Goal: Task Accomplishment & Management: Complete application form

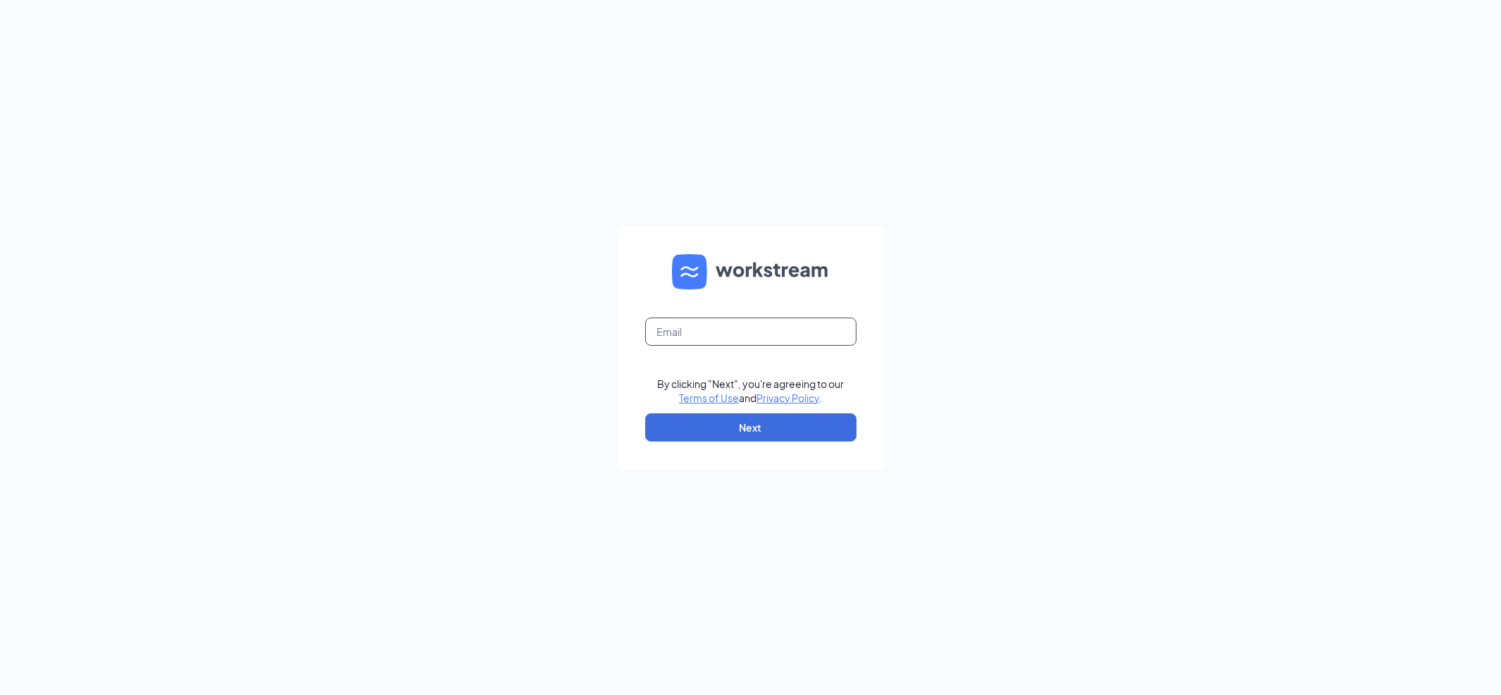
click at [748, 330] on input "text" at bounding box center [750, 332] width 211 height 28
type input "afuentes@twsrc.net"
click at [772, 452] on form "afuentes@twsrc.net By clicking "Next", you're agreeing to our Terms of Use and …" at bounding box center [751, 348] width 268 height 244
click at [771, 421] on button "Next" at bounding box center [750, 427] width 211 height 28
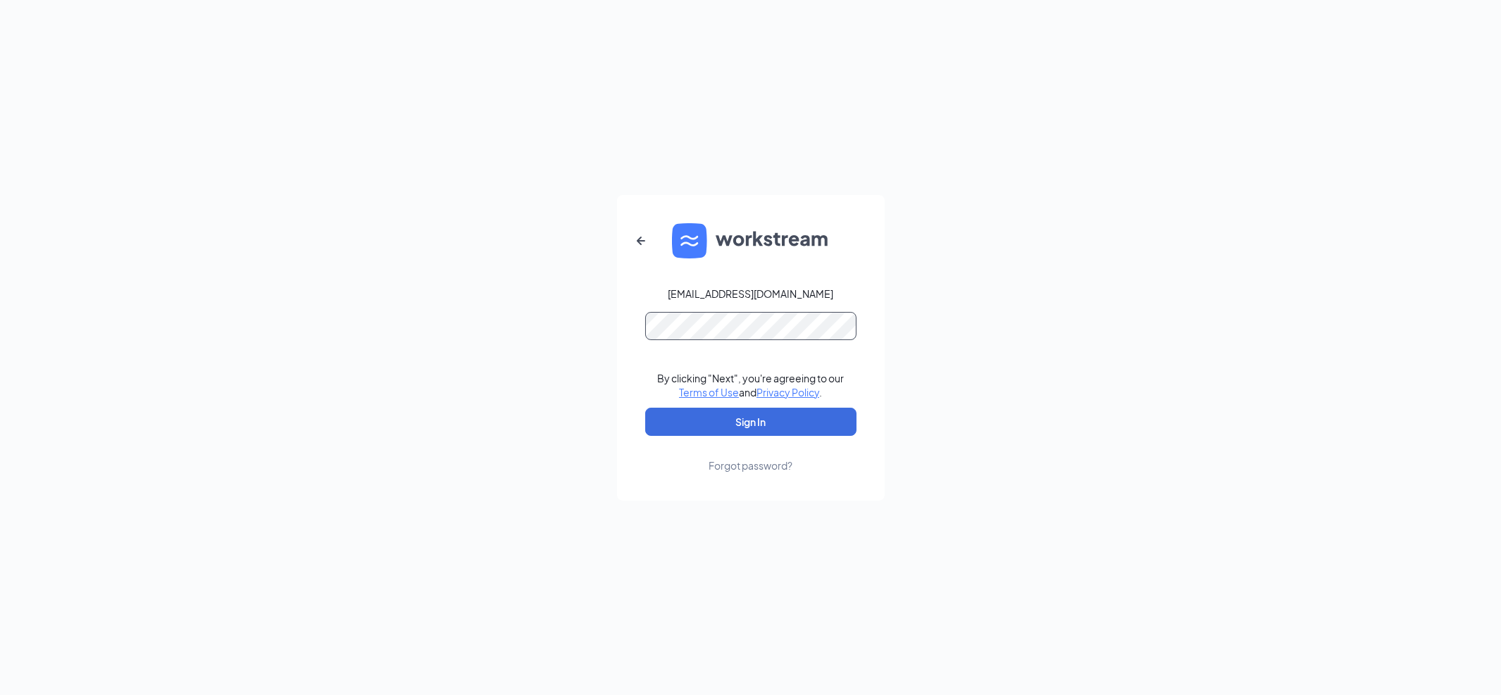
click at [645, 408] on button "Sign In" at bounding box center [750, 422] width 211 height 28
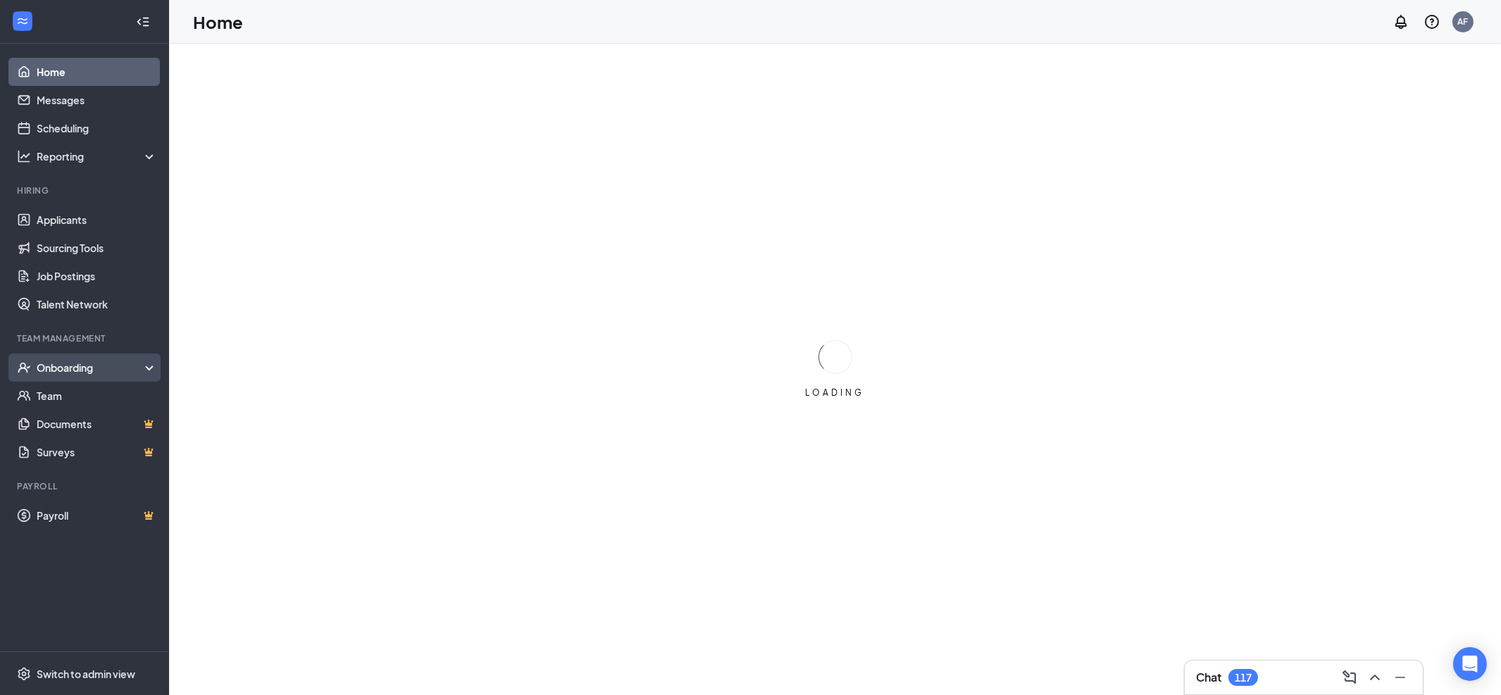
click at [70, 361] on div "Onboarding" at bounding box center [91, 368] width 108 height 14
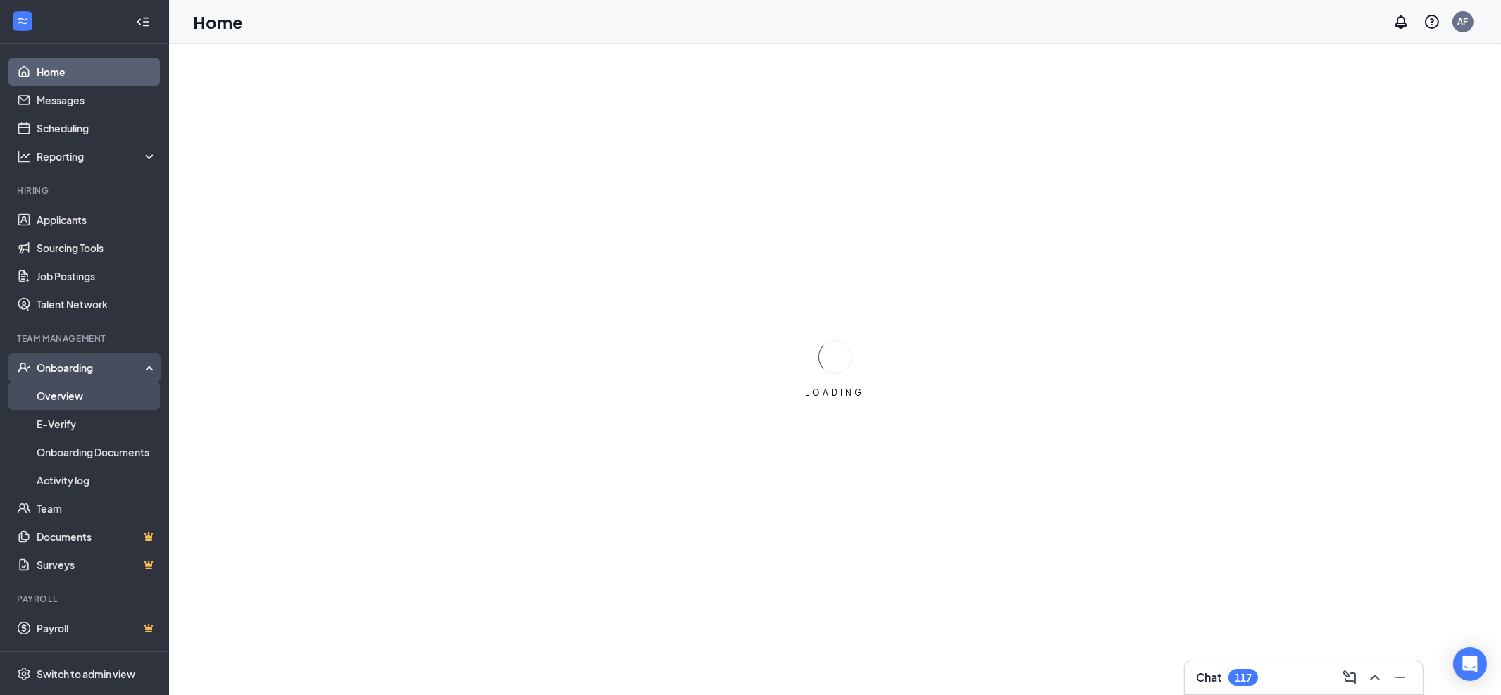
click at [69, 392] on link "Overview" at bounding box center [97, 396] width 120 height 28
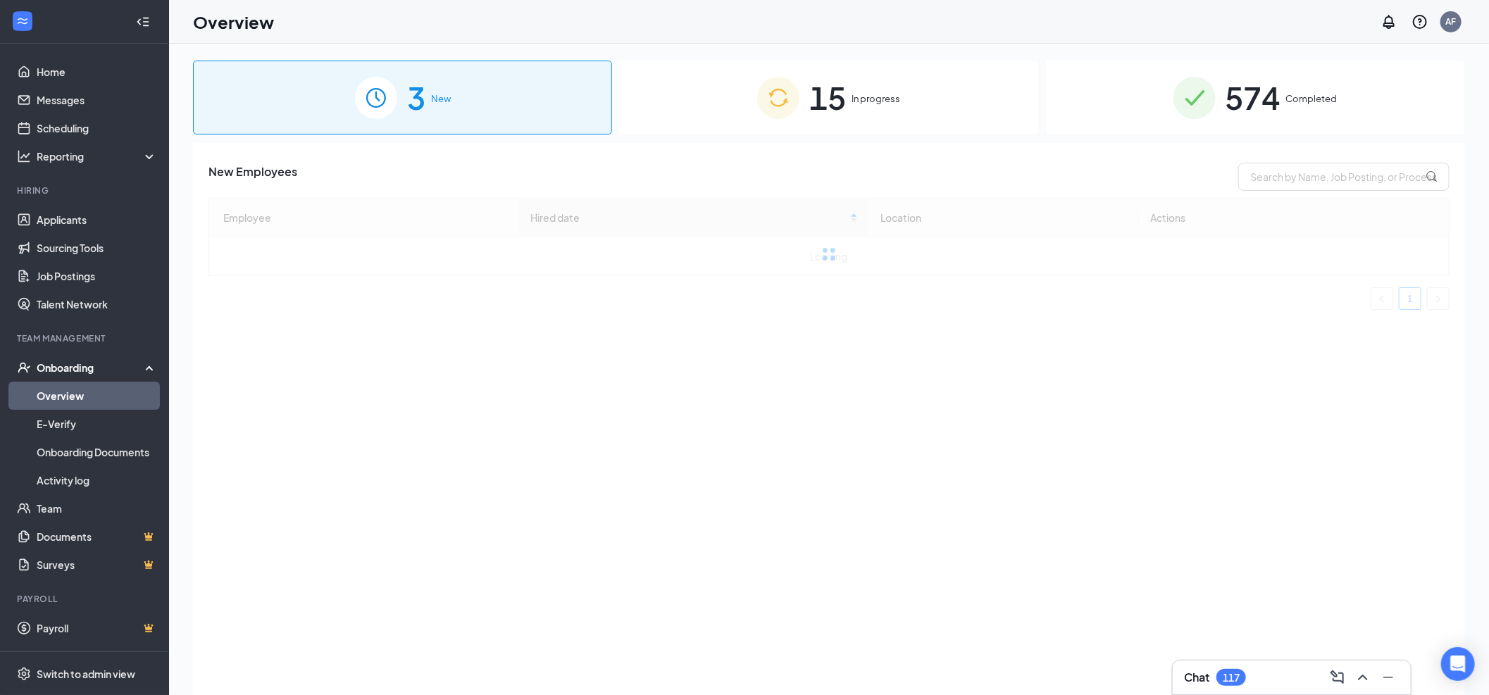
click at [737, 100] on div "15 In progress" at bounding box center [828, 98] width 419 height 74
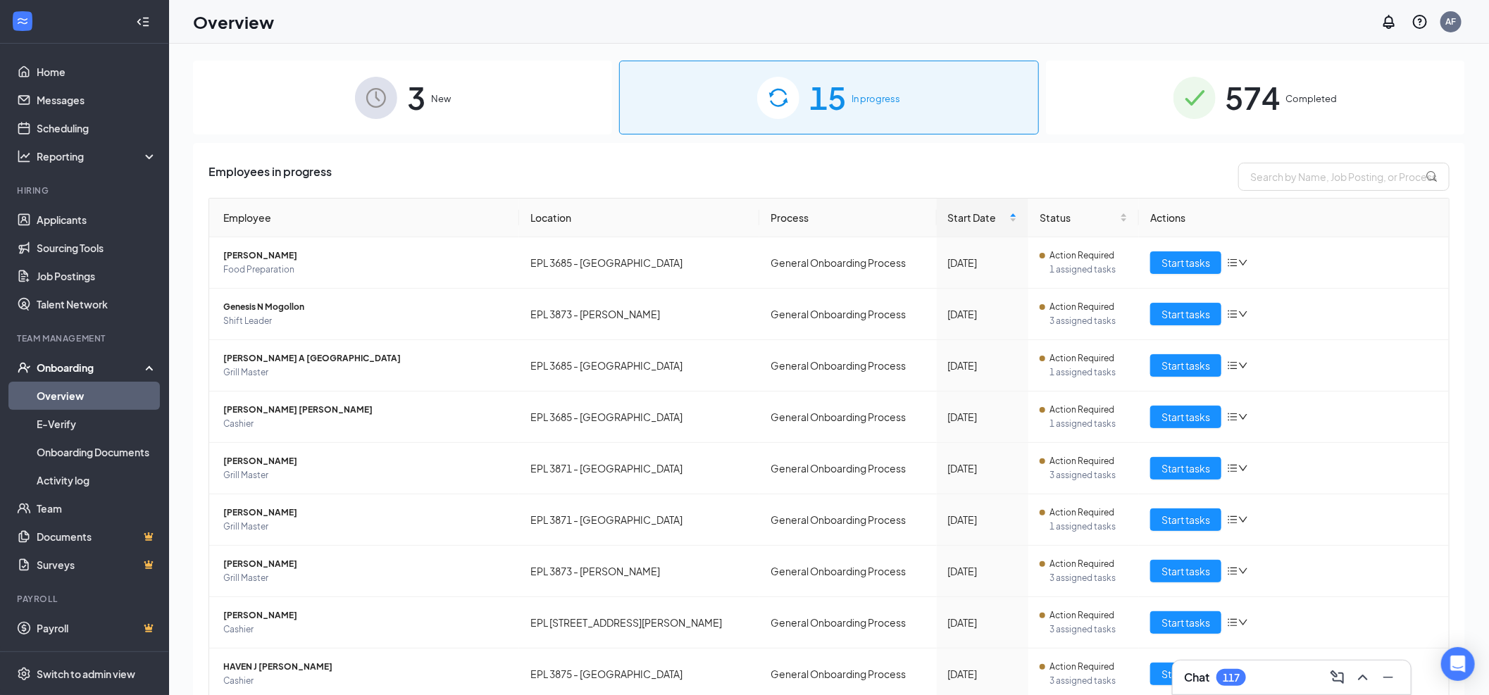
click at [1173, 107] on img at bounding box center [1194, 98] width 42 height 42
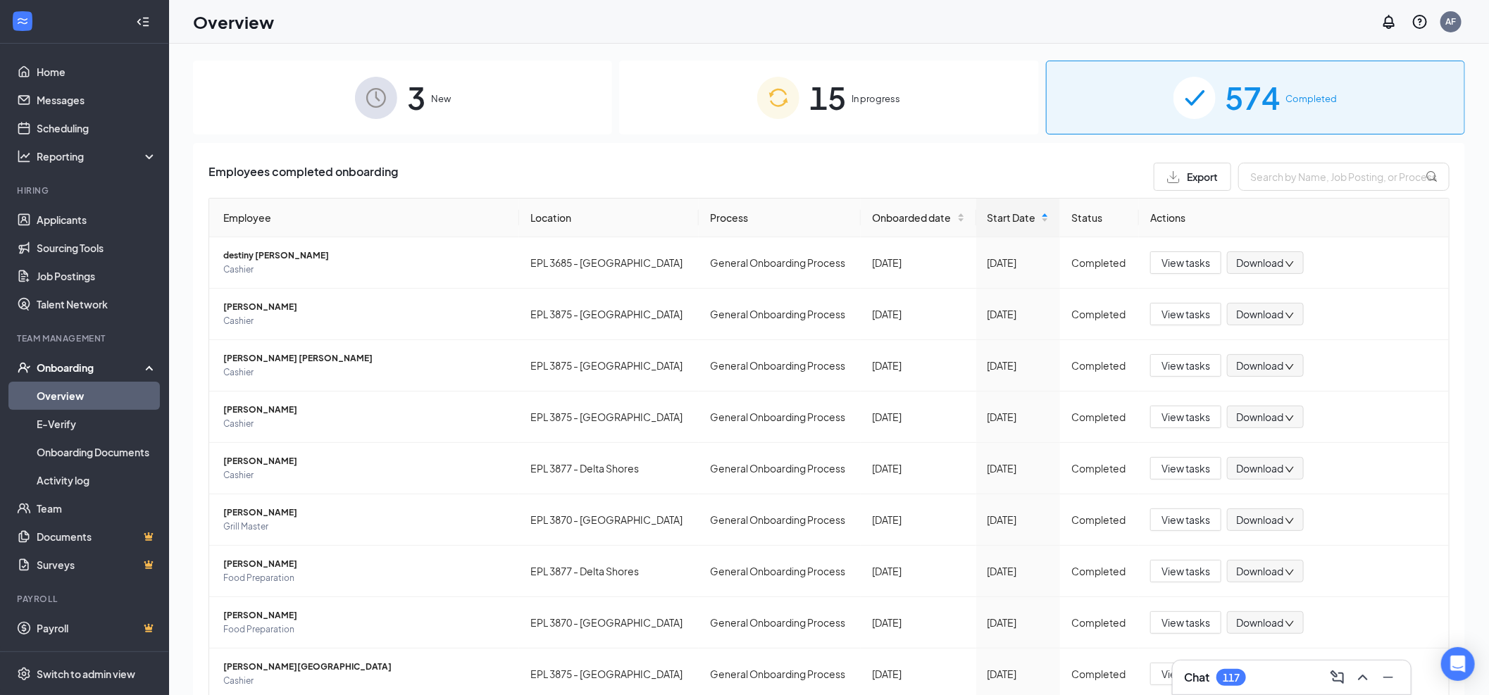
click at [77, 368] on div "Onboarding" at bounding box center [91, 368] width 108 height 14
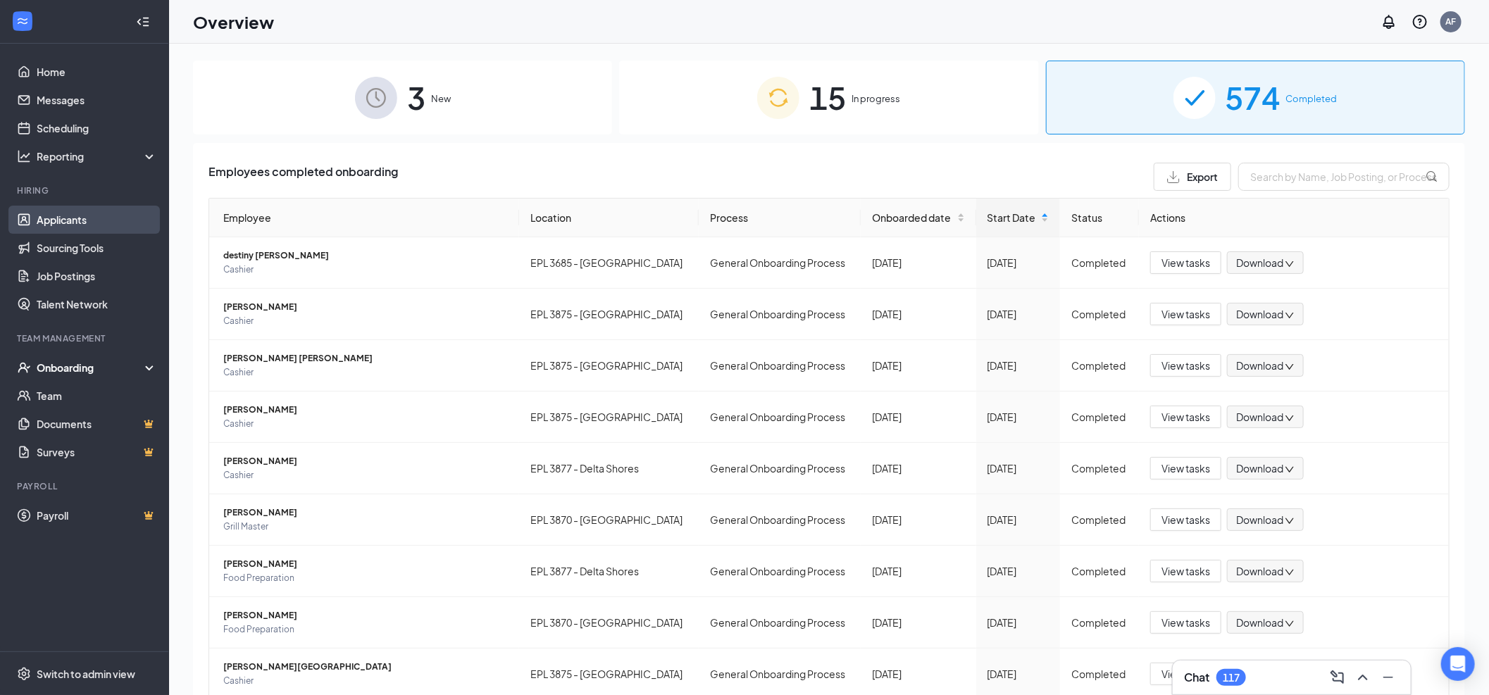
click at [68, 211] on link "Applicants" at bounding box center [97, 220] width 120 height 28
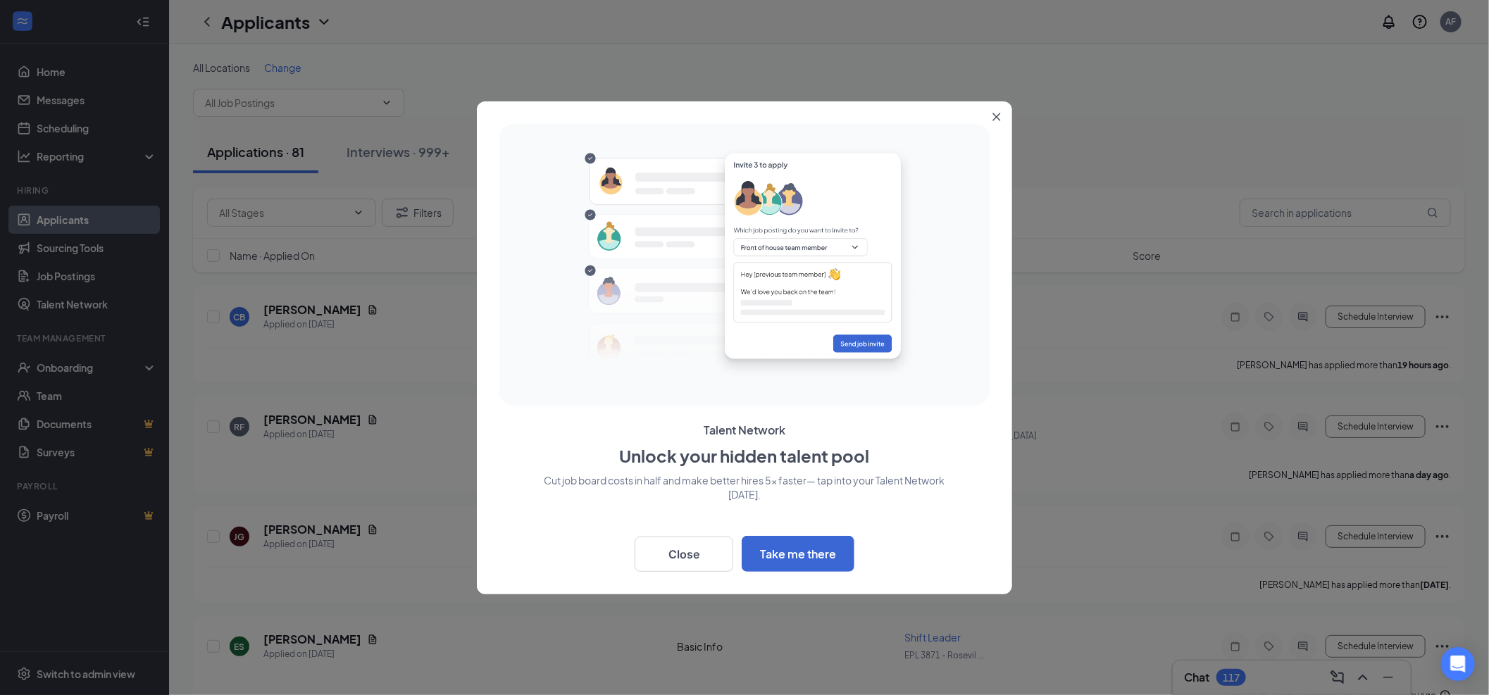
click at [987, 115] on button "Close" at bounding box center [998, 113] width 25 height 25
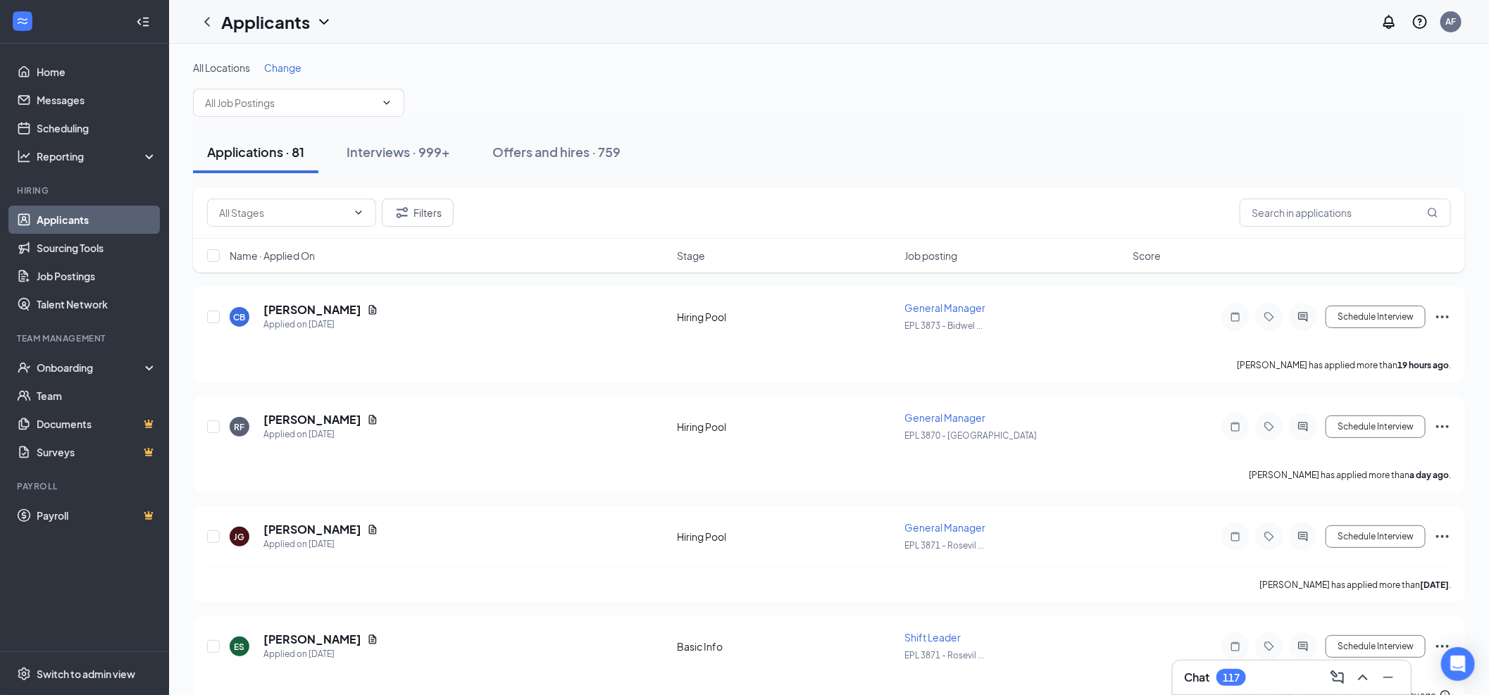
click at [270, 61] on span "Change" at bounding box center [282, 67] width 37 height 13
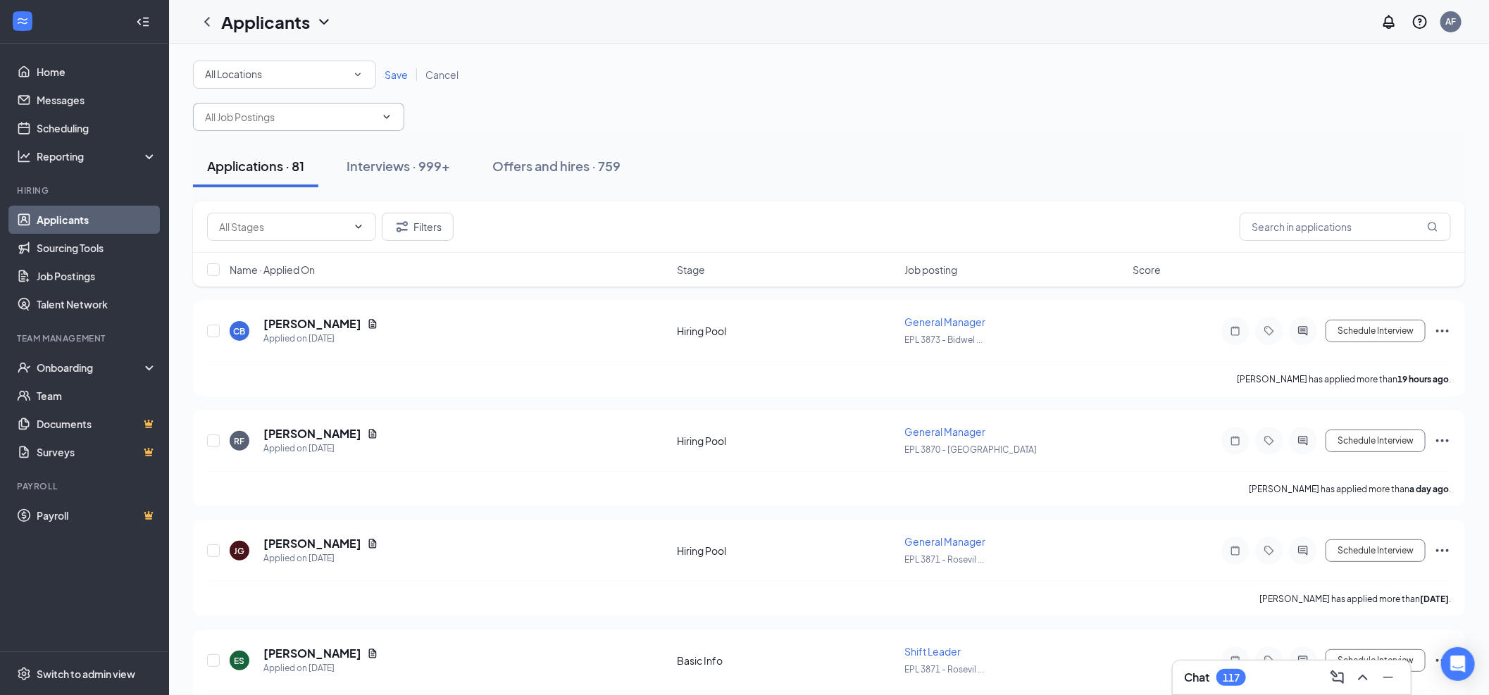
click at [335, 115] on input "text" at bounding box center [290, 116] width 170 height 15
click at [332, 73] on div "All Locations" at bounding box center [284, 74] width 159 height 17
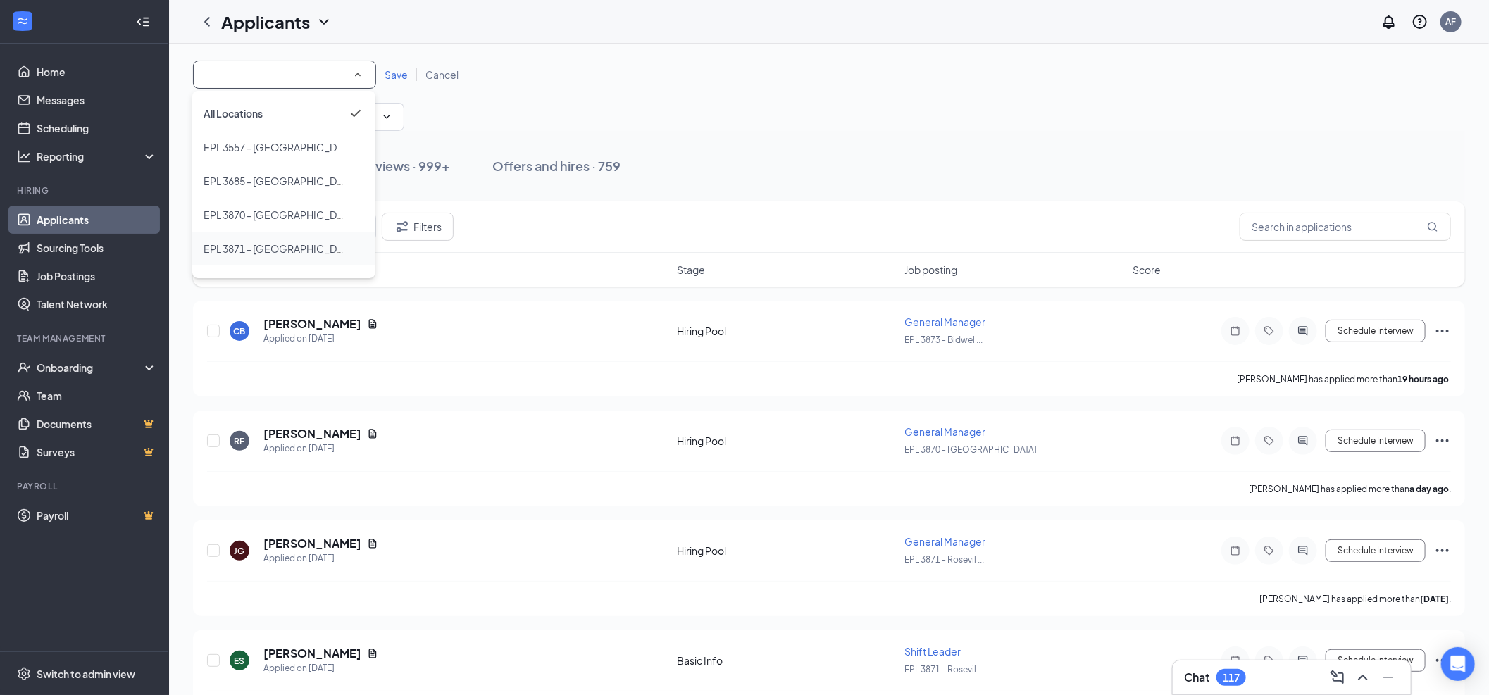
click at [258, 237] on li "EPL 3871 - [GEOGRAPHIC_DATA]" at bounding box center [283, 249] width 183 height 34
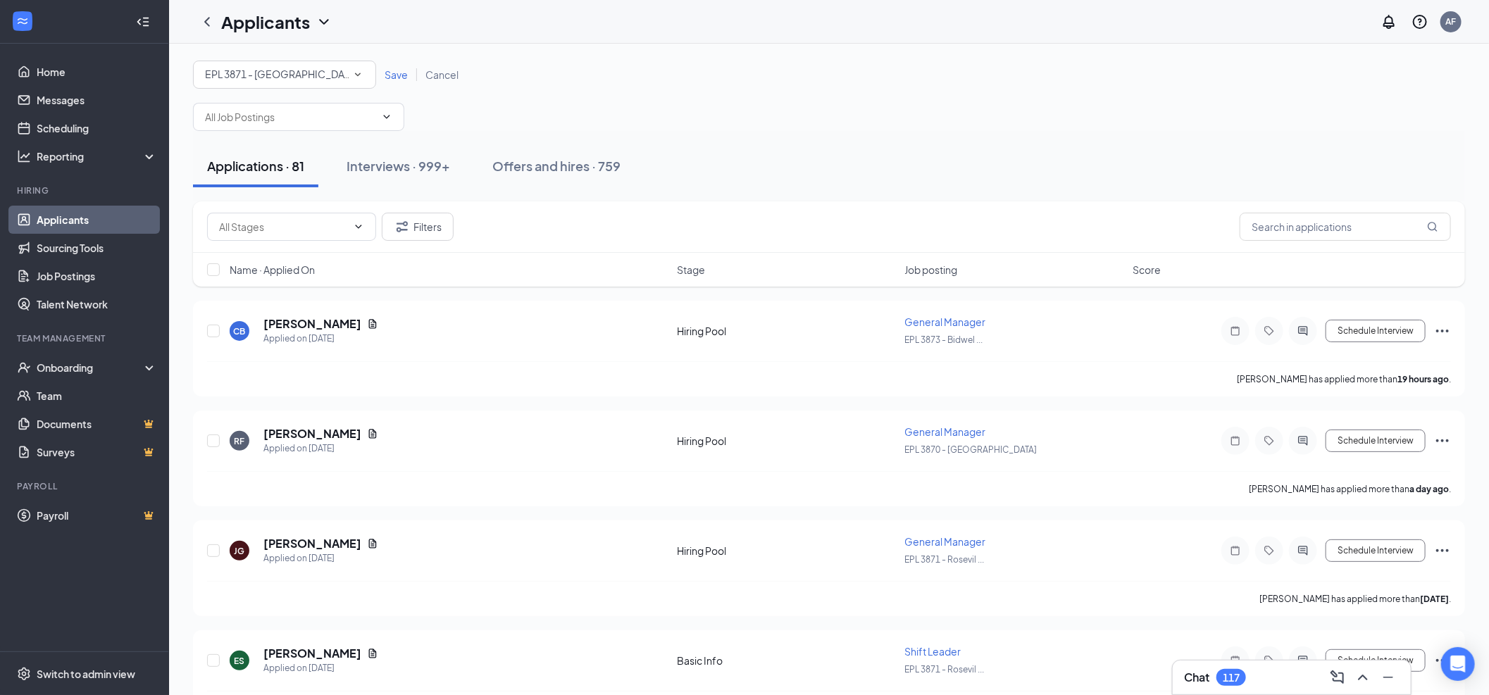
click at [389, 74] on span "Save" at bounding box center [395, 74] width 23 height 13
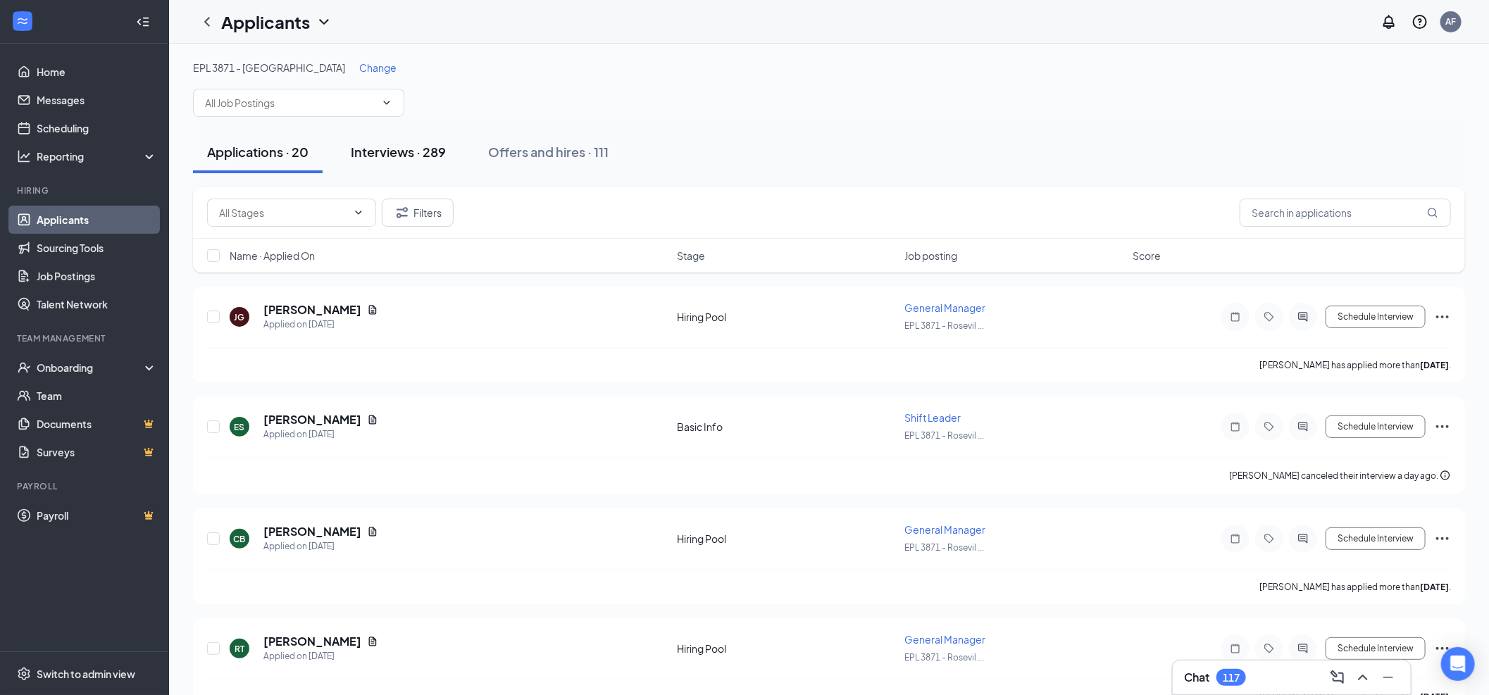
click at [411, 165] on button "Interviews · 289" at bounding box center [398, 152] width 123 height 42
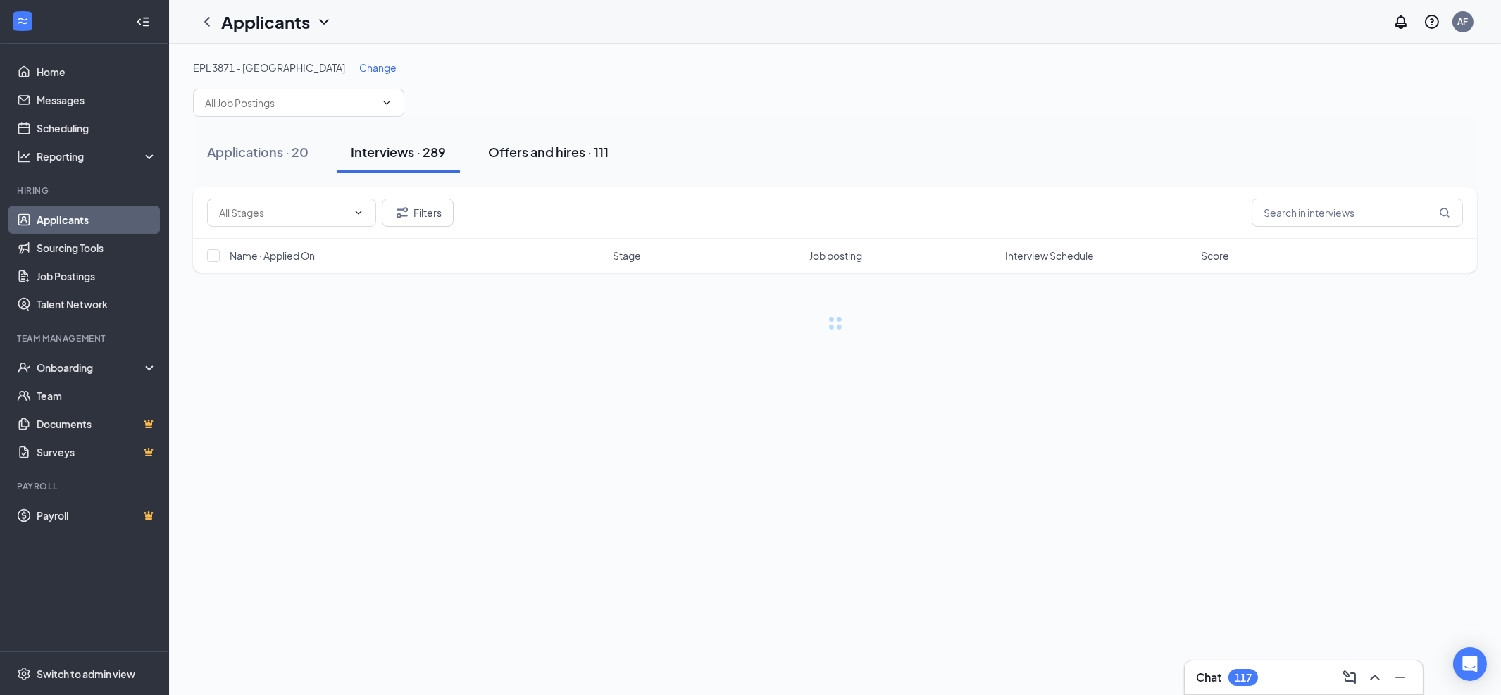
click at [510, 149] on div "Offers and hires · 111" at bounding box center [548, 152] width 120 height 18
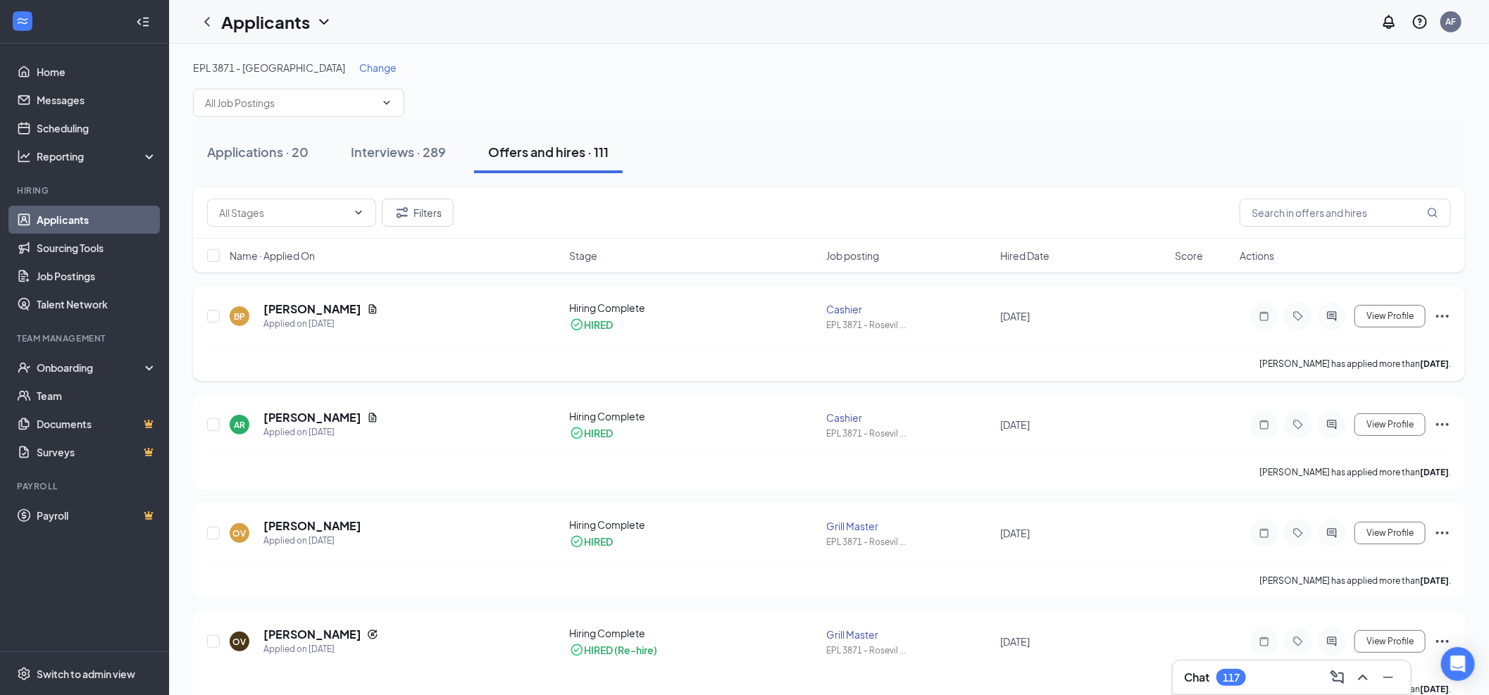
click at [410, 353] on div "[PERSON_NAME] has applied more than [DATE] ." at bounding box center [828, 363] width 1243 height 35
click at [1396, 312] on span "View Profile" at bounding box center [1389, 316] width 47 height 10
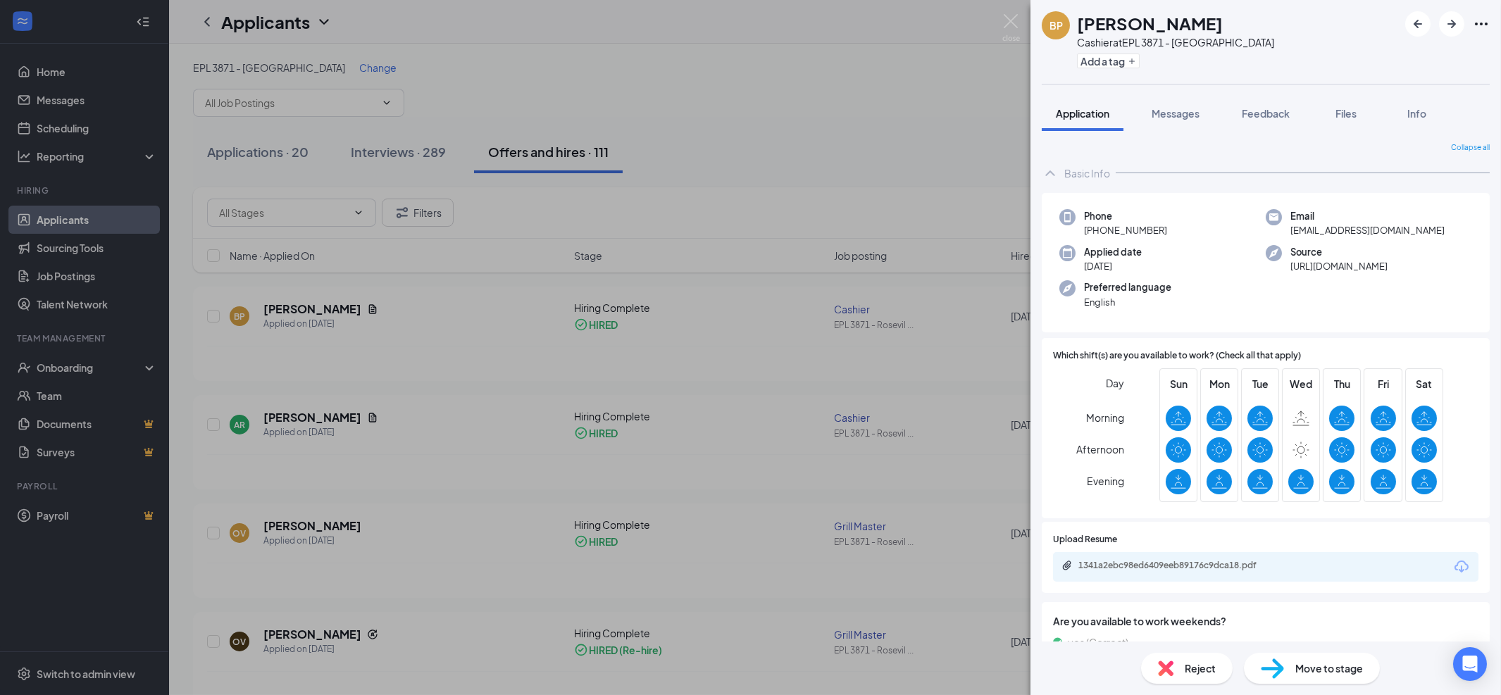
click at [230, 370] on div "BP [PERSON_NAME] Cashier at EPL 3871 - Roseville Add a tag Application Messages…" at bounding box center [750, 347] width 1501 height 695
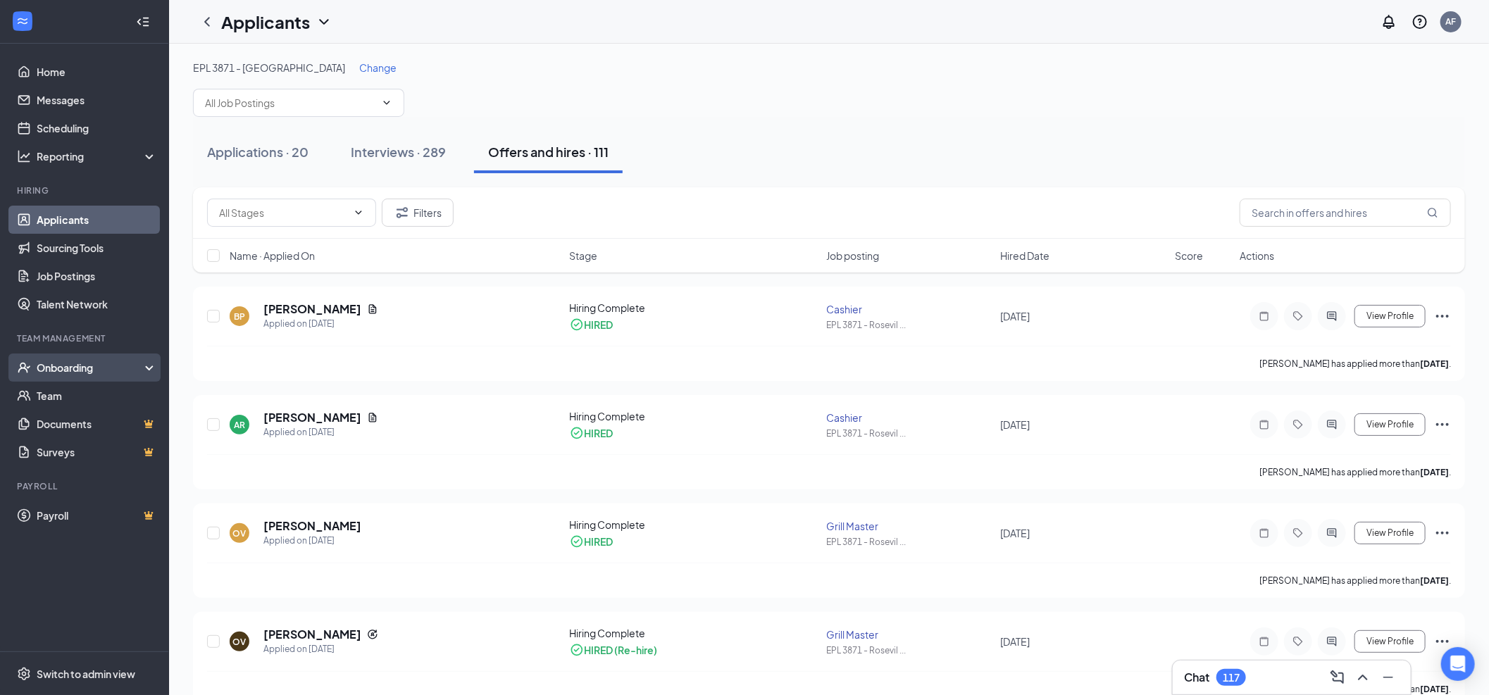
click at [49, 361] on div "Onboarding" at bounding box center [91, 368] width 108 height 14
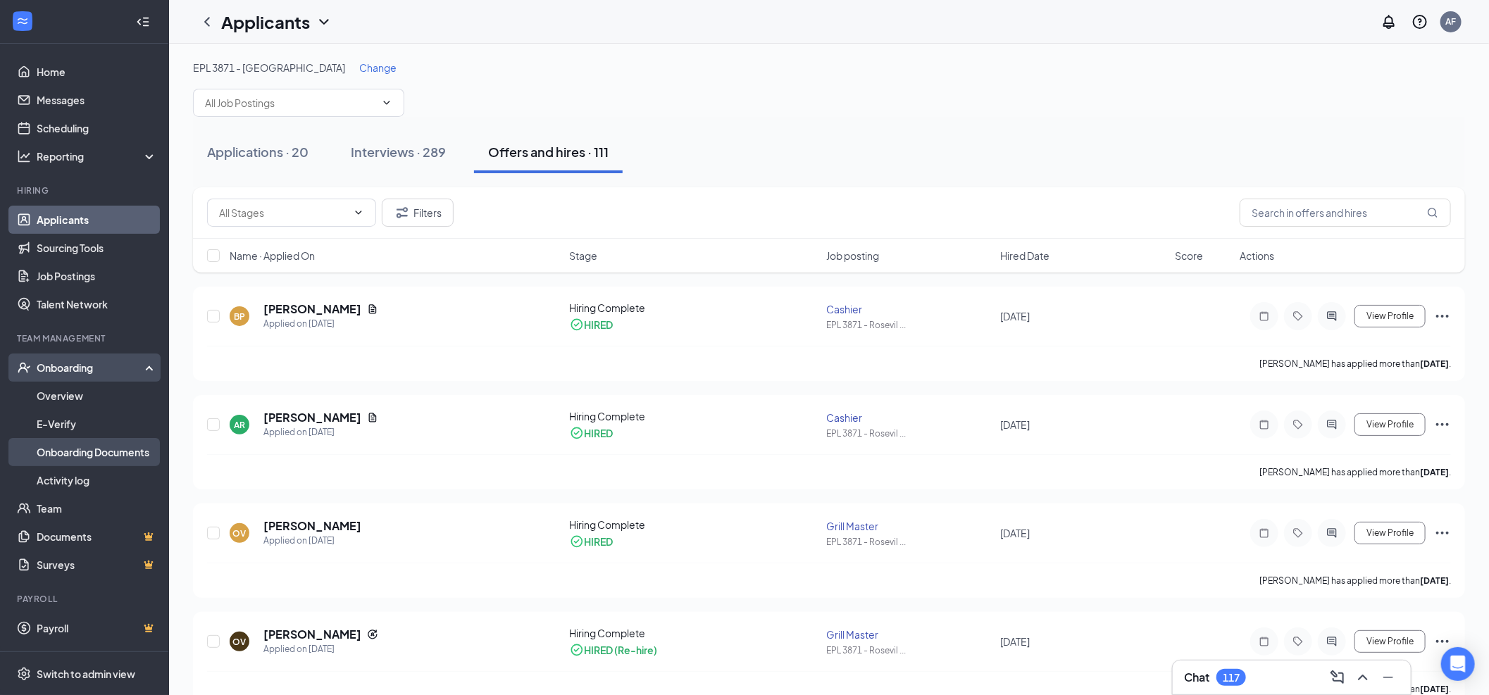
click at [55, 451] on link "Onboarding Documents" at bounding box center [97, 452] width 120 height 28
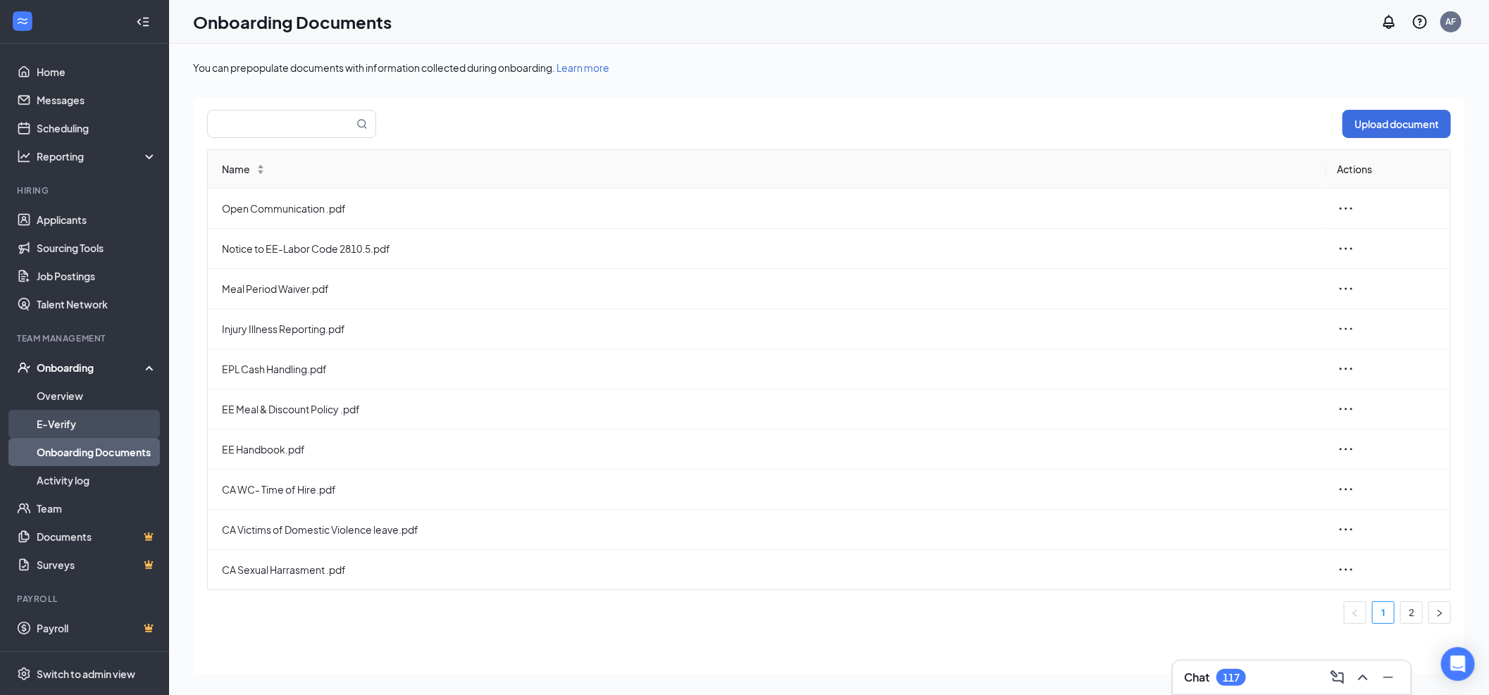
click at [94, 419] on link "E-Verify" at bounding box center [97, 424] width 120 height 28
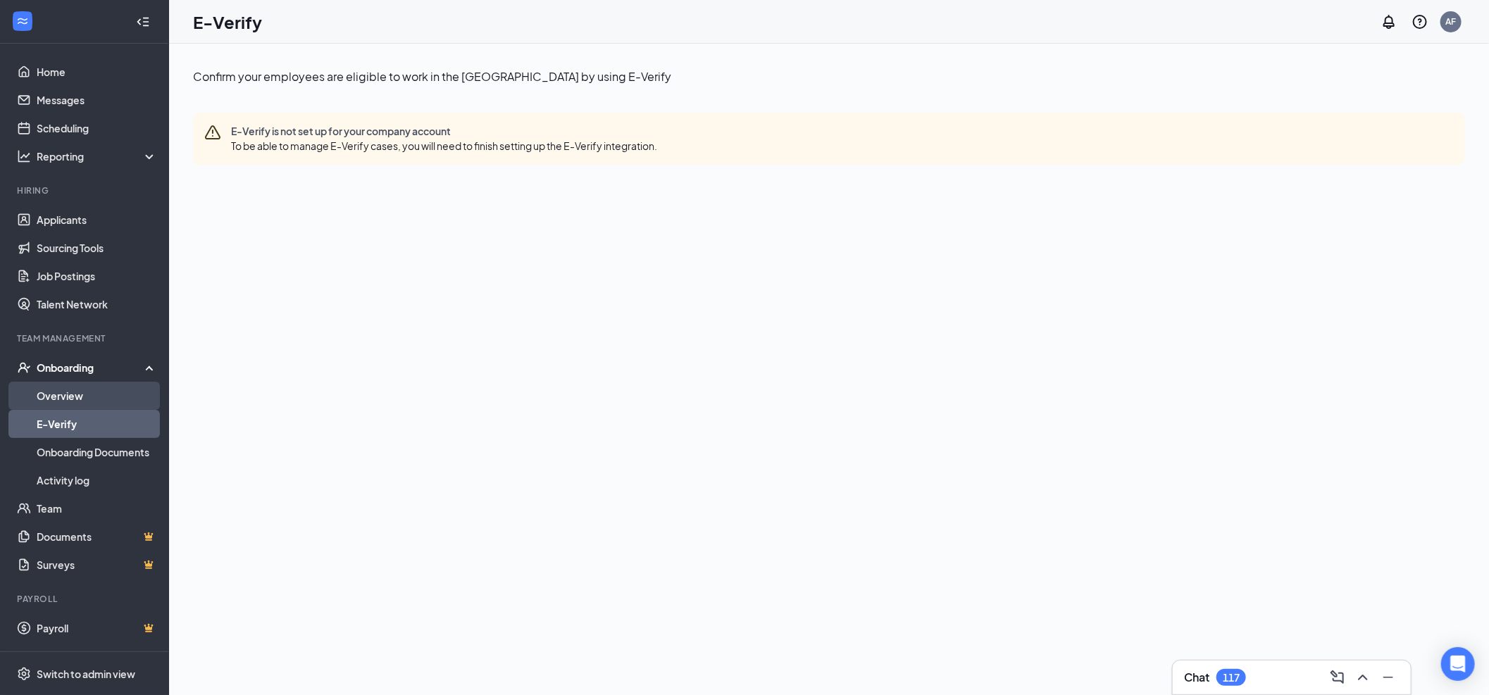
click at [111, 393] on link "Overview" at bounding box center [97, 396] width 120 height 28
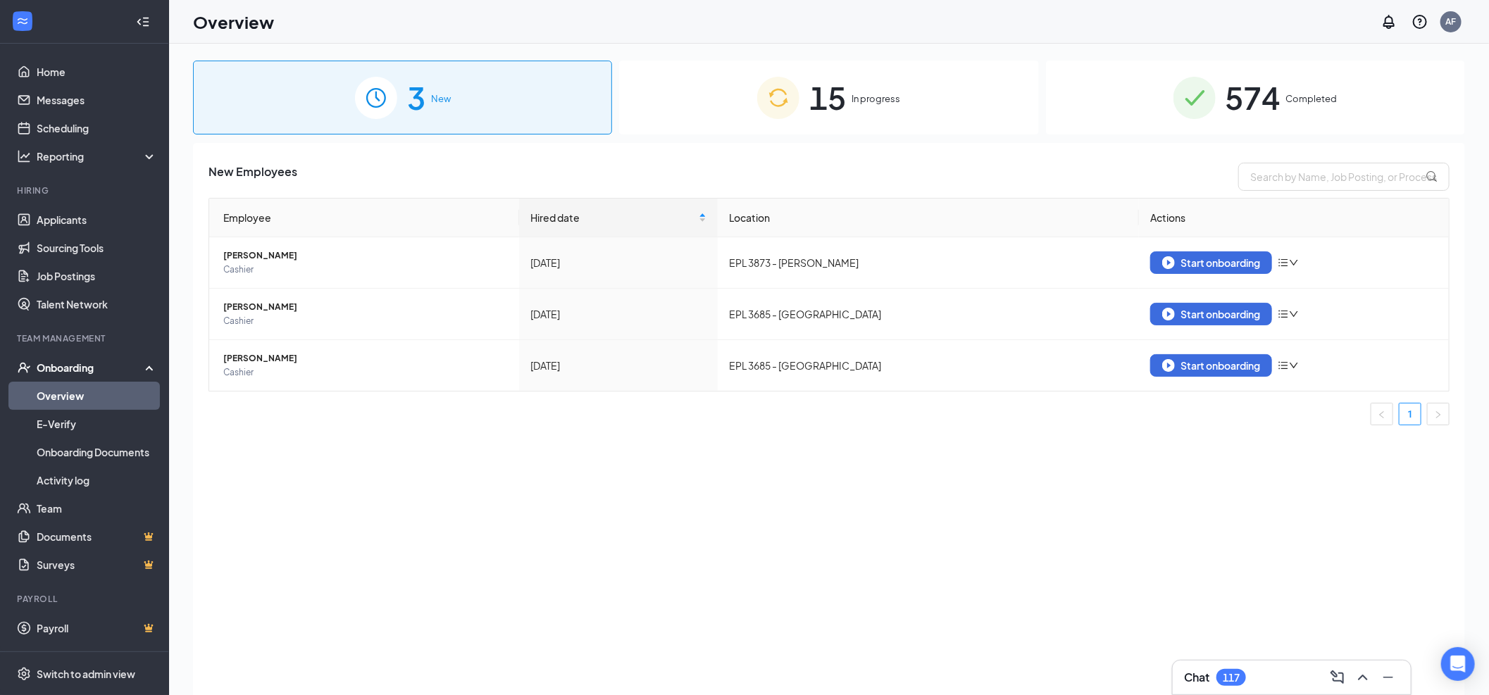
click at [690, 89] on div "15 In progress" at bounding box center [828, 98] width 419 height 74
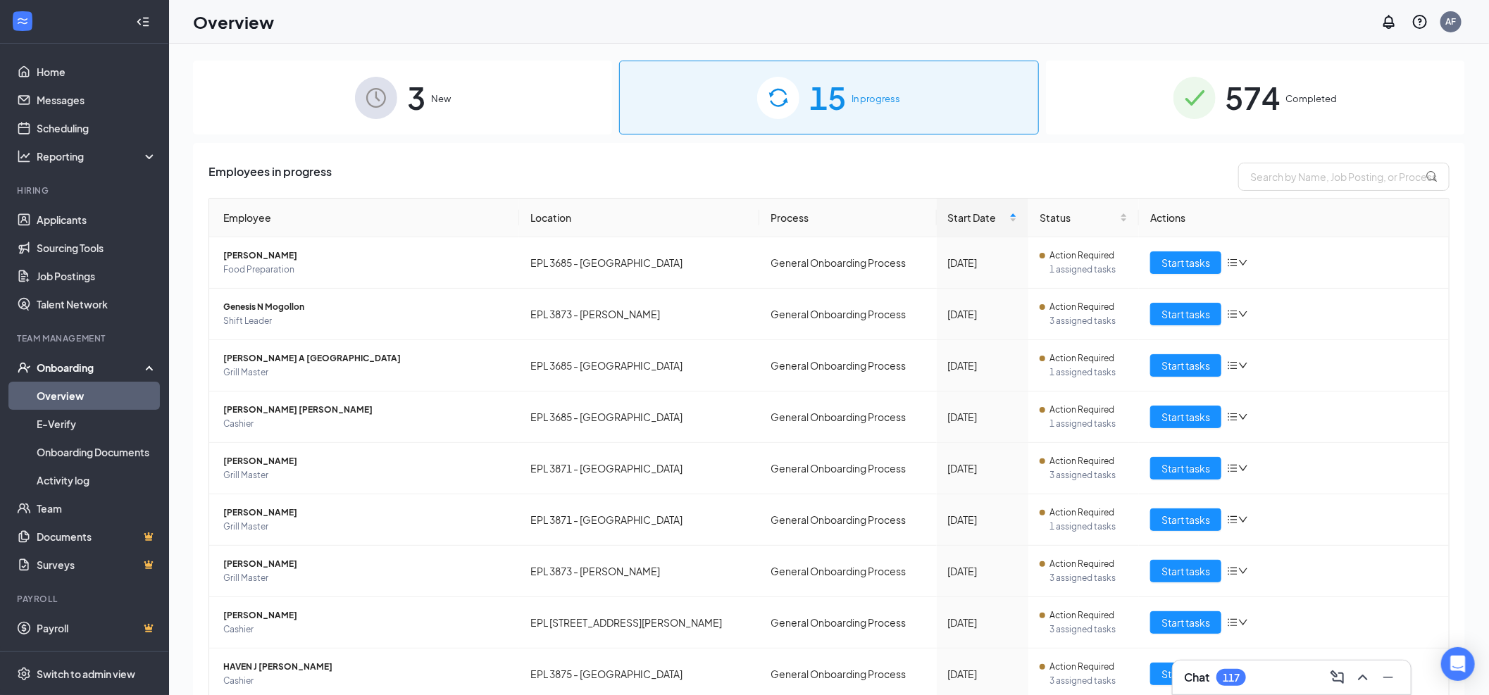
click at [1211, 117] on div "574 Completed" at bounding box center [1255, 98] width 419 height 74
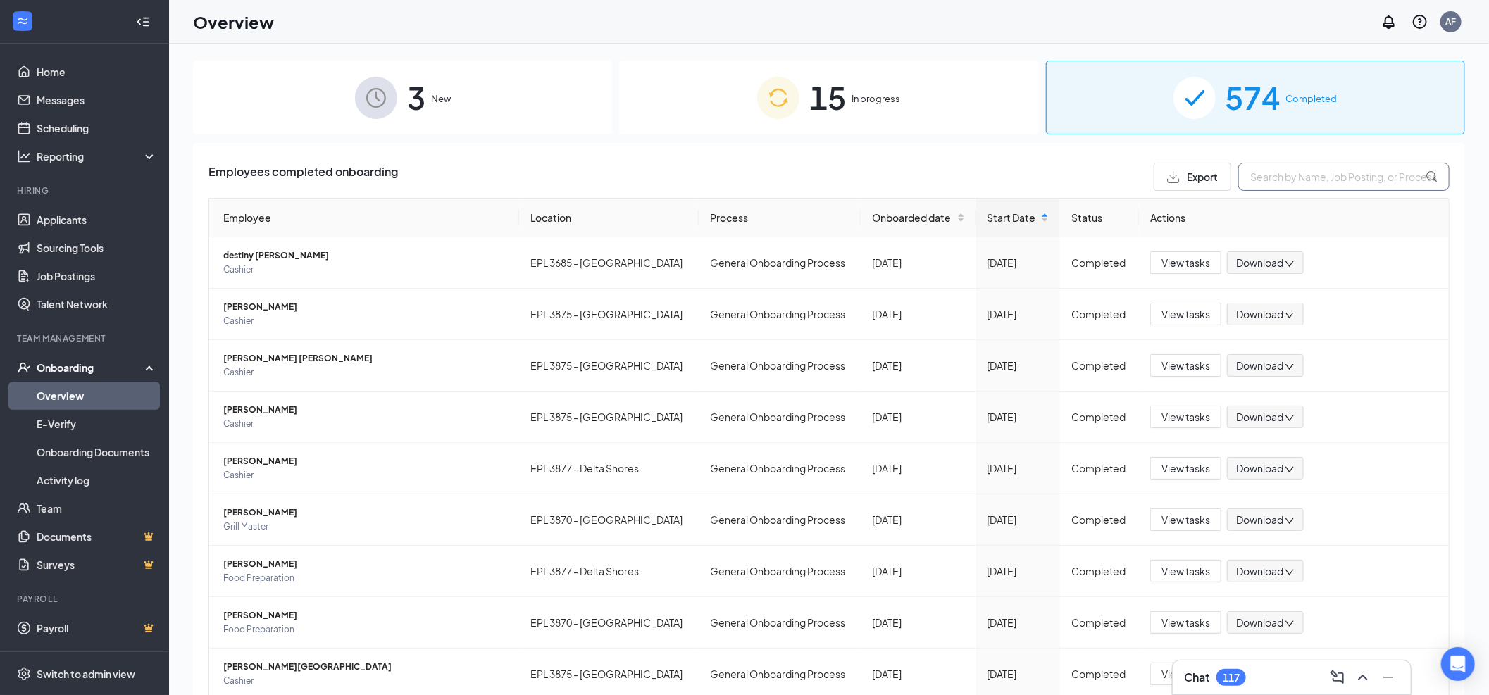
click at [1310, 173] on input "text" at bounding box center [1343, 177] width 211 height 28
type input "br"
click at [76, 359] on div "Onboarding" at bounding box center [84, 367] width 169 height 28
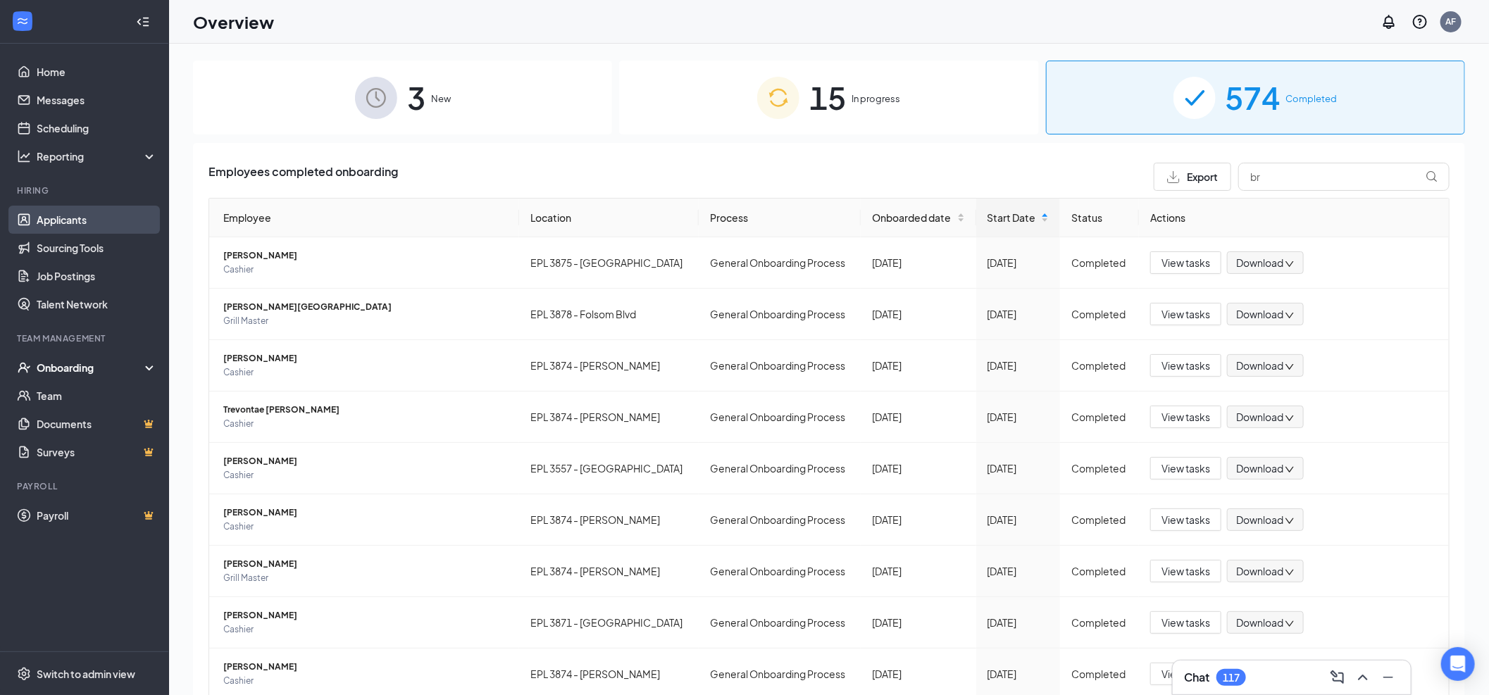
click at [54, 215] on link "Applicants" at bounding box center [97, 220] width 120 height 28
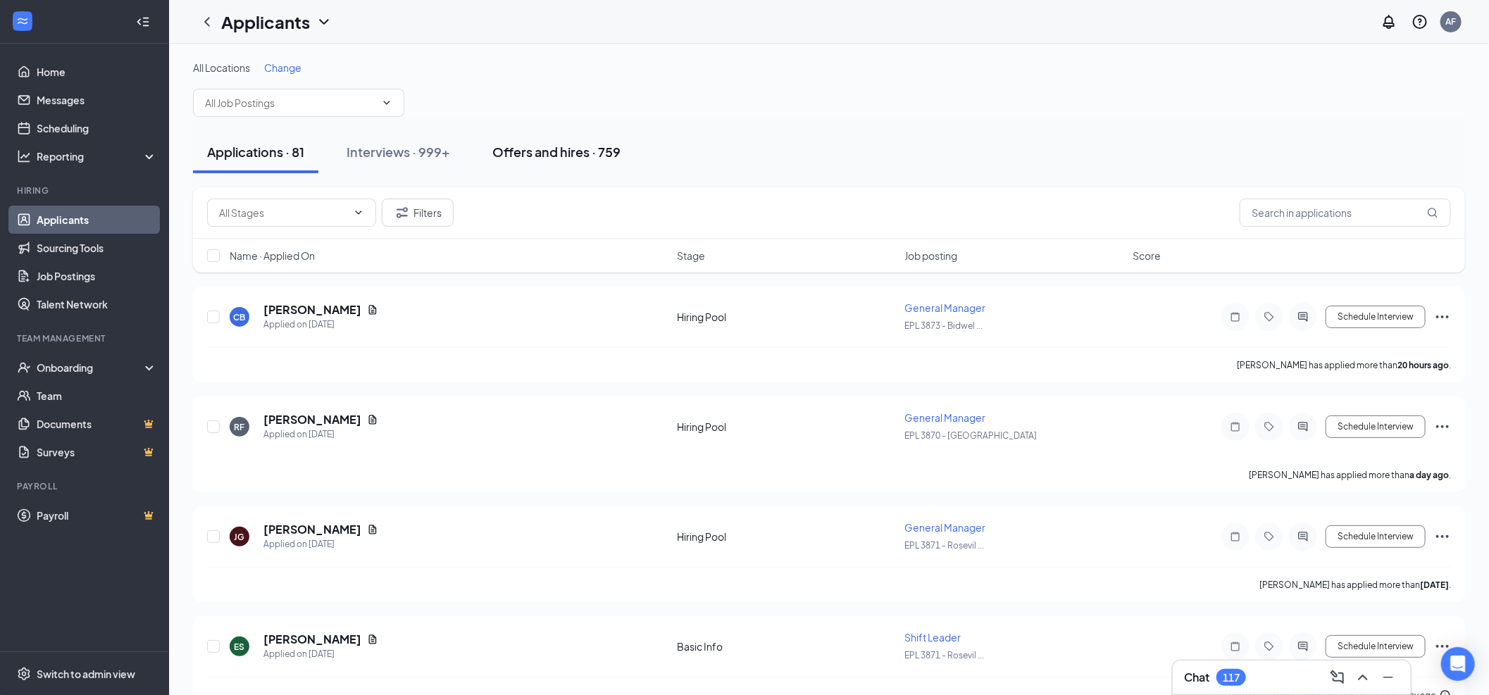
click at [524, 132] on button "Offers and hires · 759" at bounding box center [556, 152] width 156 height 42
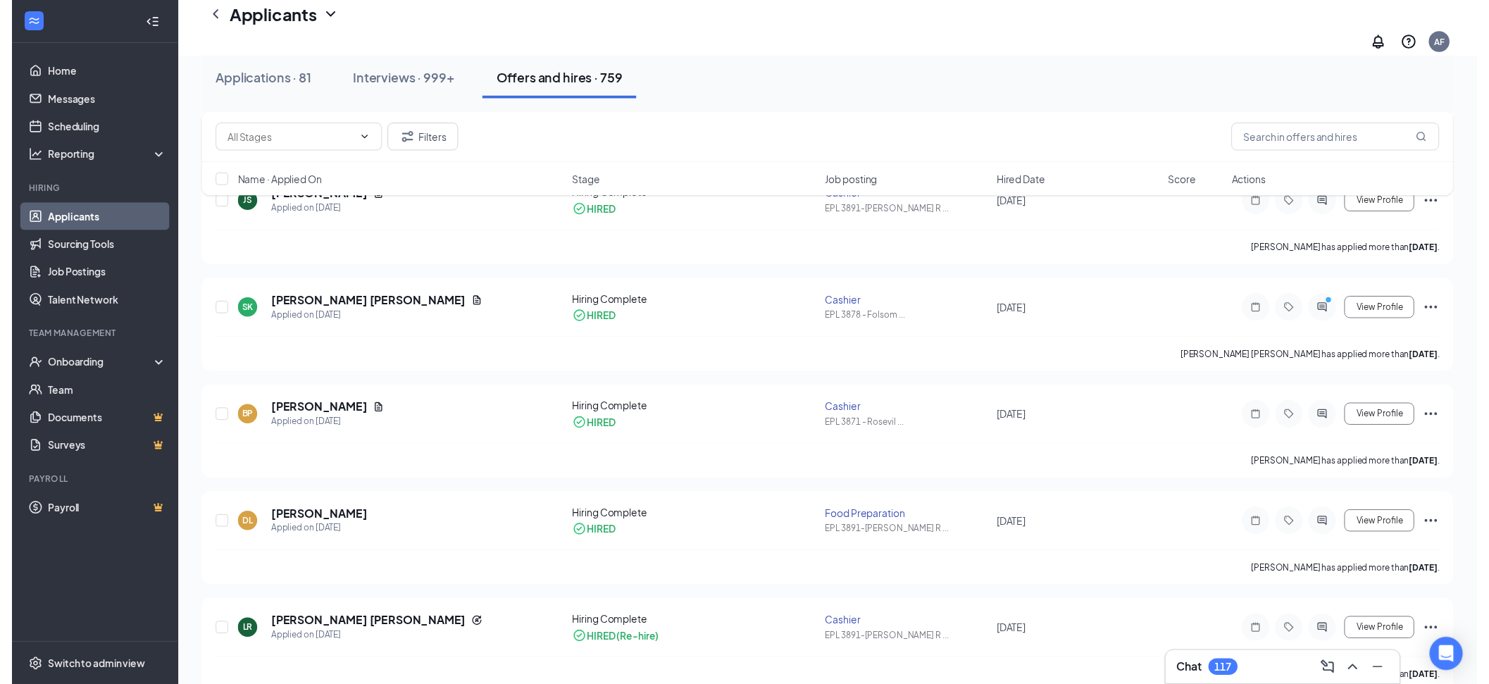
scroll to position [313, 0]
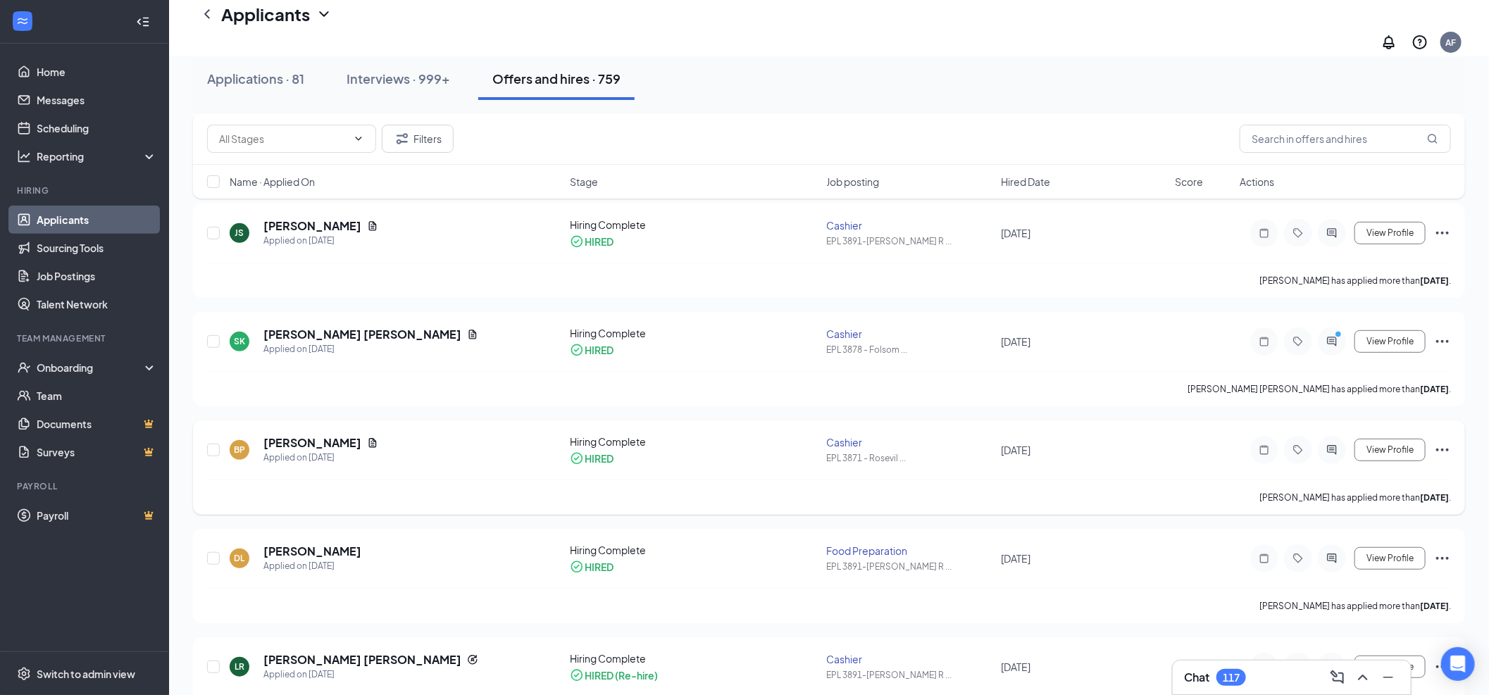
click at [589, 465] on div "BP [PERSON_NAME] Applied on [DATE] Hiring Complete HIRED Cashier EPL 3871 - Ros…" at bounding box center [828, 456] width 1243 height 45
click at [1372, 445] on span "View Profile" at bounding box center [1389, 450] width 47 height 10
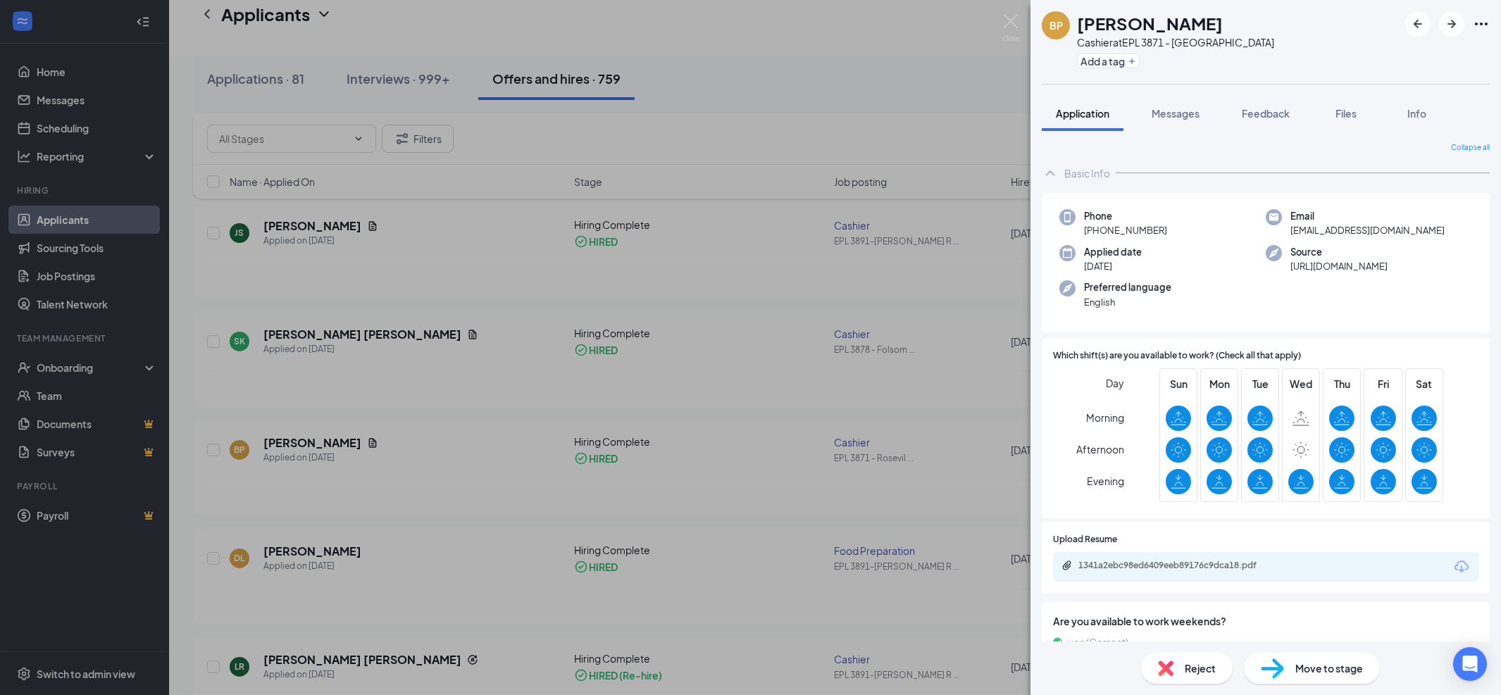
click at [1312, 667] on span "Move to stage" at bounding box center [1329, 667] width 68 height 15
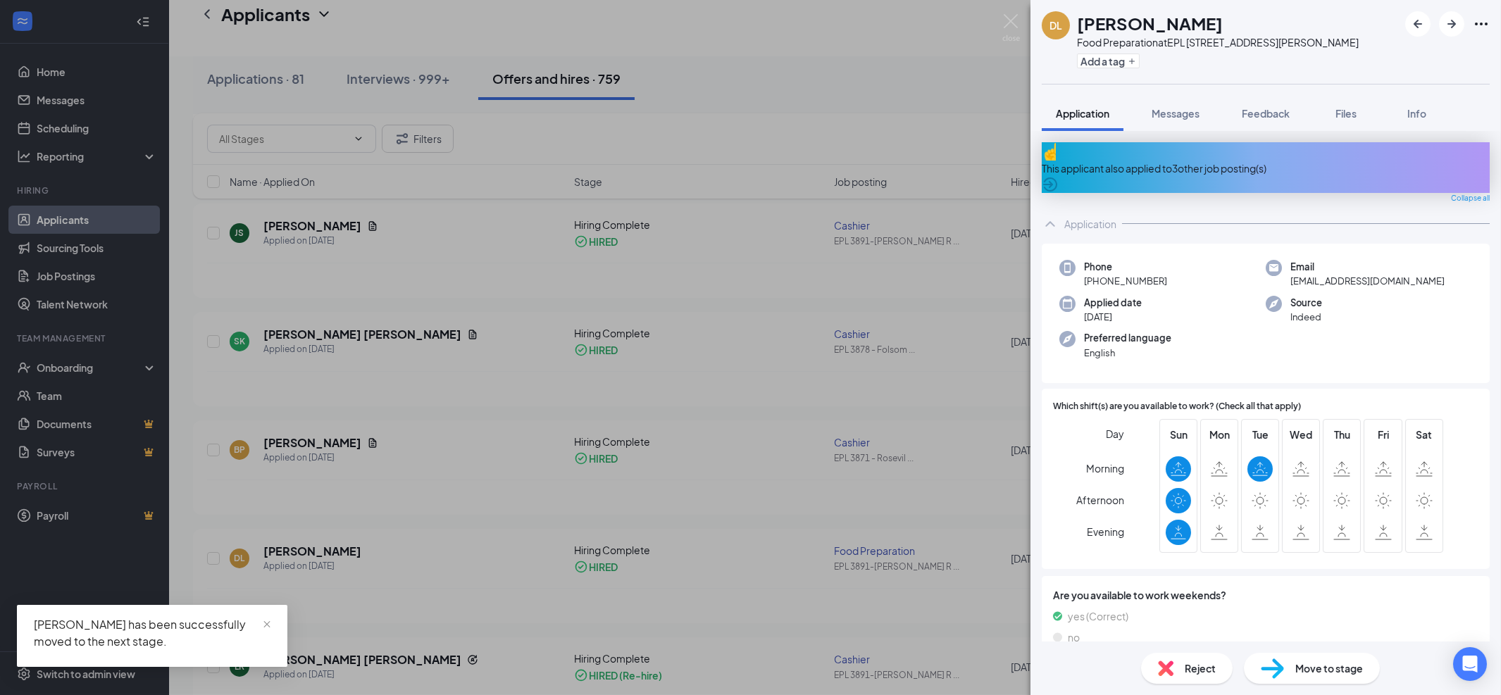
click at [125, 655] on div "[PERSON_NAME] has been successfully moved to the next stage." at bounding box center [152, 636] width 270 height 62
click at [841, 560] on div "DL [PERSON_NAME] Food Preparation at EPL [STREET_ADDRESS][PERSON_NAME] Add a ta…" at bounding box center [750, 347] width 1501 height 695
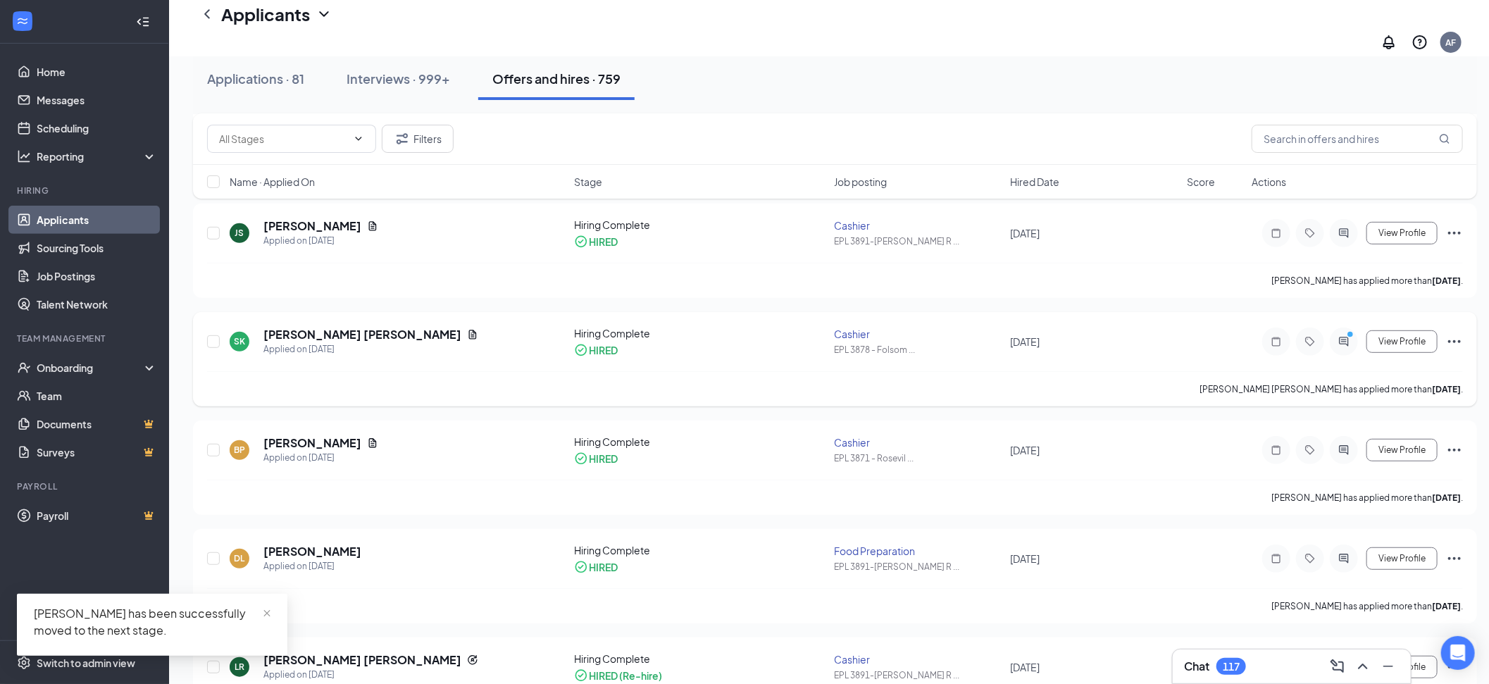
drag, startPoint x: 407, startPoint y: 337, endPoint x: 377, endPoint y: 331, distance: 30.1
click at [407, 336] on div "SK [PERSON_NAME] [PERSON_NAME] Applied on [DATE]" at bounding box center [398, 342] width 336 height 30
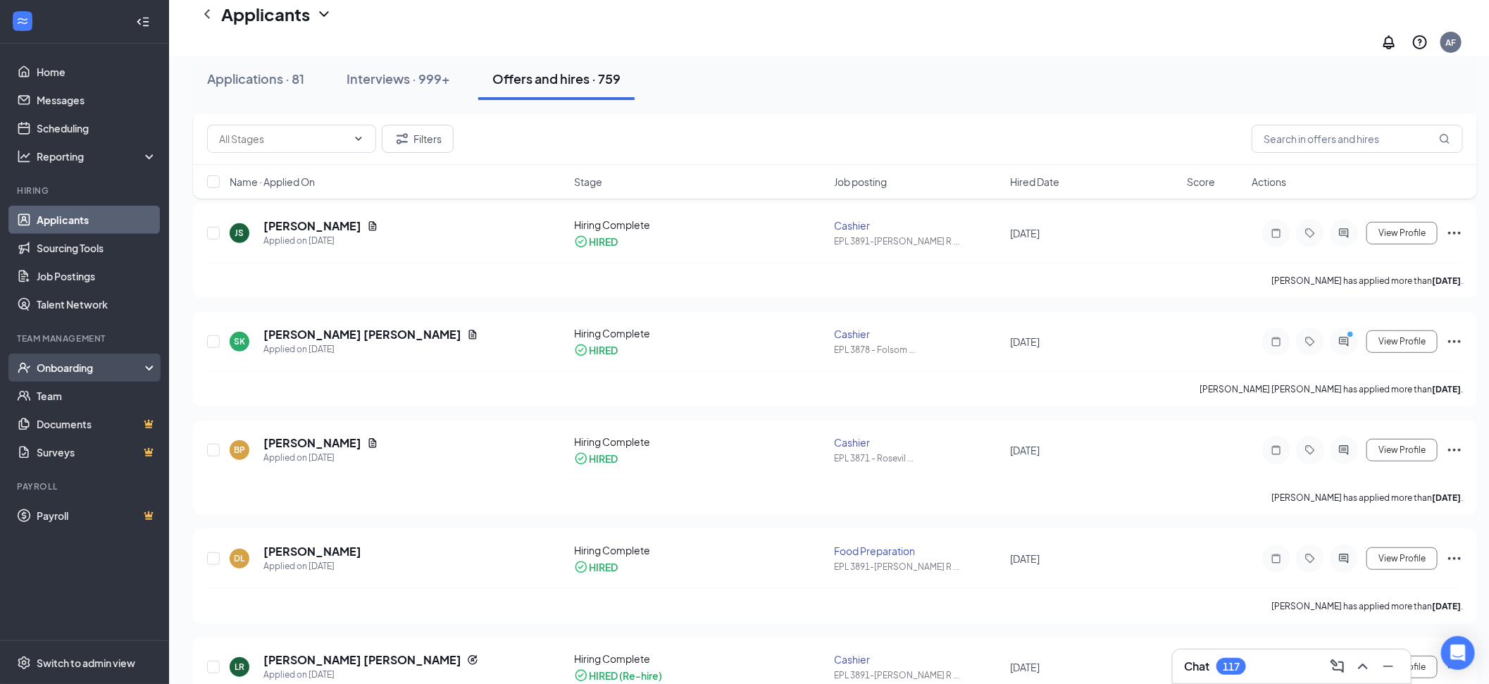
click at [81, 378] on div "Onboarding" at bounding box center [84, 367] width 169 height 28
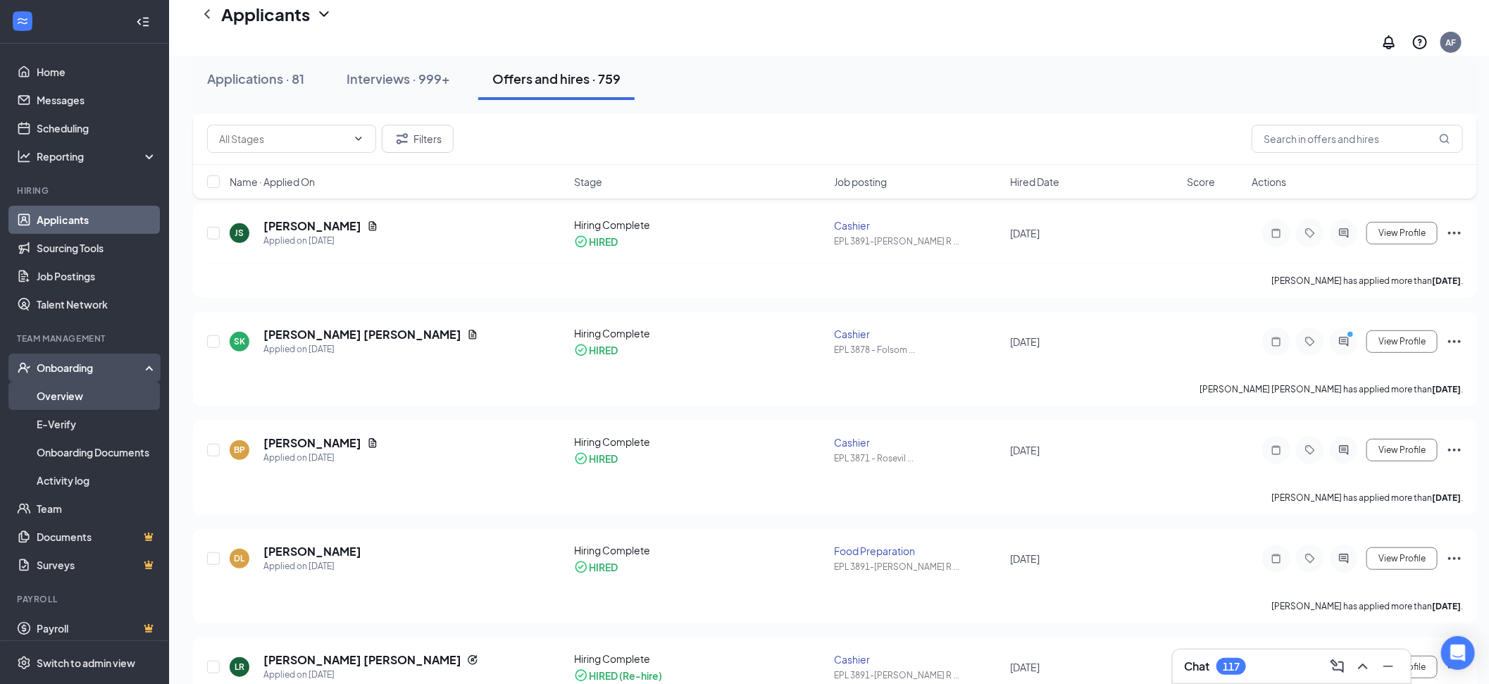
click at [95, 398] on link "Overview" at bounding box center [97, 396] width 120 height 28
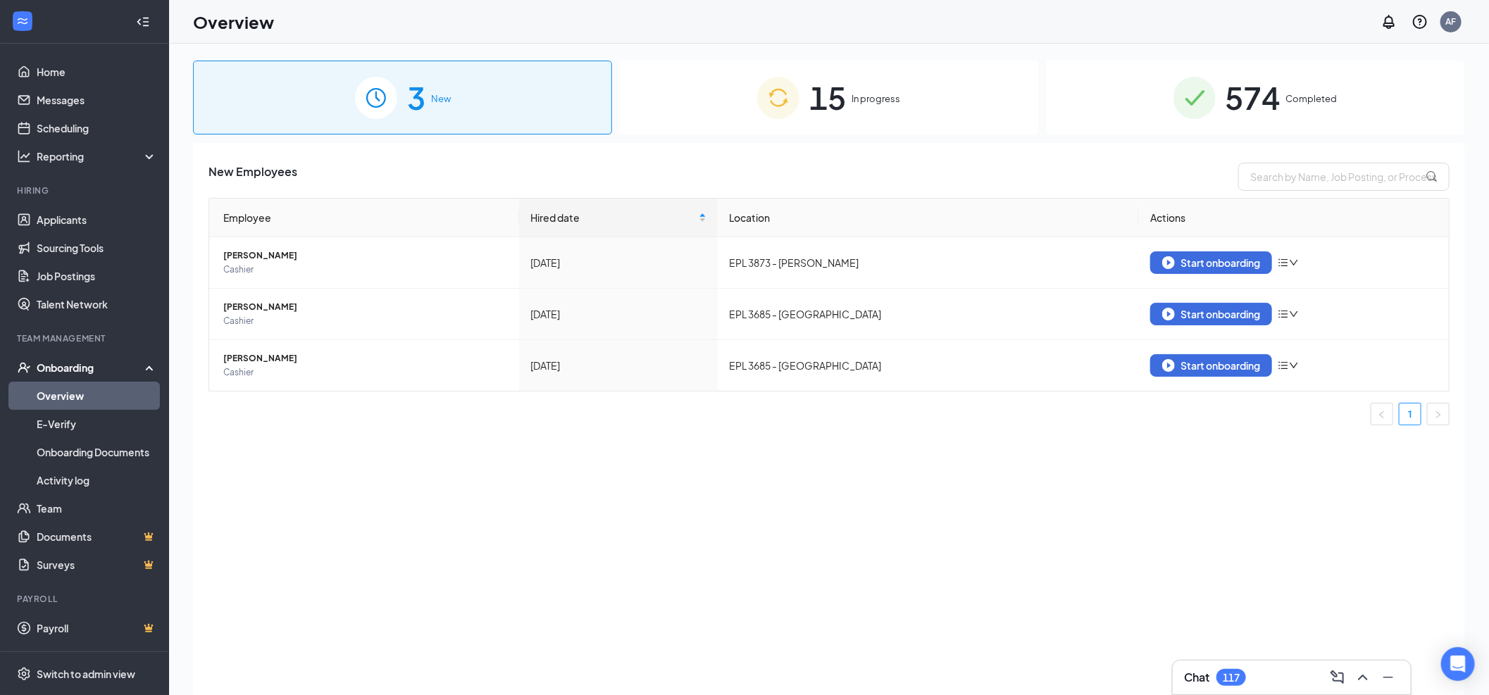
click at [753, 93] on div "15 In progress" at bounding box center [828, 98] width 419 height 74
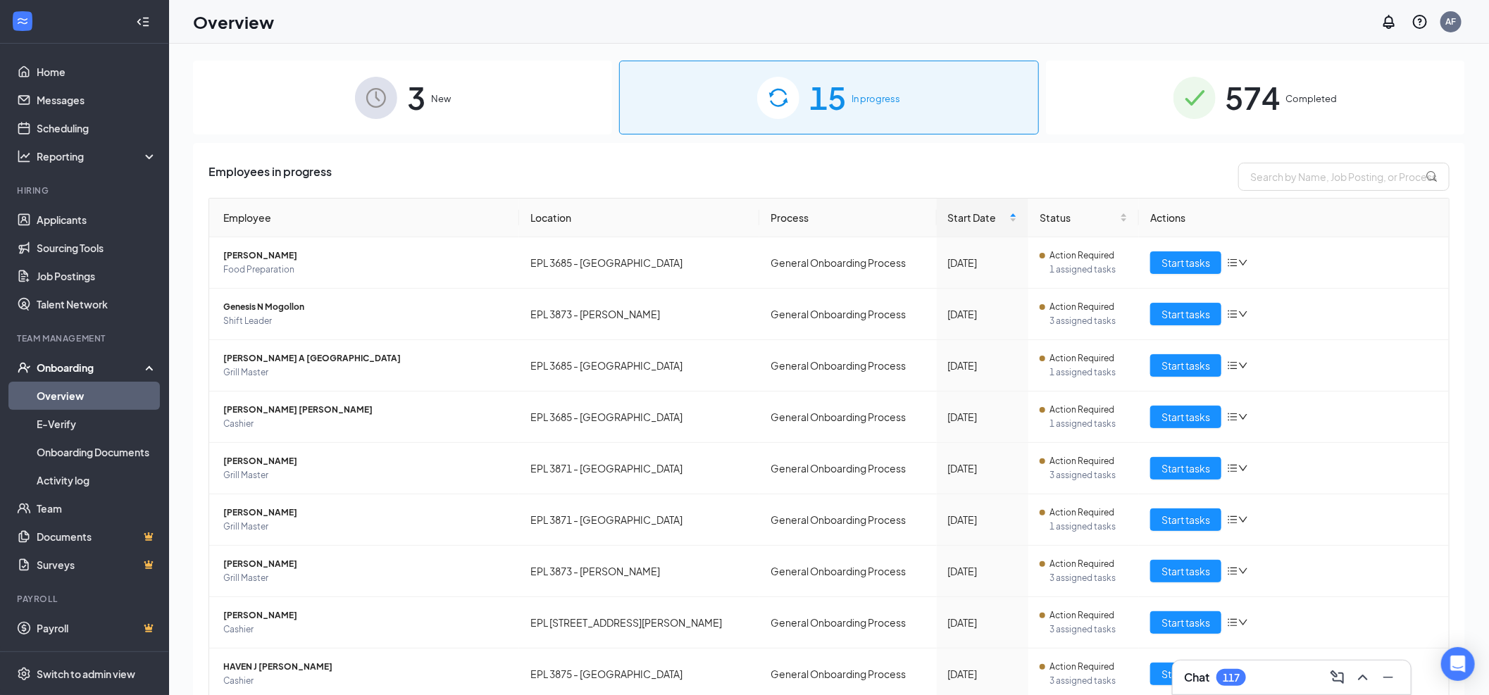
click at [1145, 87] on div "574 Completed" at bounding box center [1255, 98] width 419 height 74
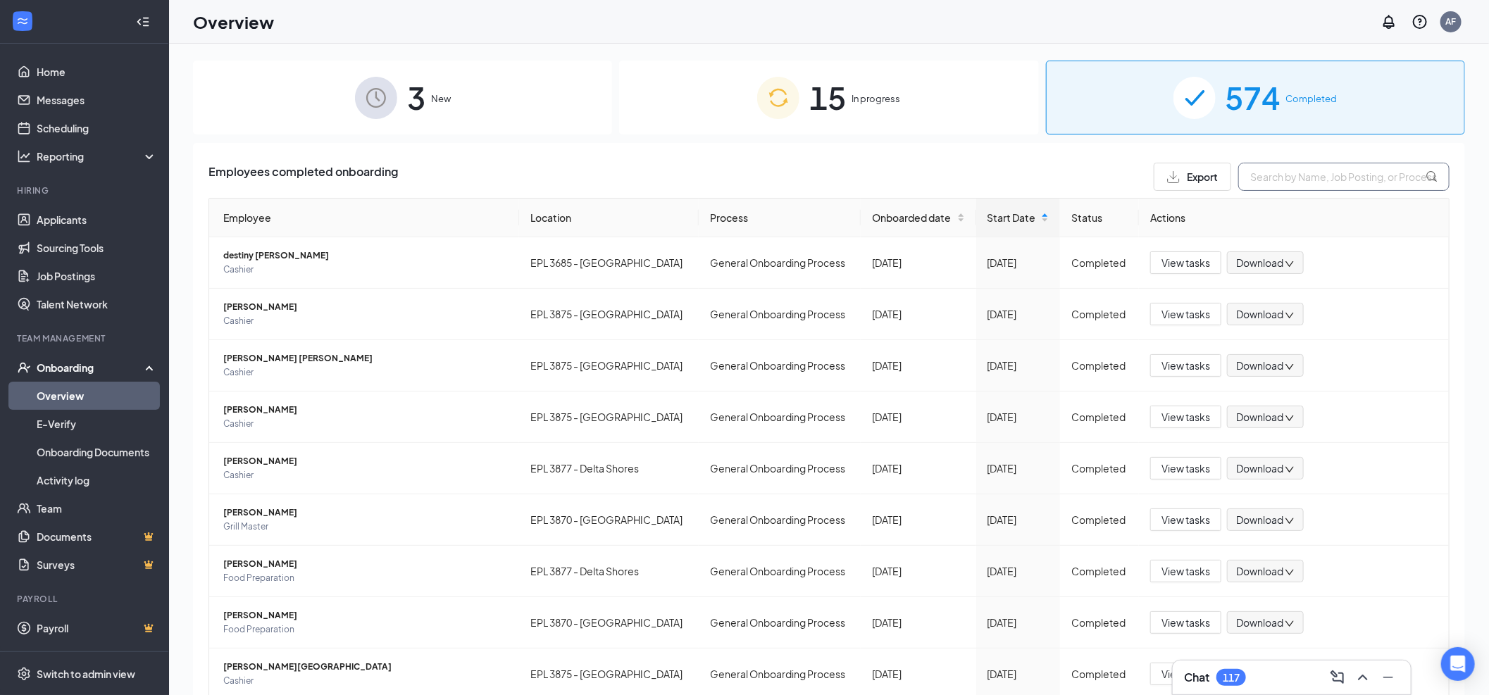
click at [1279, 171] on input "text" at bounding box center [1343, 177] width 211 height 28
type input "briana"
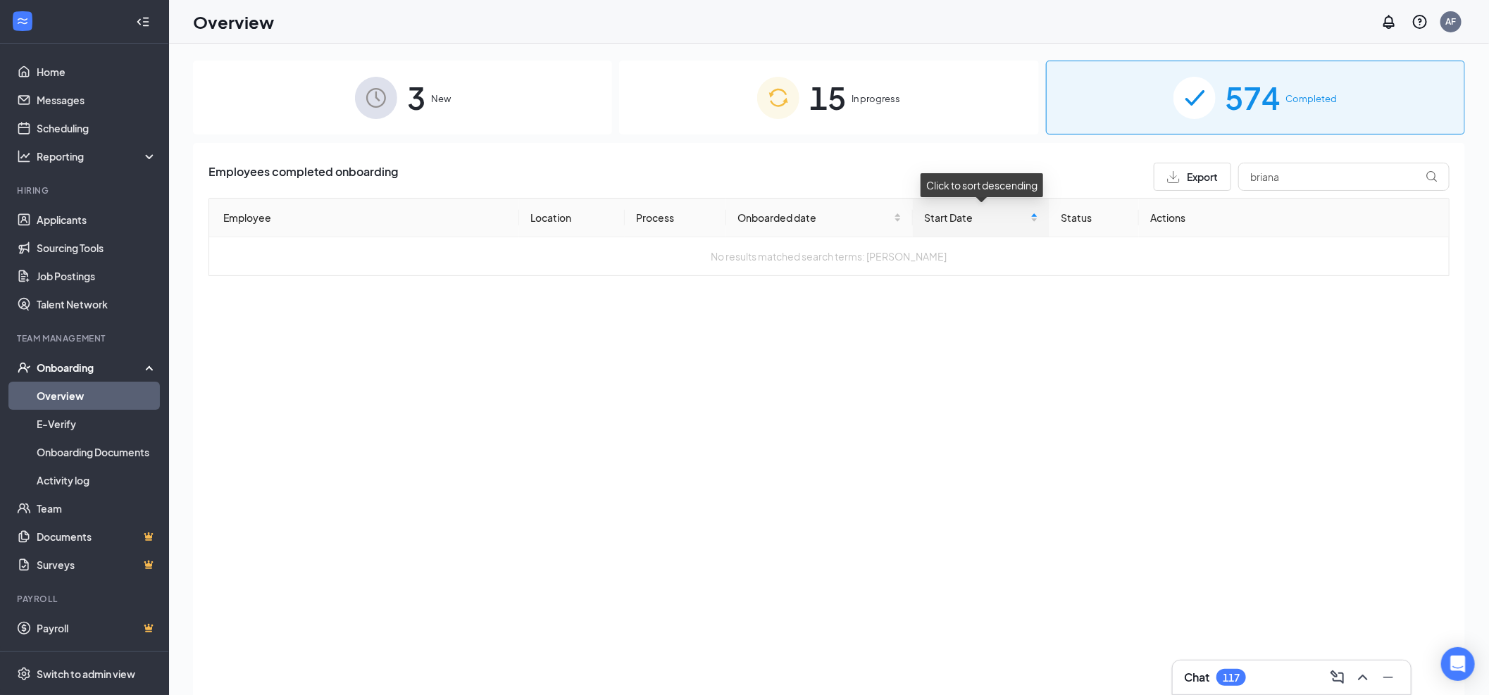
click at [998, 200] on div "Click to sort descending" at bounding box center [981, 190] width 123 height 34
click at [565, 224] on th "Location" at bounding box center [572, 218] width 106 height 39
click at [1038, 220] on div "Start Date" at bounding box center [981, 217] width 114 height 15
drag, startPoint x: 1340, startPoint y: 172, endPoint x: 1084, endPoint y: 184, distance: 255.9
click at [1092, 184] on div "Employees completed onboarding Export briana" at bounding box center [828, 177] width 1241 height 28
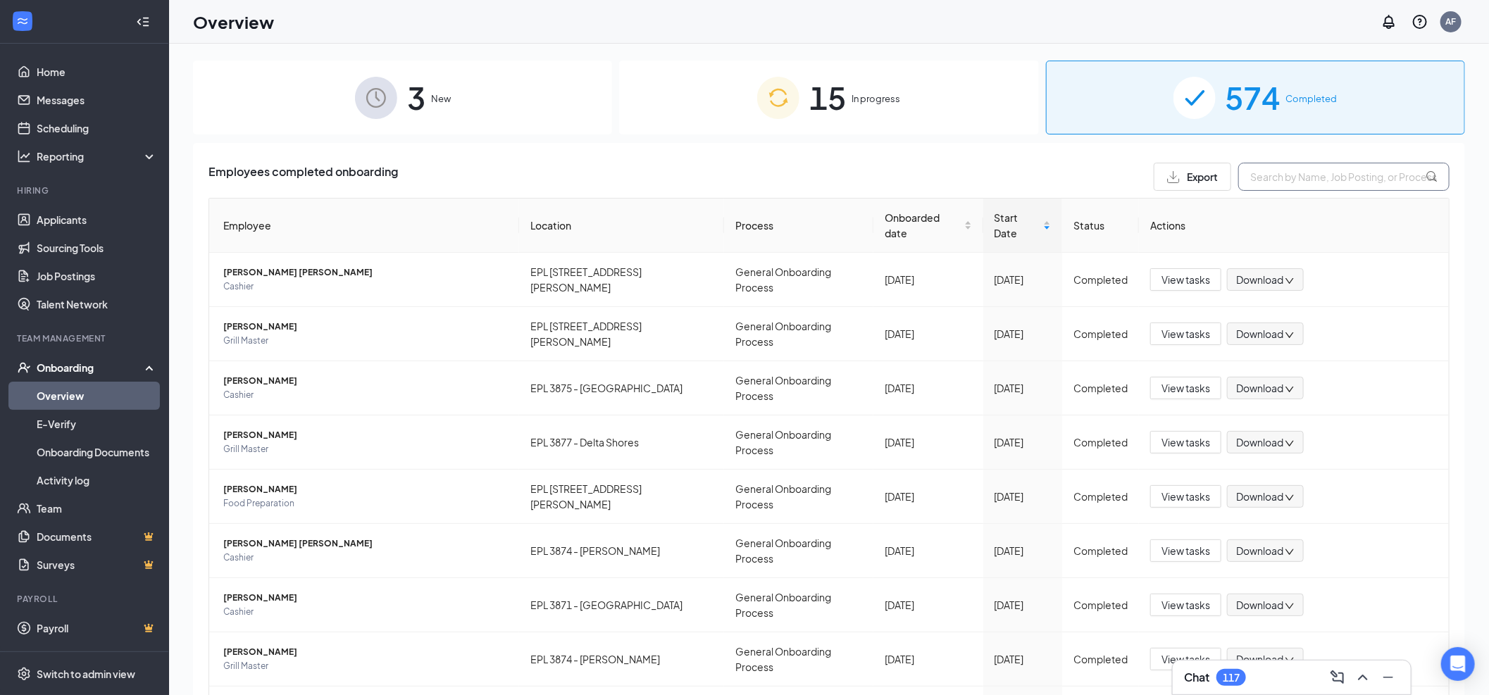
click at [1262, 188] on input "text" at bounding box center [1343, 177] width 211 height 28
type input "B"
click at [125, 356] on div "Onboarding" at bounding box center [84, 367] width 169 height 28
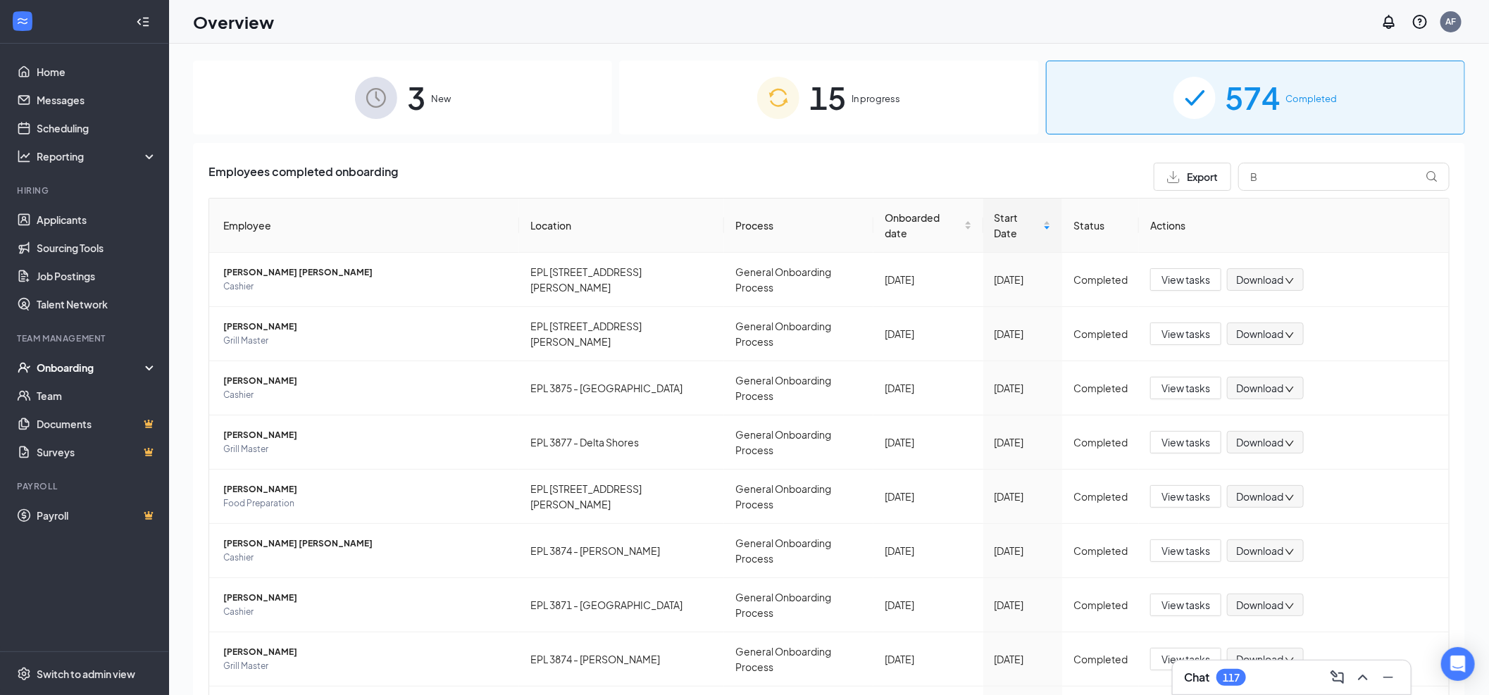
click at [118, 358] on div "Onboarding" at bounding box center [84, 367] width 169 height 28
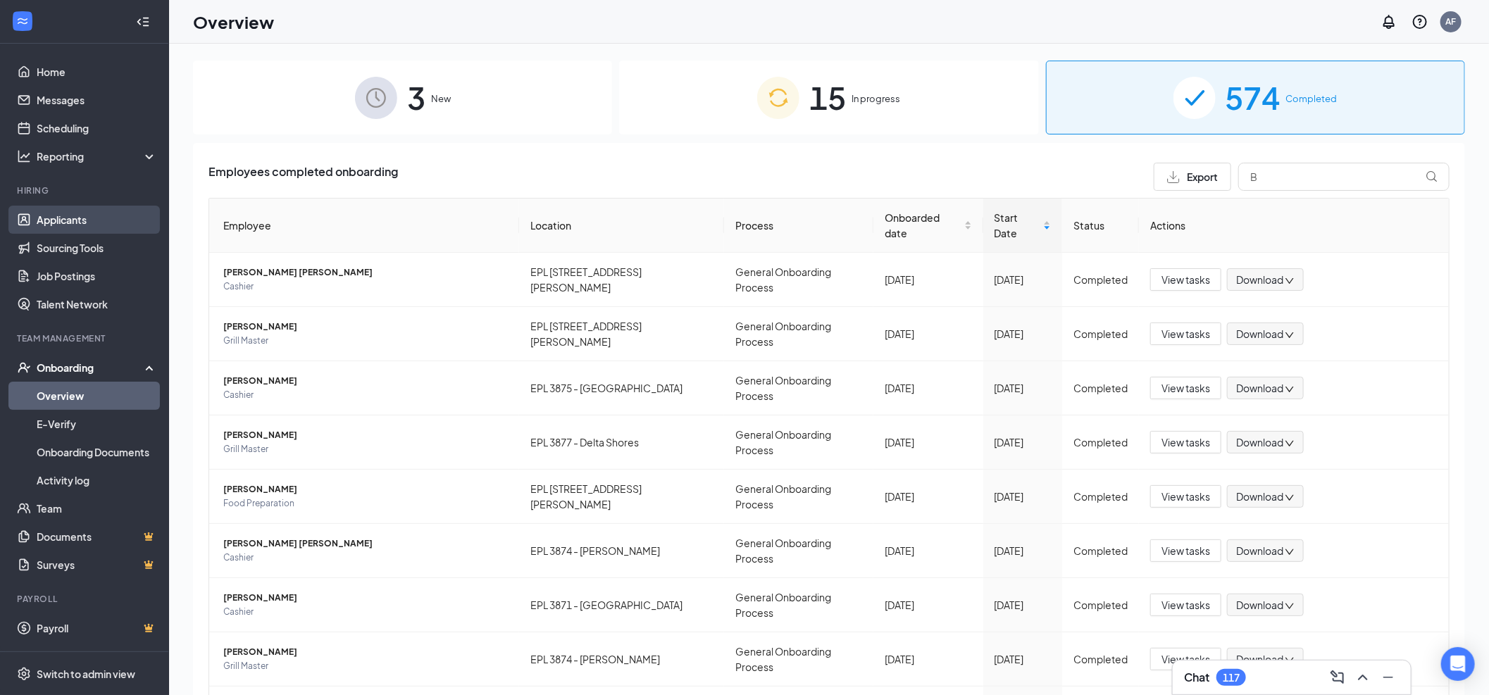
click at [93, 214] on link "Applicants" at bounding box center [97, 220] width 120 height 28
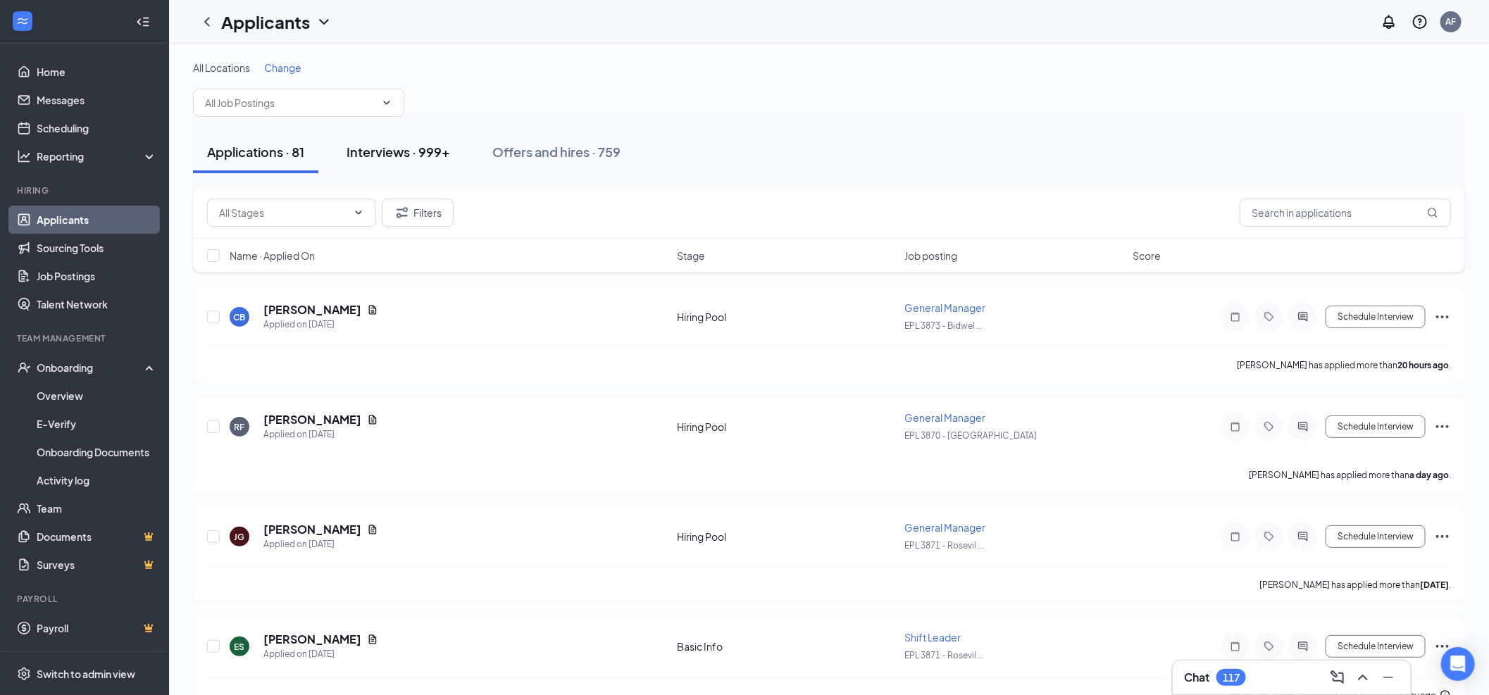
click at [416, 139] on button "Interviews · 999+" at bounding box center [398, 152] width 132 height 42
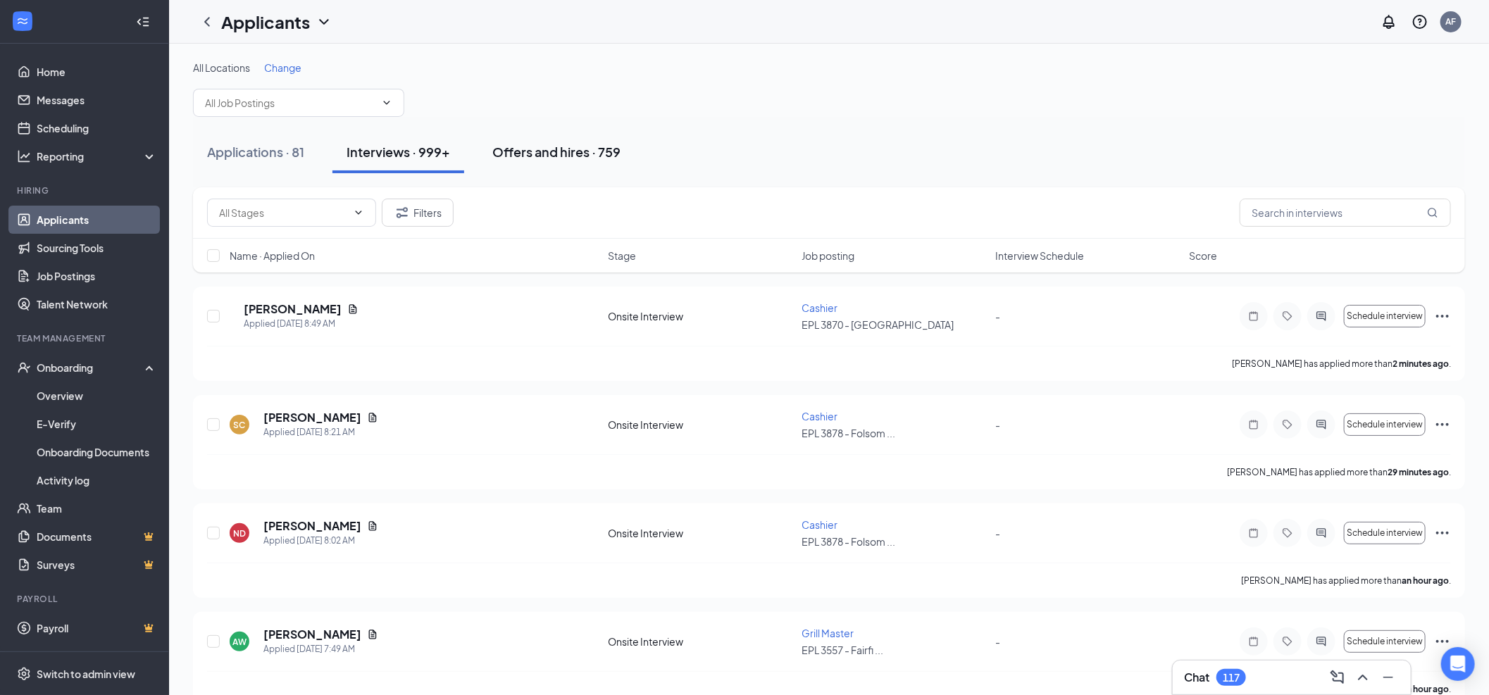
click at [505, 150] on div "Offers and hires · 759" at bounding box center [556, 152] width 128 height 18
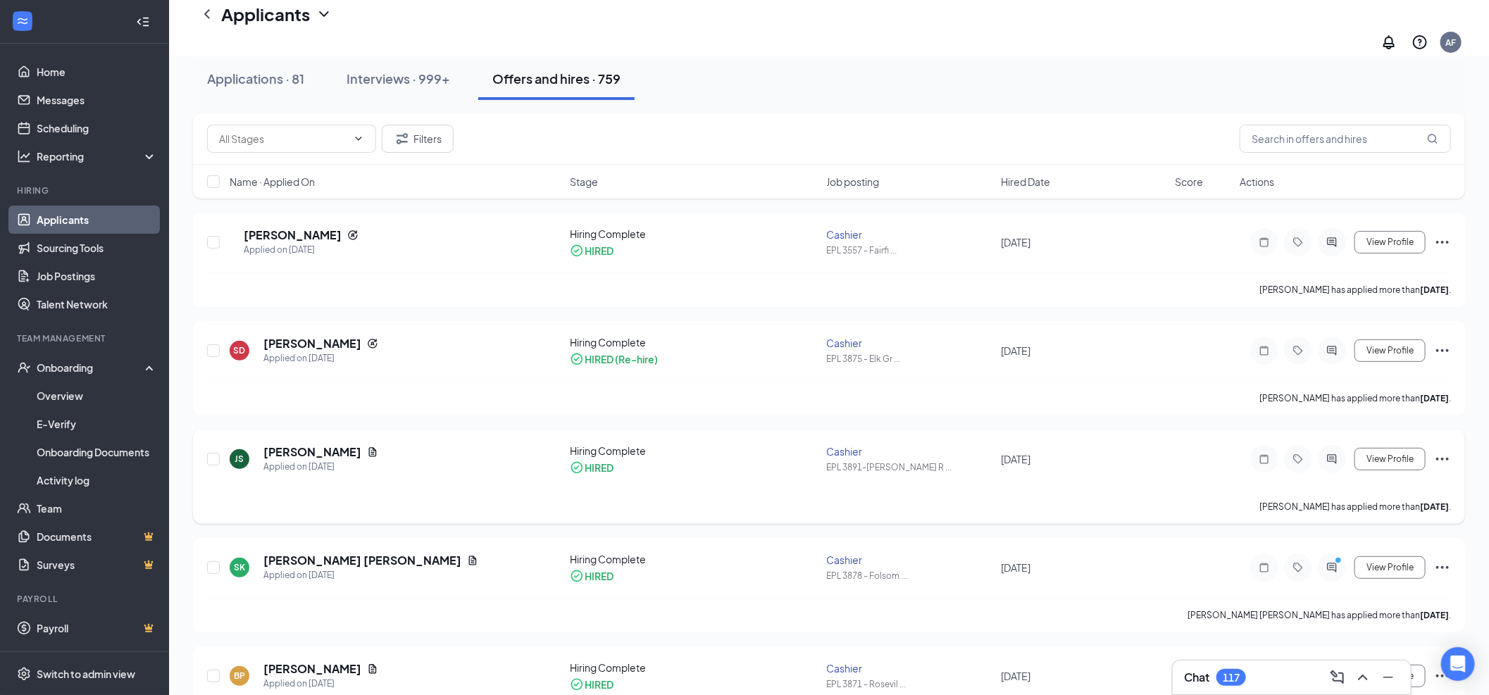
scroll to position [313, 0]
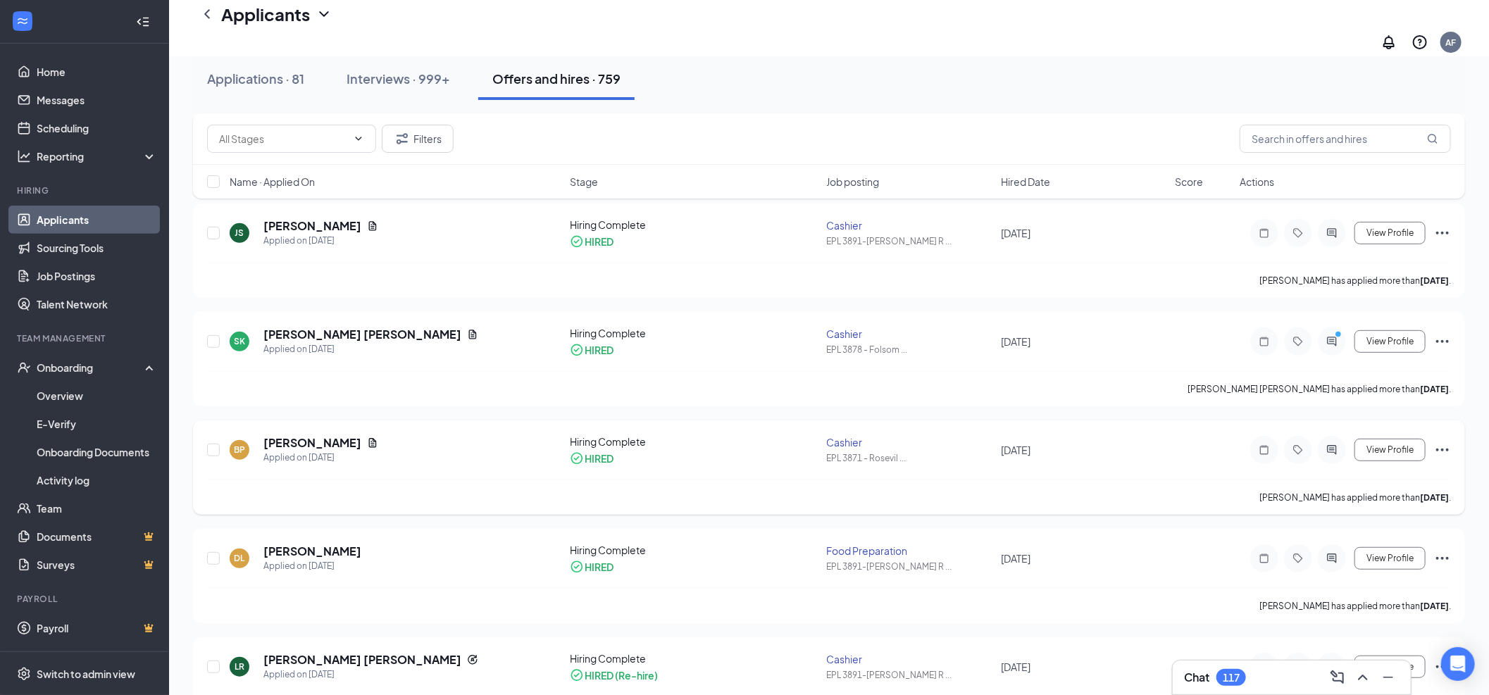
click at [497, 435] on div "BP [PERSON_NAME] Applied on [DATE]" at bounding box center [396, 450] width 332 height 30
click at [932, 432] on div "EPL 3871 - [GEOGRAPHIC_DATA]" at bounding box center [932, 423] width 144 height 29
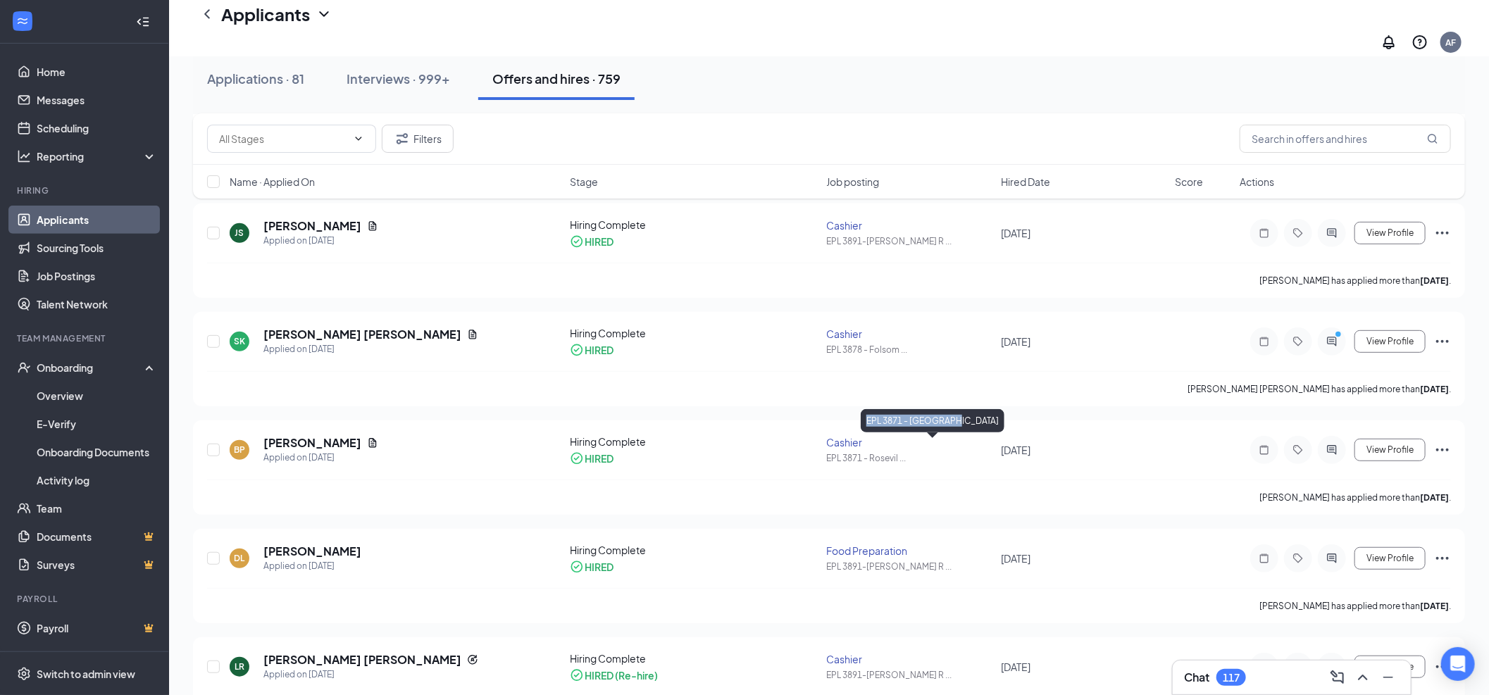
click at [932, 432] on div "EPL 3871 - [GEOGRAPHIC_DATA]" at bounding box center [932, 423] width 144 height 29
click at [511, 420] on div "BP [PERSON_NAME] Applied on [DATE] Hiring Complete HIRED Cashier EPL 3871 - Ros…" at bounding box center [829, 467] width 1272 height 94
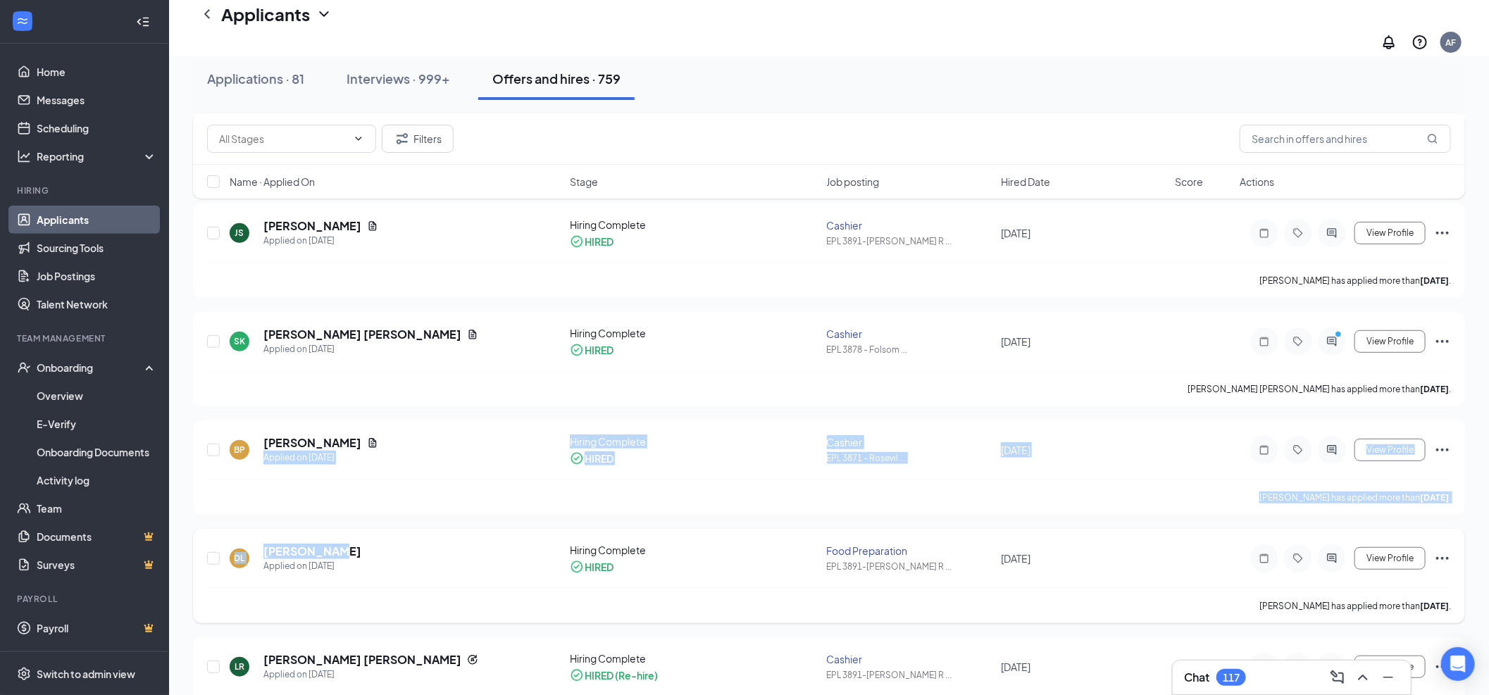
drag, startPoint x: 346, startPoint y: 428, endPoint x: 351, endPoint y: 542, distance: 114.2
click at [413, 435] on div "BP [PERSON_NAME] Applied on [DATE]" at bounding box center [396, 450] width 332 height 30
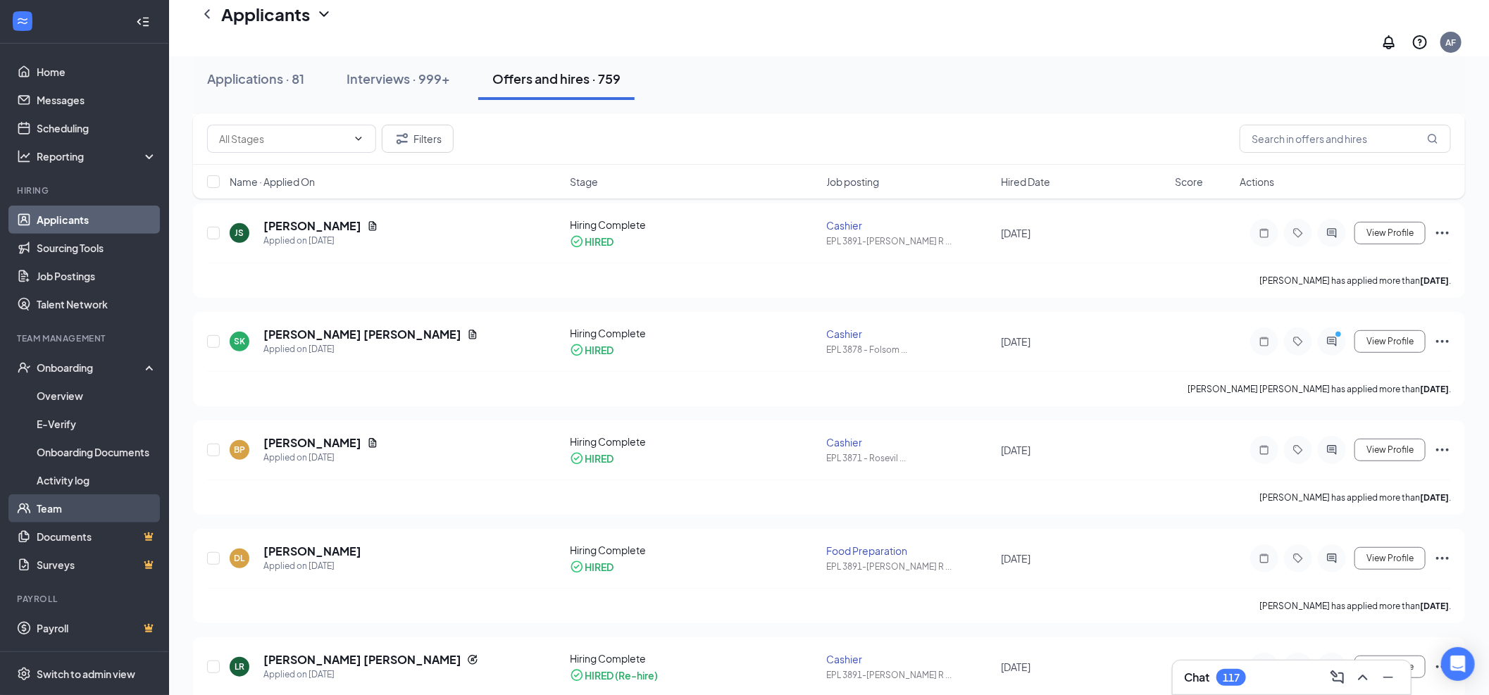
click at [51, 508] on link "Team" at bounding box center [97, 508] width 120 height 28
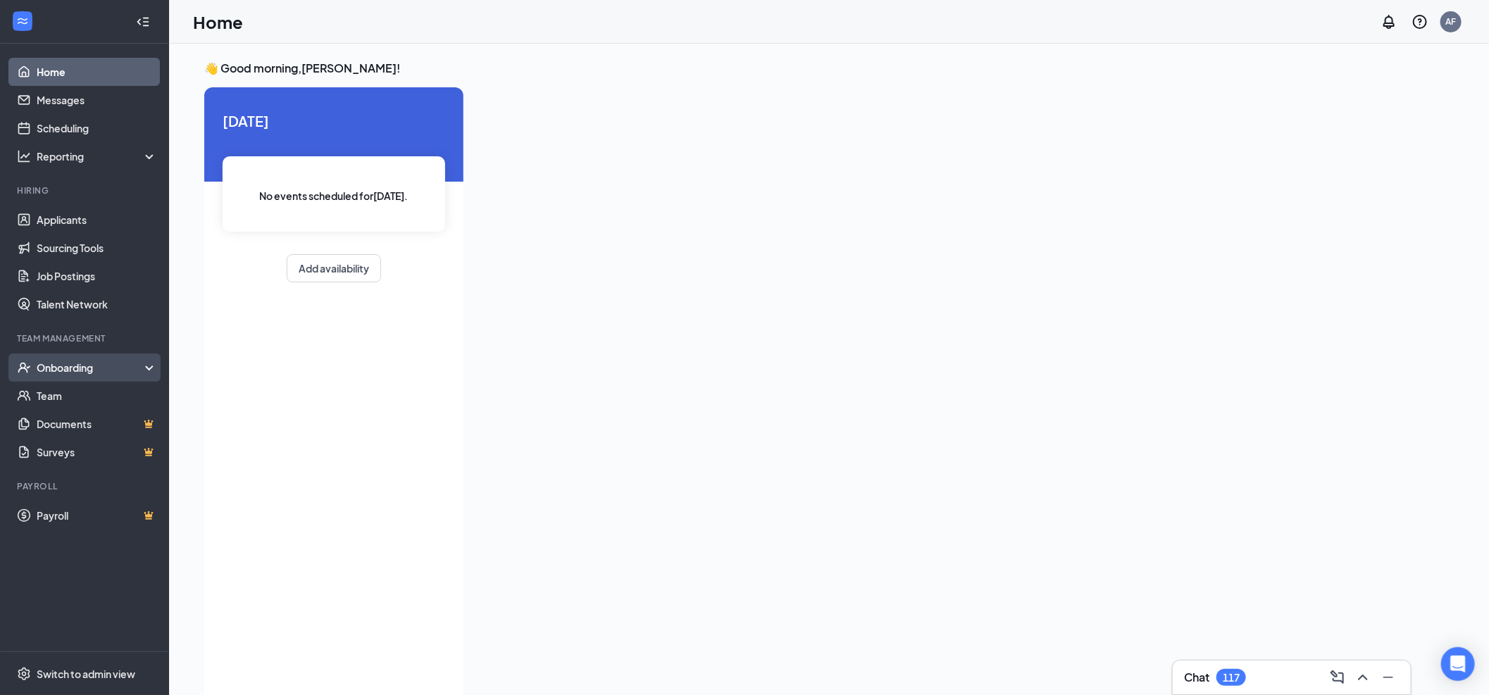
click at [41, 357] on div "Onboarding" at bounding box center [84, 367] width 169 height 28
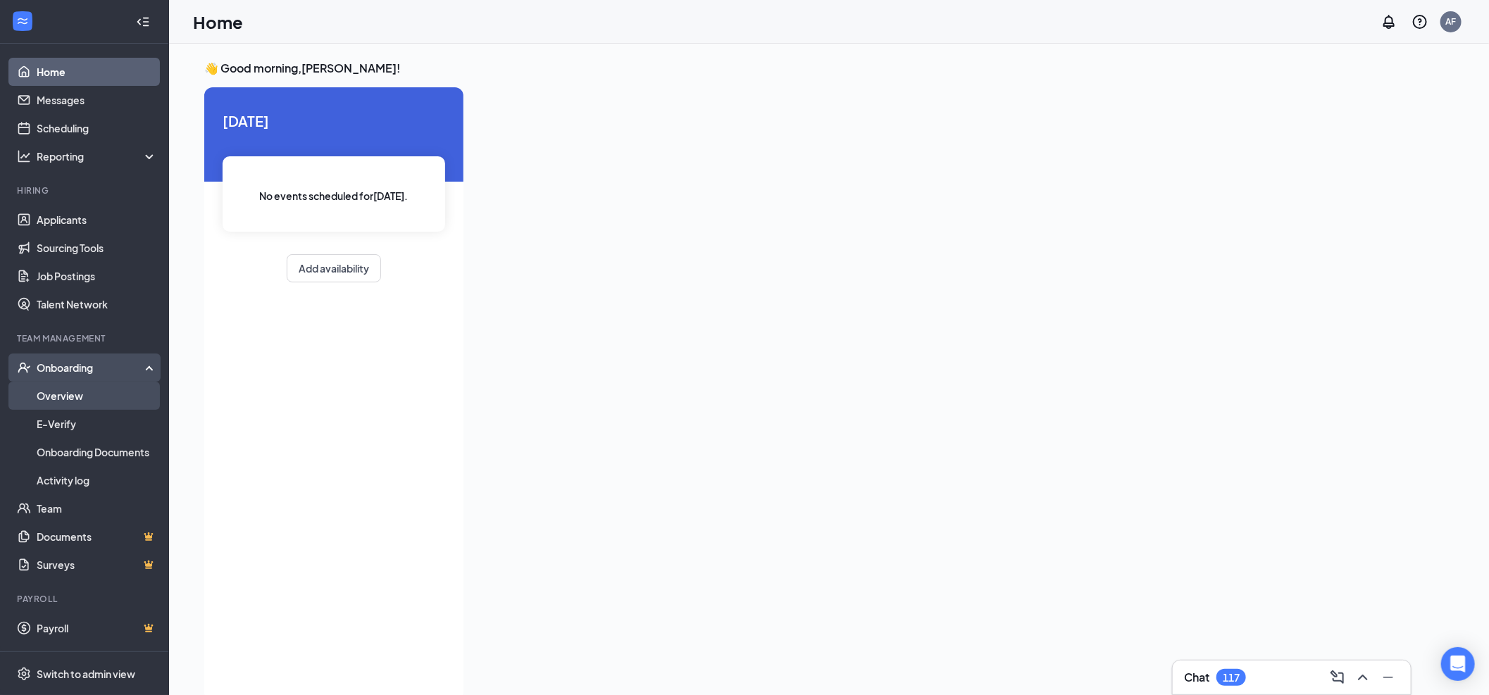
click at [62, 391] on link "Overview" at bounding box center [97, 396] width 120 height 28
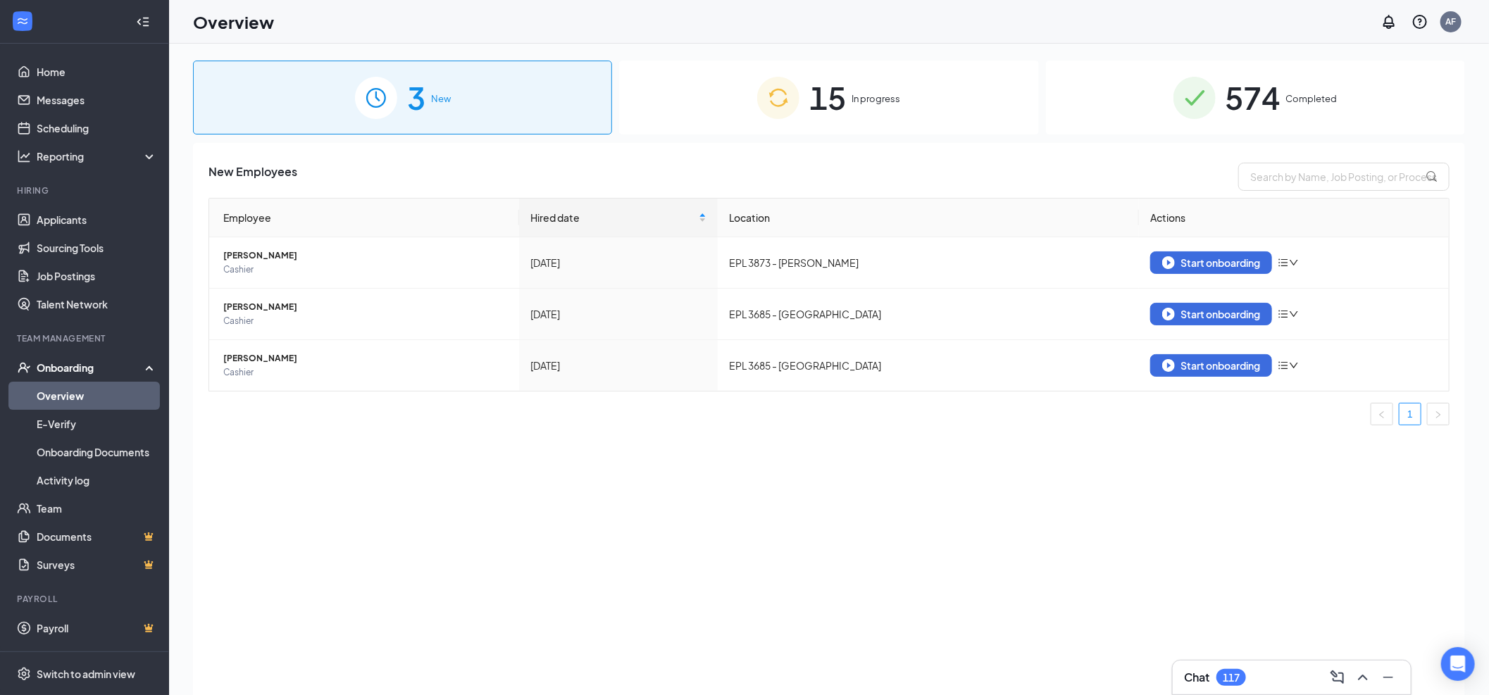
click at [841, 69] on div "15 In progress" at bounding box center [828, 98] width 419 height 74
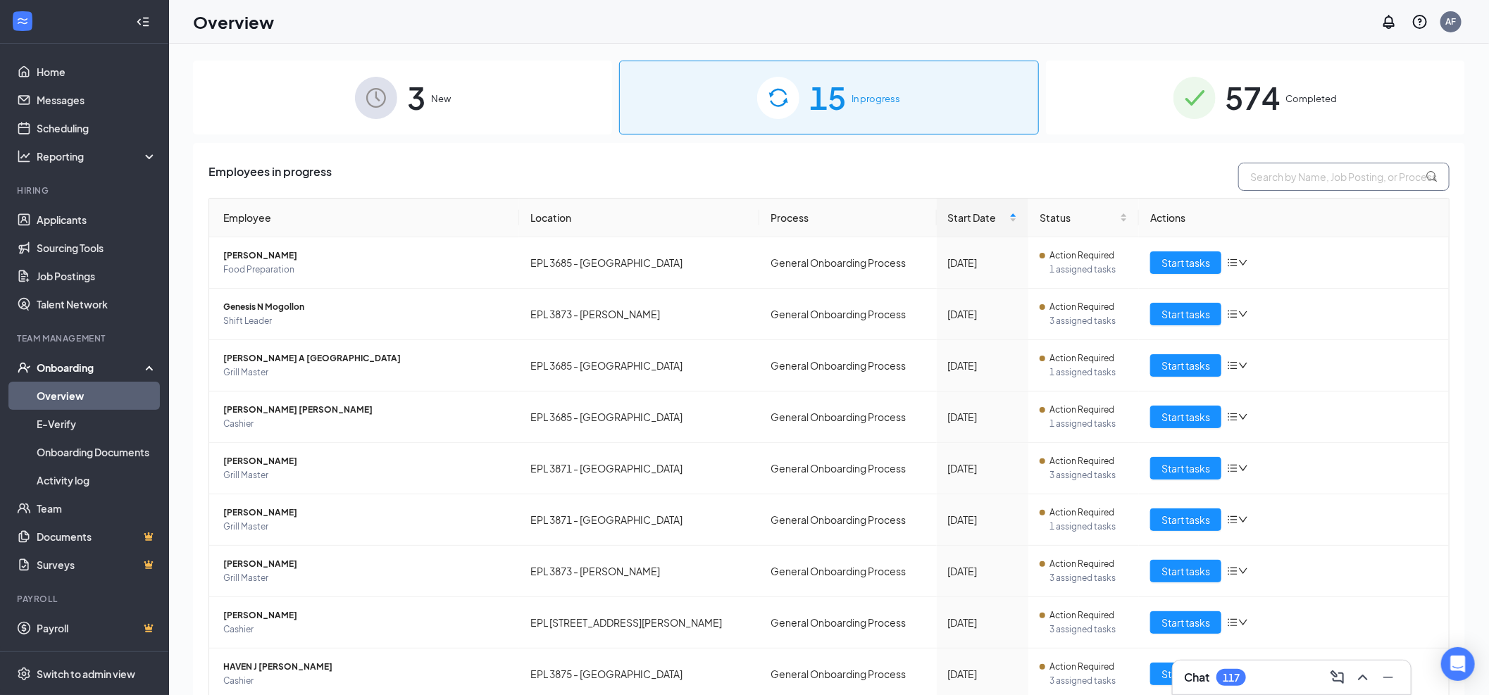
click at [1381, 185] on input "text" at bounding box center [1343, 177] width 211 height 28
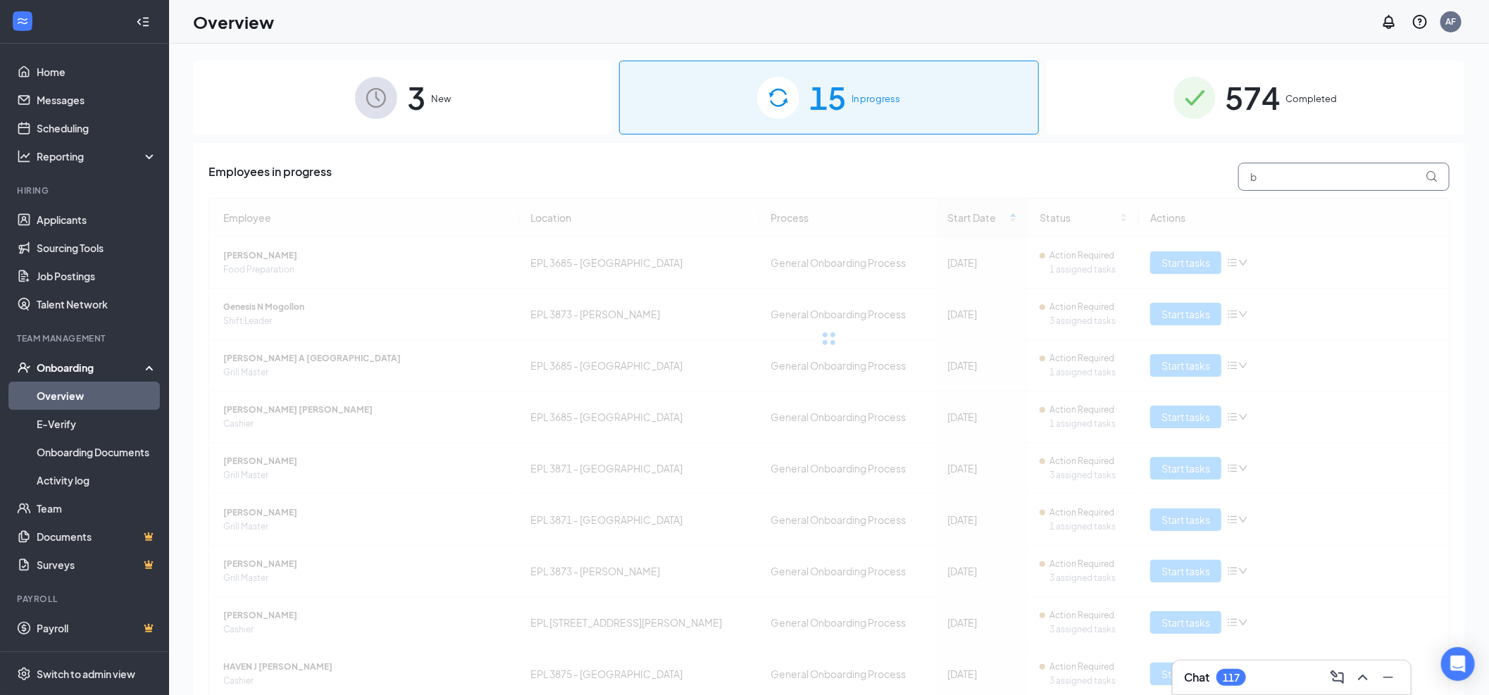
type input "b"
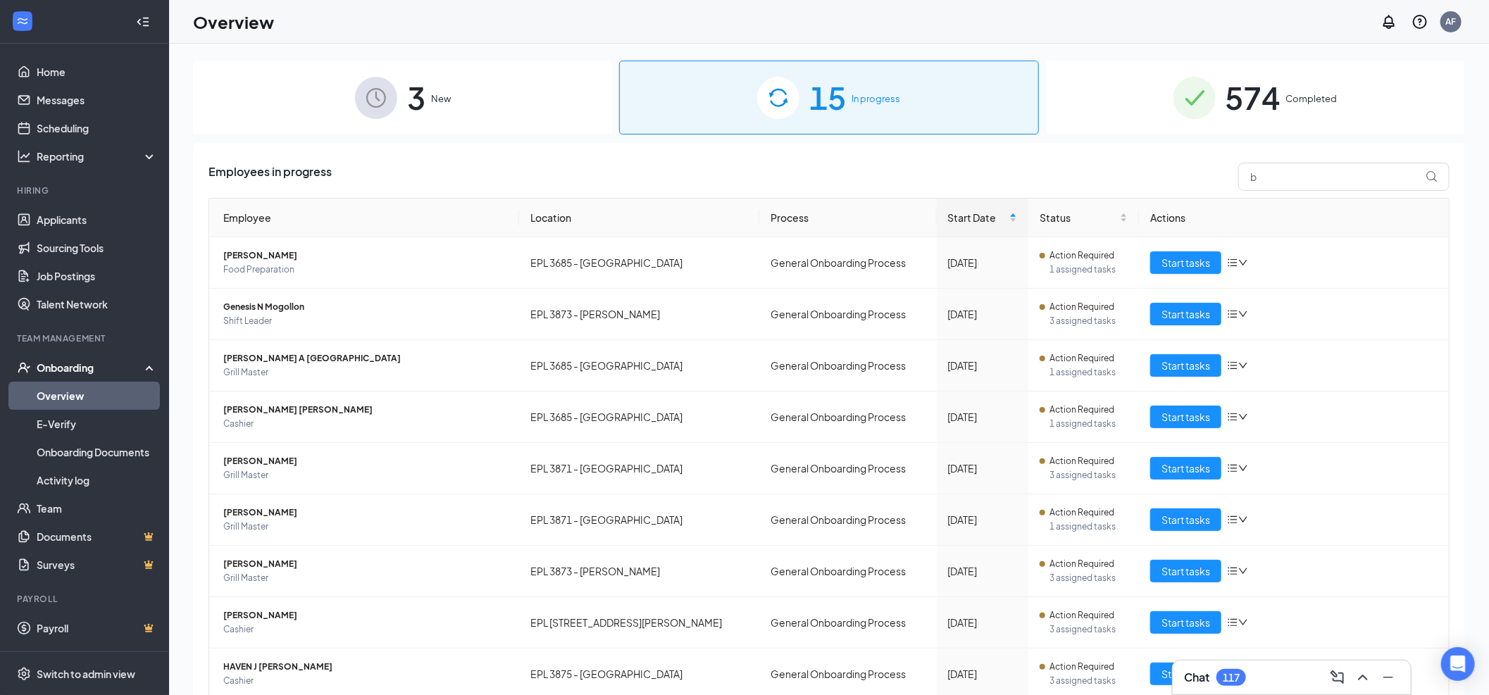
click at [1207, 43] on div "Overview AF" at bounding box center [829, 22] width 1320 height 44
click at [1202, 93] on img at bounding box center [1194, 98] width 42 height 42
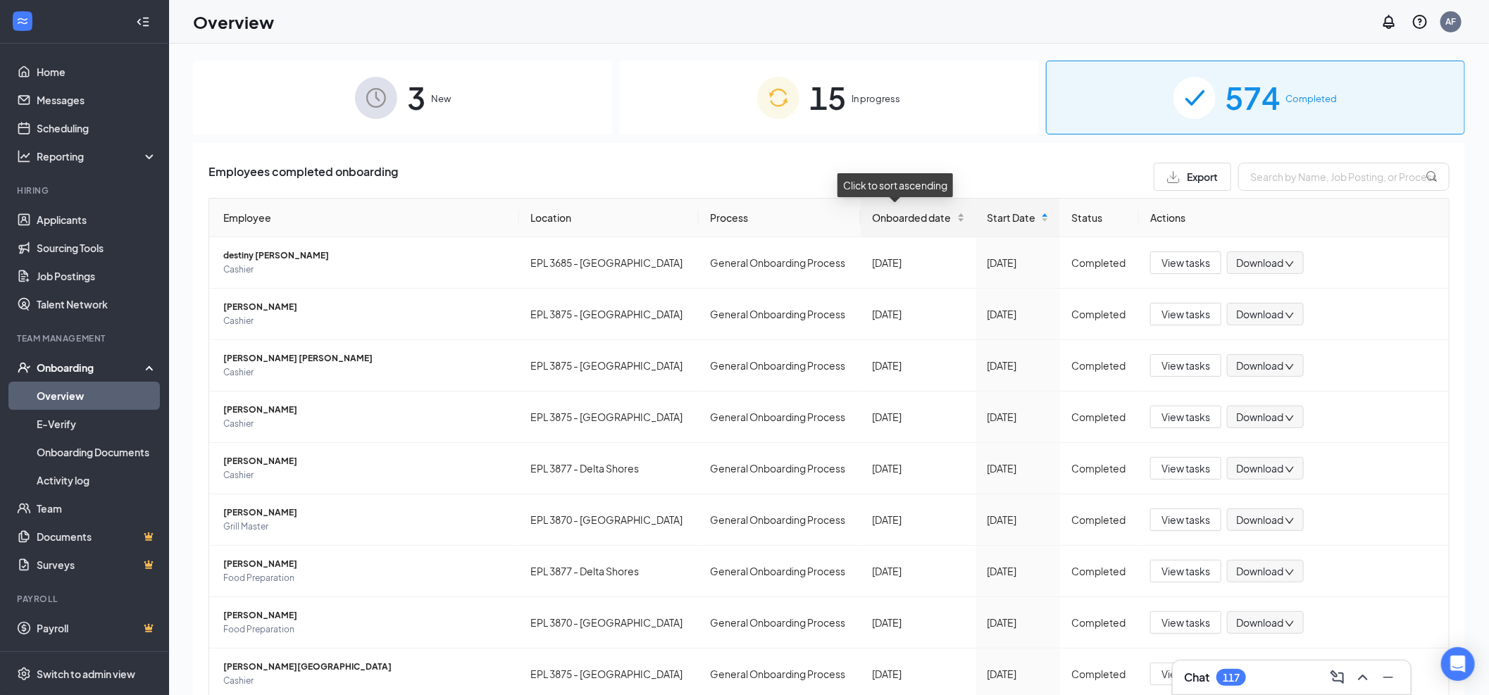
click at [887, 222] on span "Onboarded date" at bounding box center [913, 217] width 82 height 15
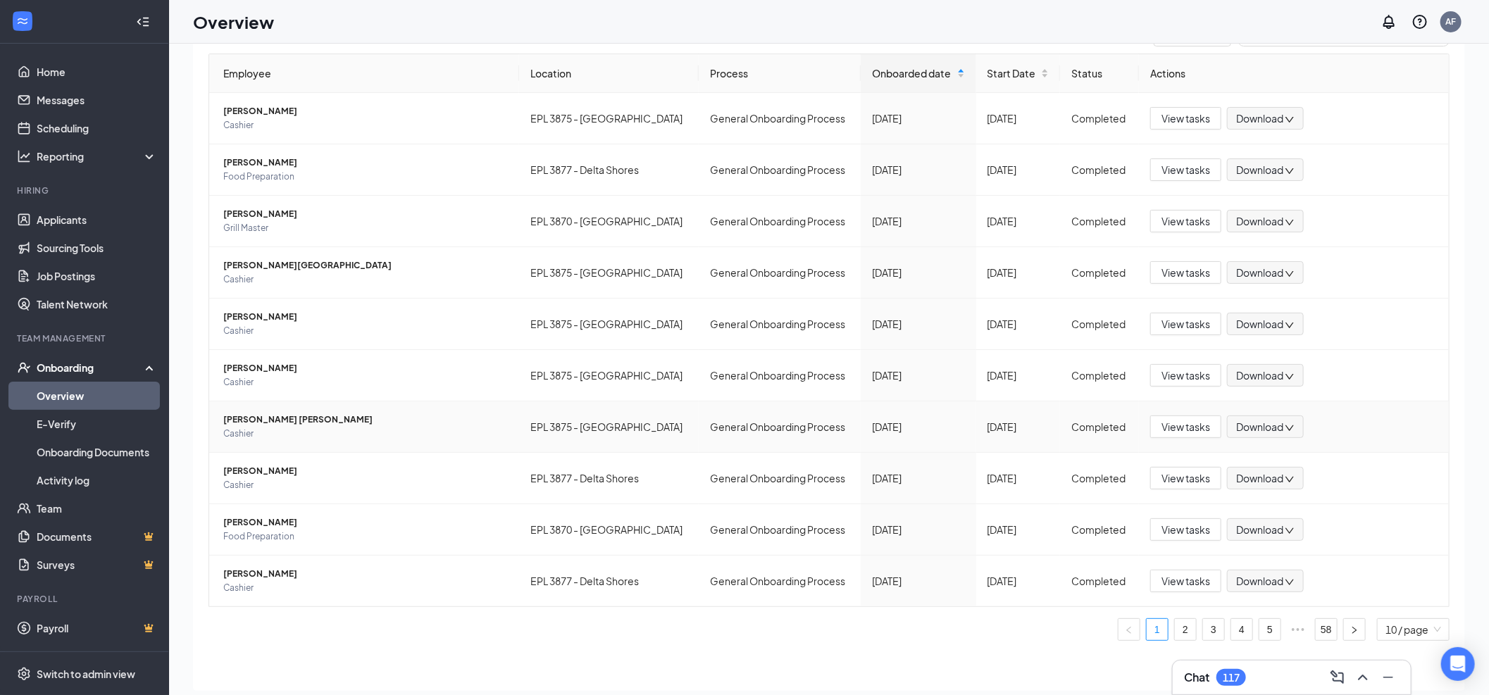
scroll to position [63, 0]
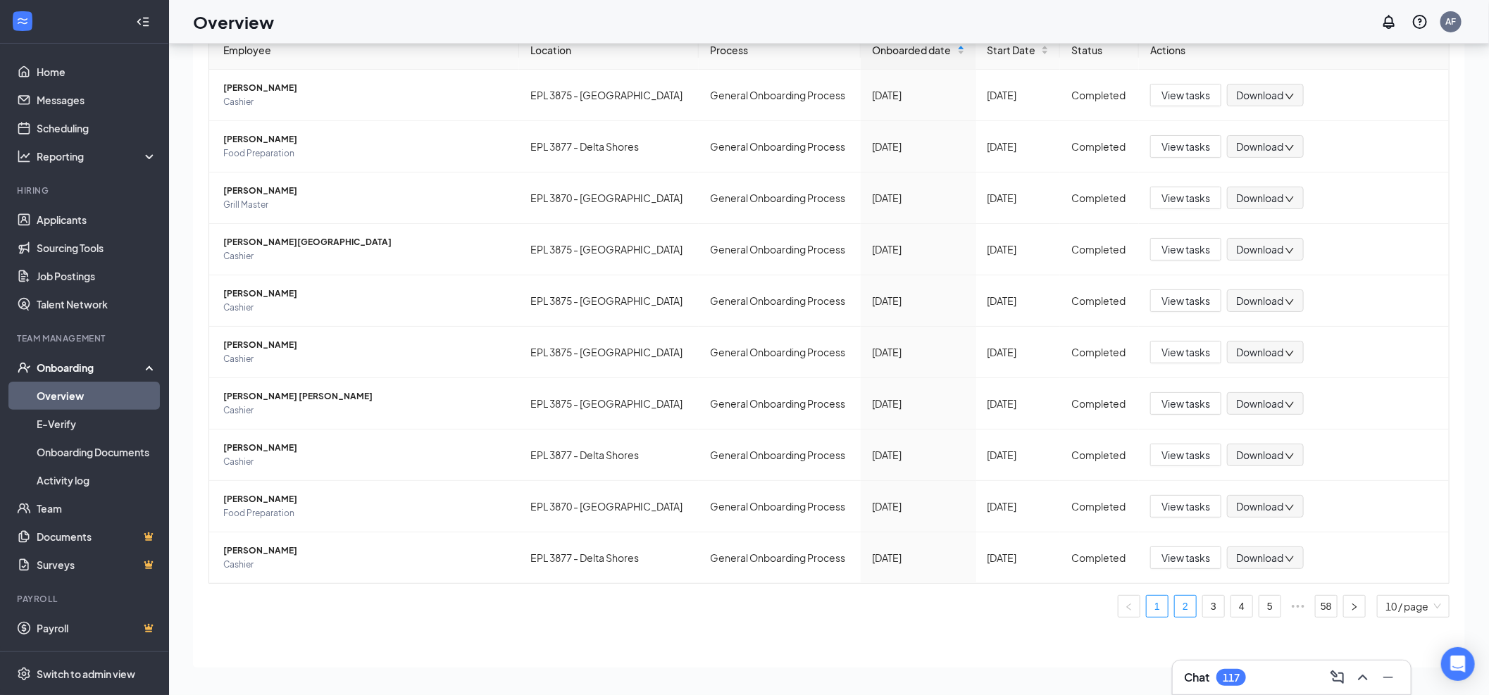
click at [1177, 606] on link "2" at bounding box center [1184, 606] width 21 height 21
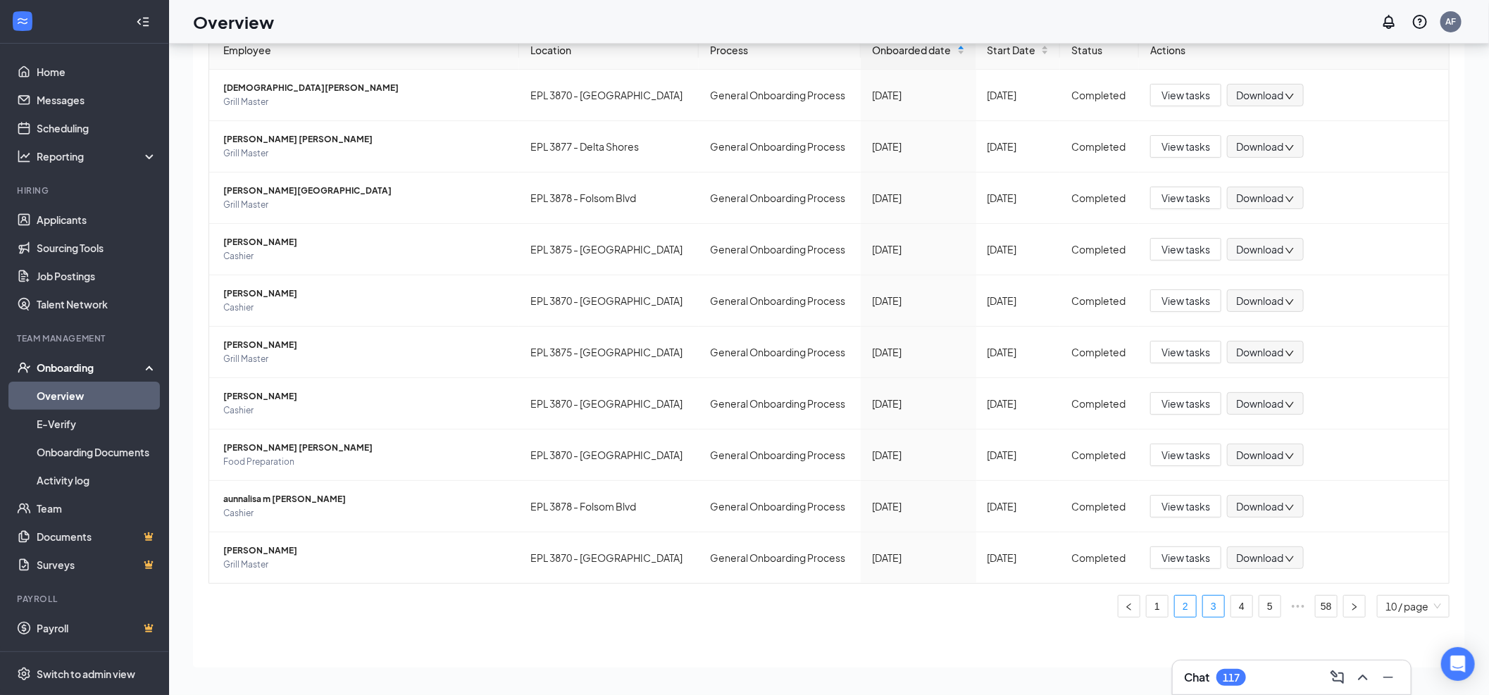
click at [1203, 614] on link "3" at bounding box center [1213, 606] width 21 height 21
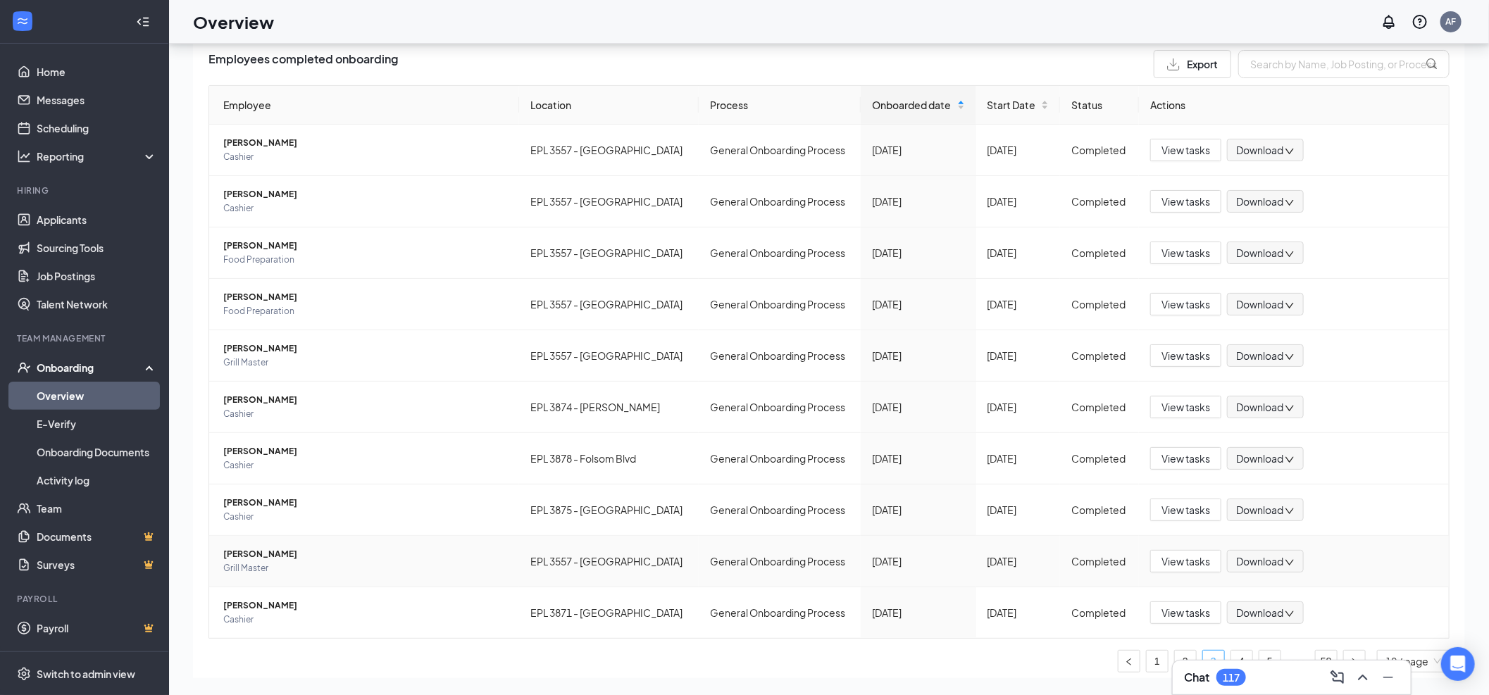
scroll to position [104, 0]
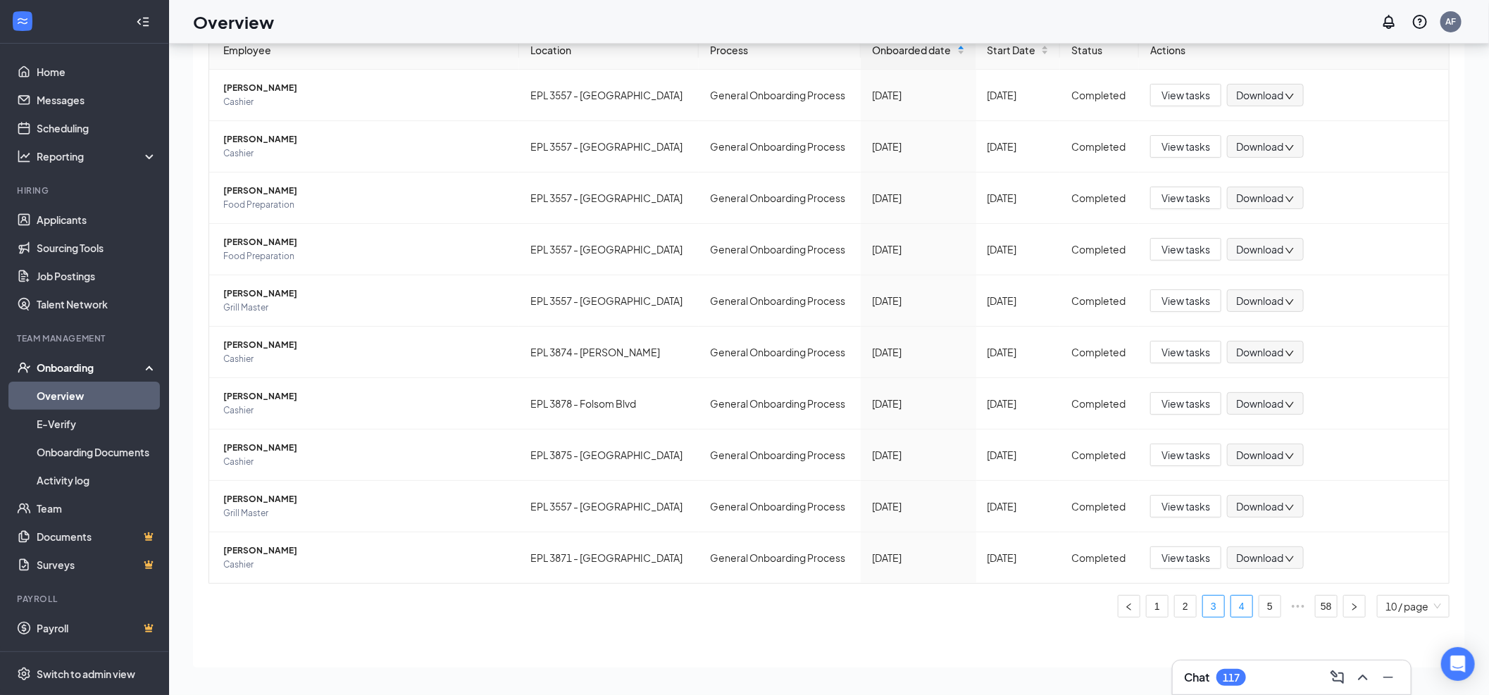
click at [1231, 607] on link "4" at bounding box center [1241, 606] width 21 height 21
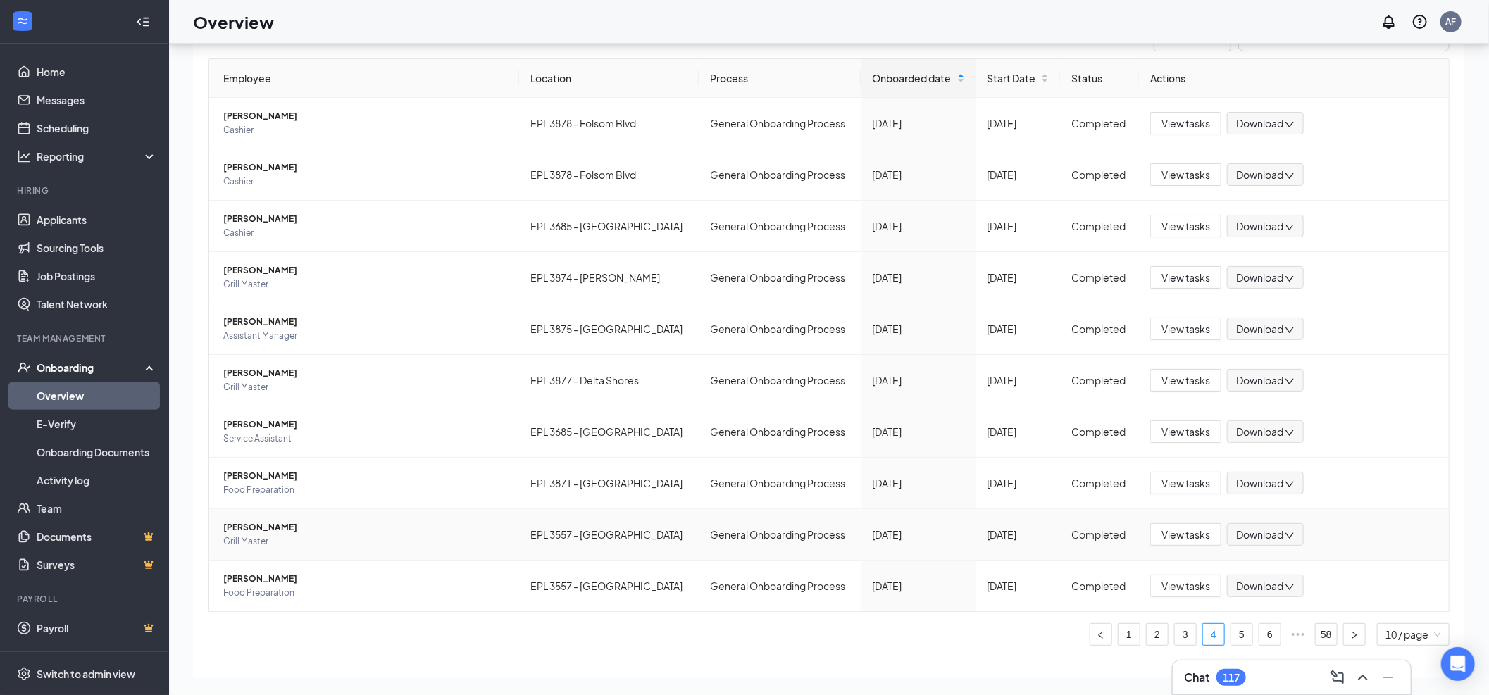
scroll to position [104, 0]
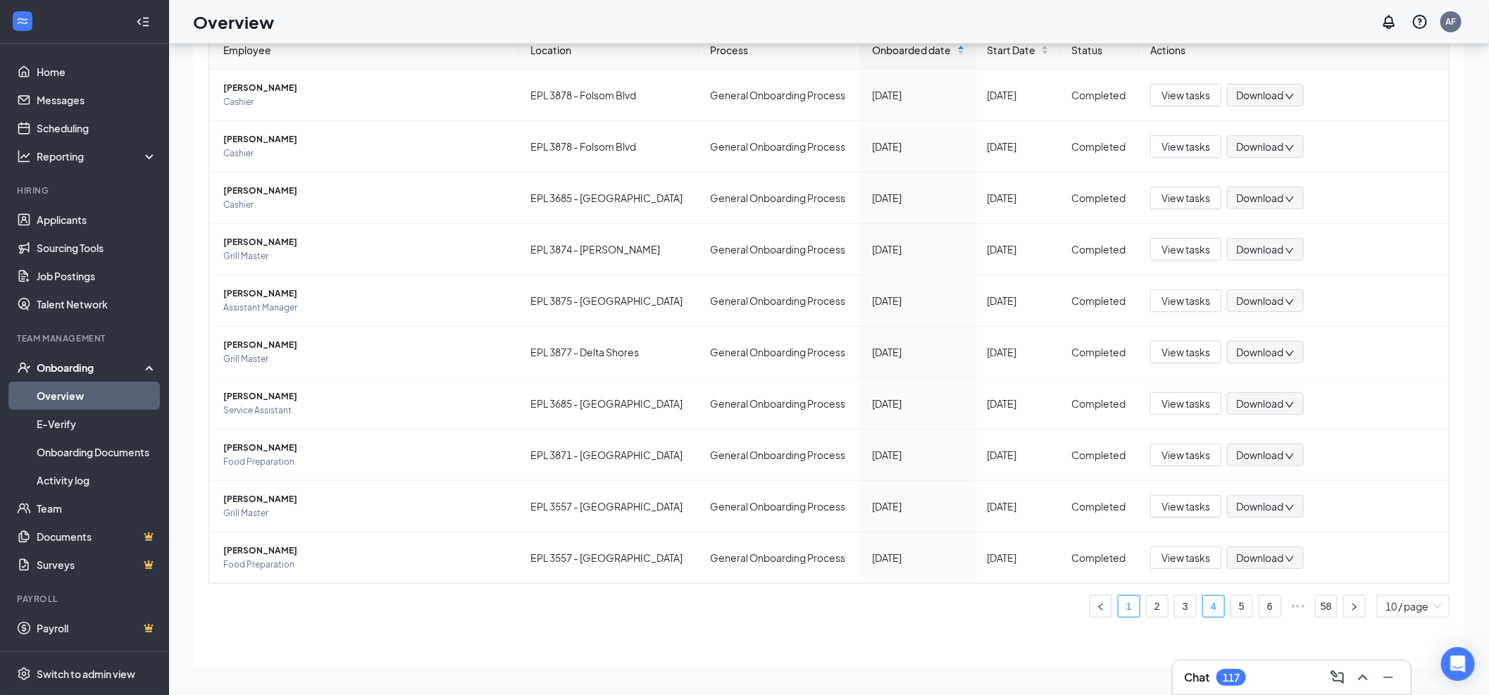
click at [1123, 608] on link "1" at bounding box center [1128, 606] width 21 height 21
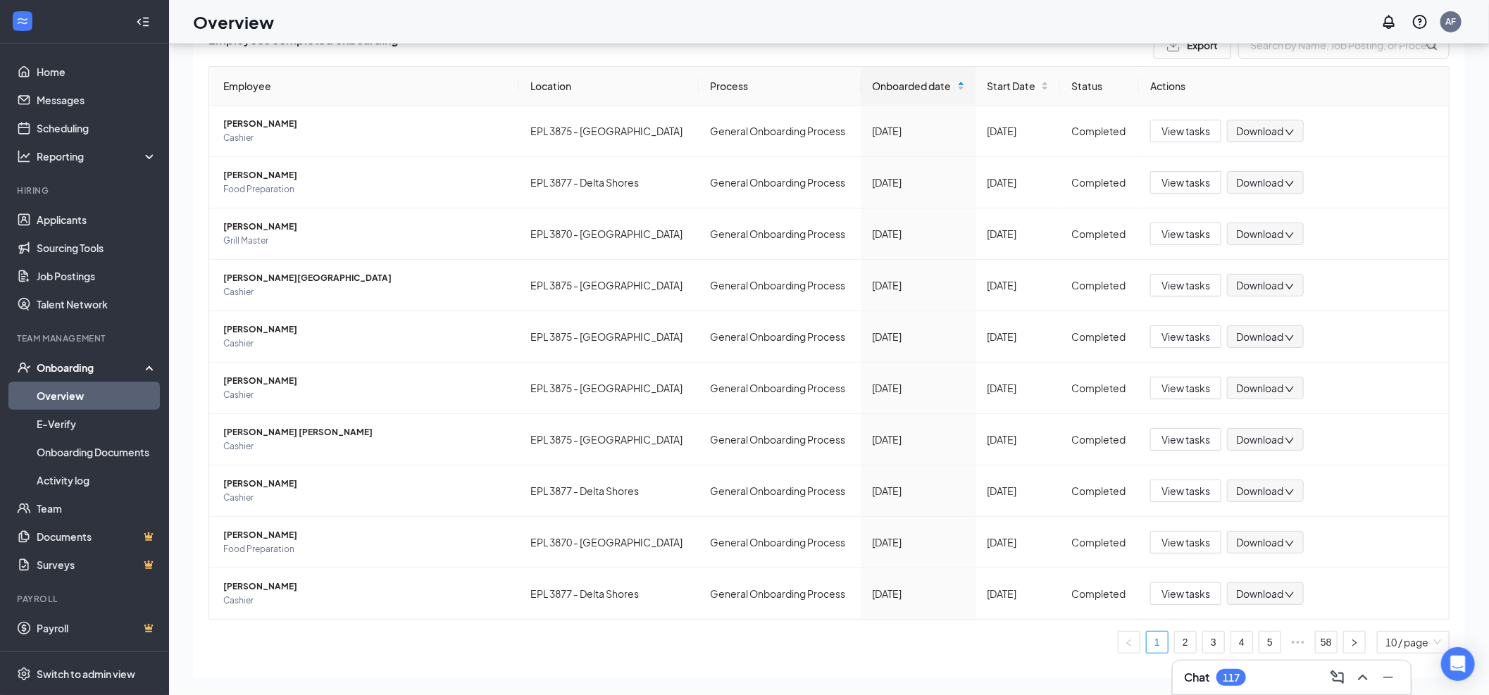
scroll to position [104, 0]
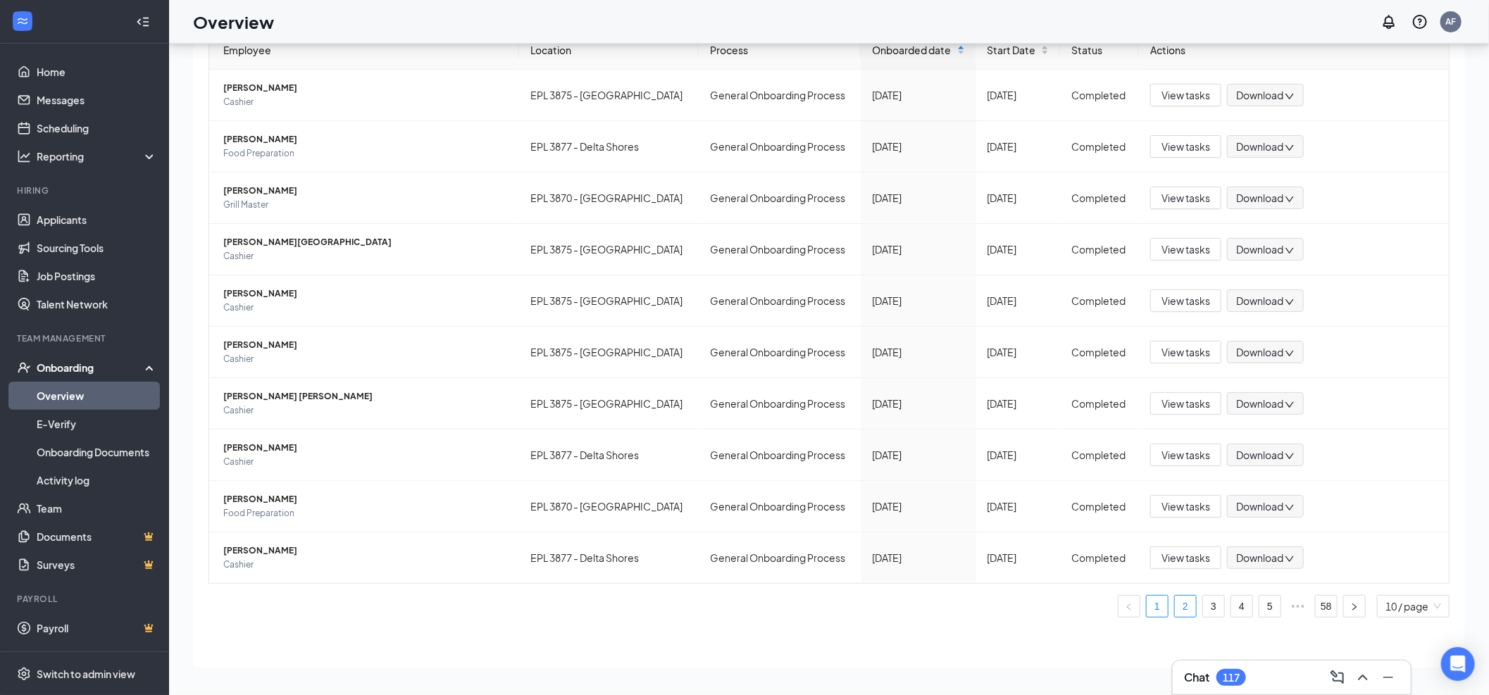
click at [1174, 607] on link "2" at bounding box center [1184, 606] width 21 height 21
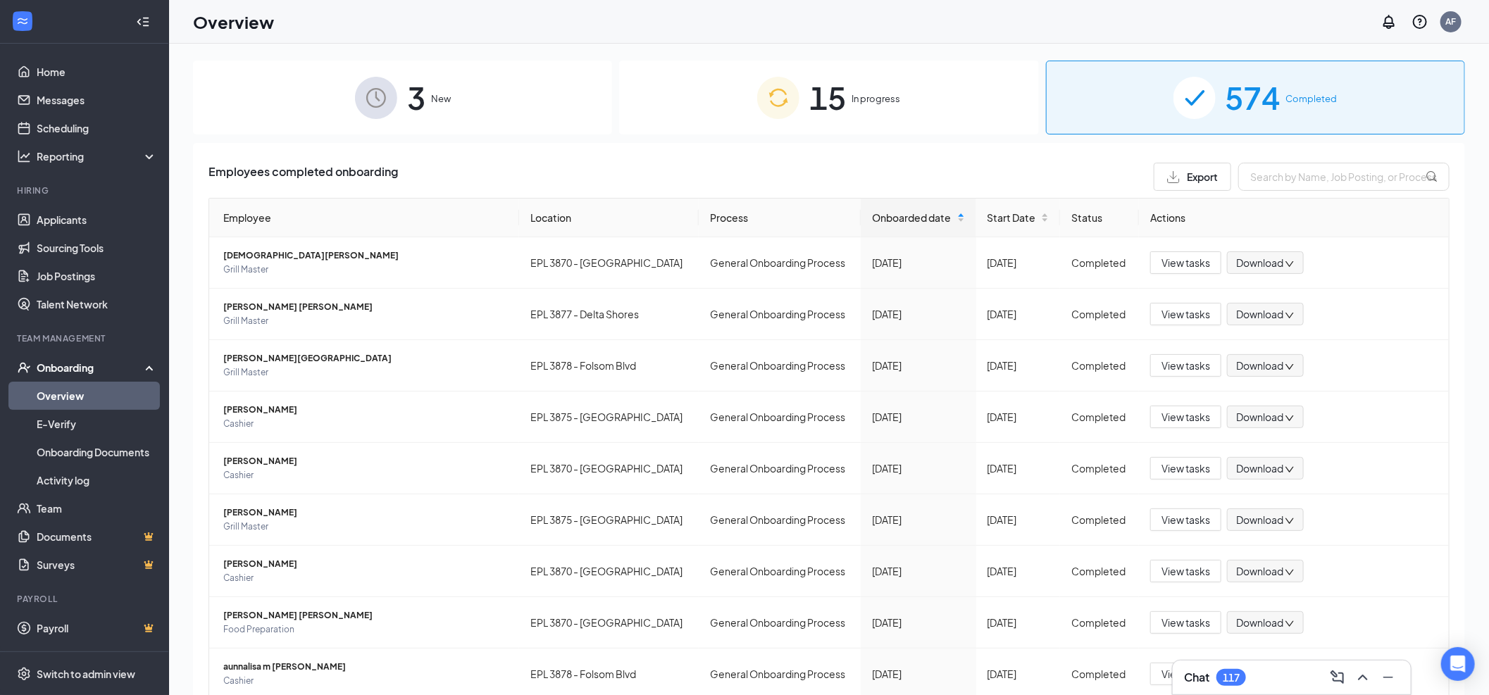
click at [472, 65] on div "3 New" at bounding box center [402, 98] width 419 height 74
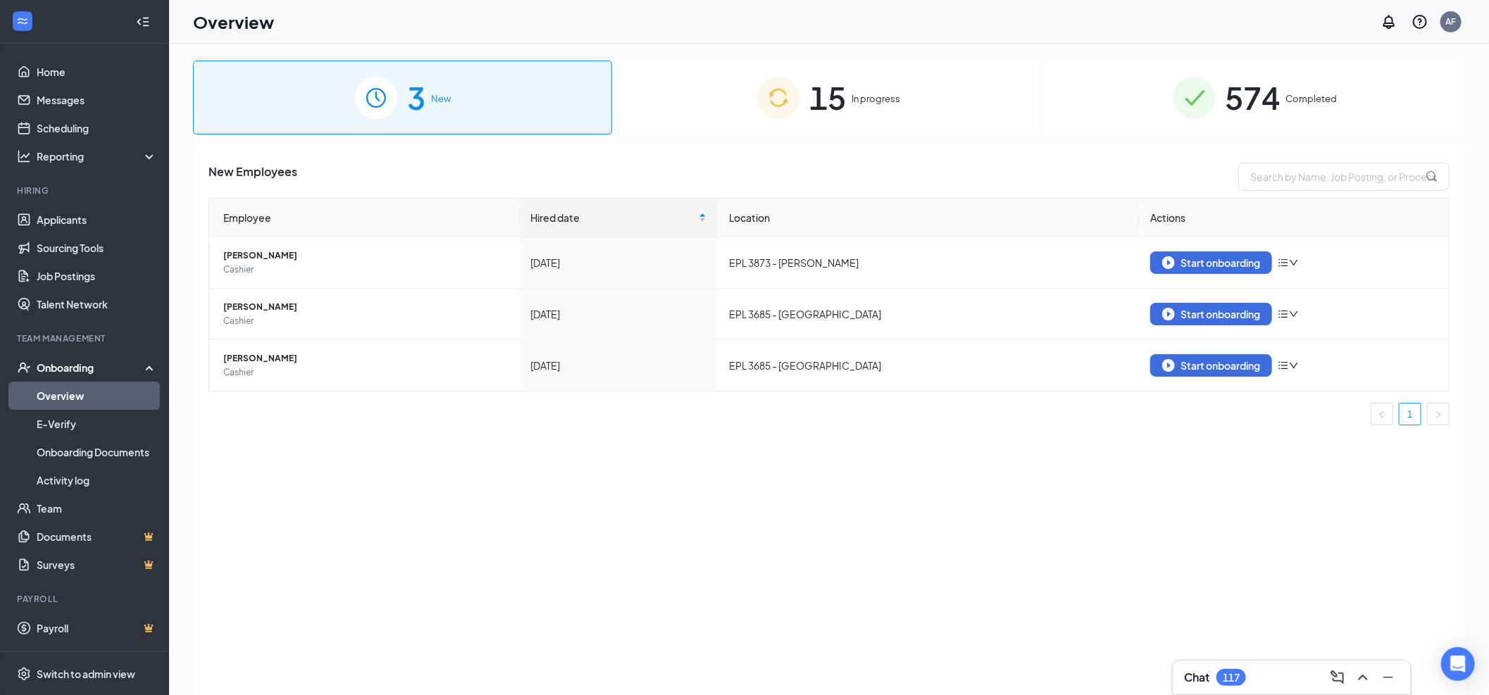
click at [1424, 417] on ul "1" at bounding box center [828, 414] width 1241 height 23
drag, startPoint x: 1151, startPoint y: 67, endPoint x: 1069, endPoint y: 256, distance: 206.3
click at [1069, 255] on div "3 New 15 In progress 574 Completed New Employees Employee Hired date Location A…" at bounding box center [829, 401] width 1272 height 681
click at [87, 452] on link "Onboarding Documents" at bounding box center [97, 452] width 120 height 28
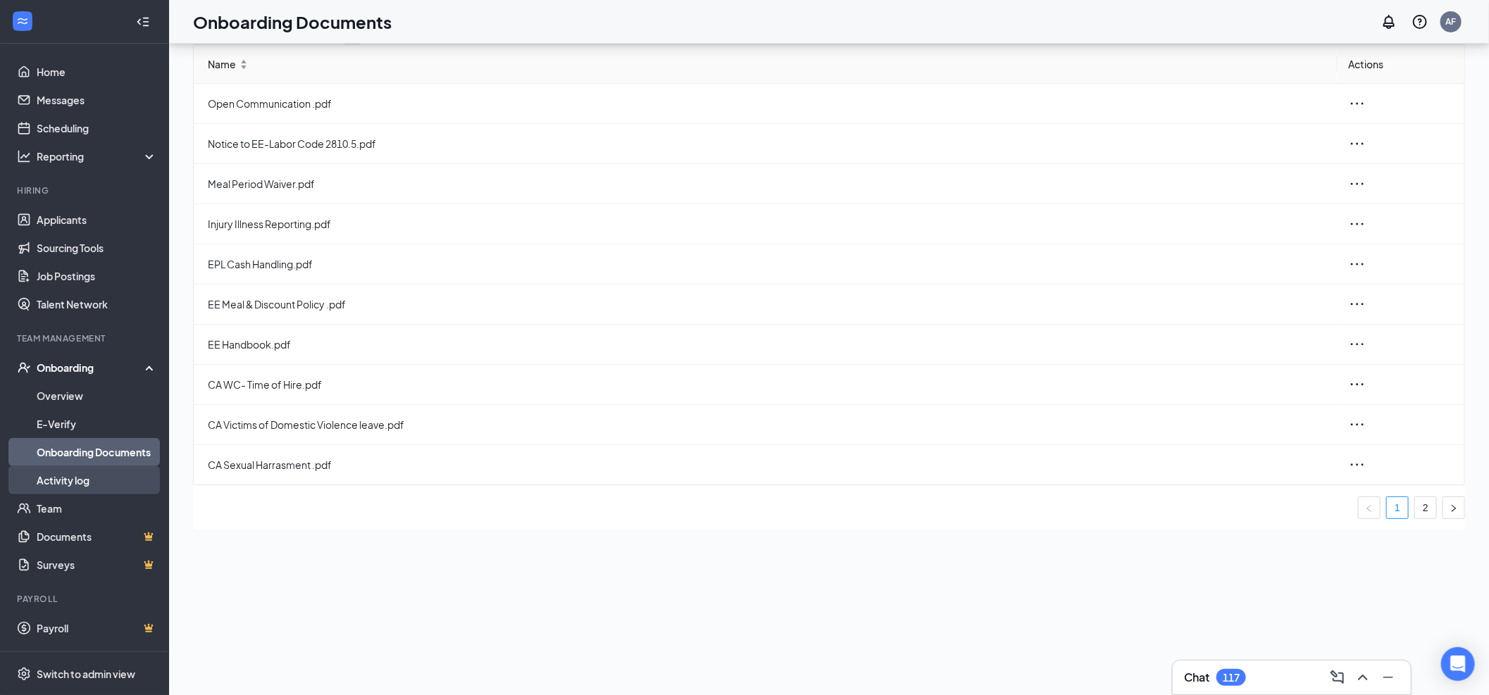
scroll to position [63, 0]
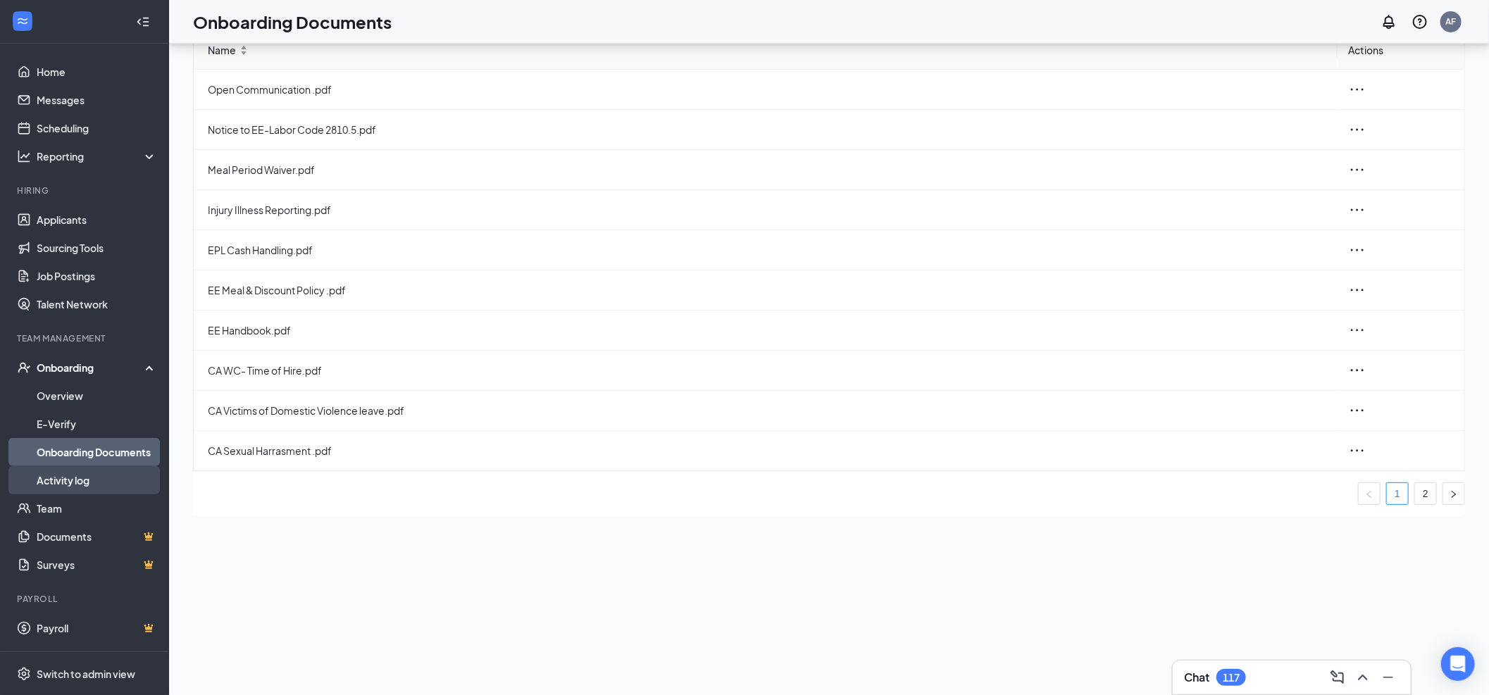
click at [115, 482] on link "Activity log" at bounding box center [97, 480] width 120 height 28
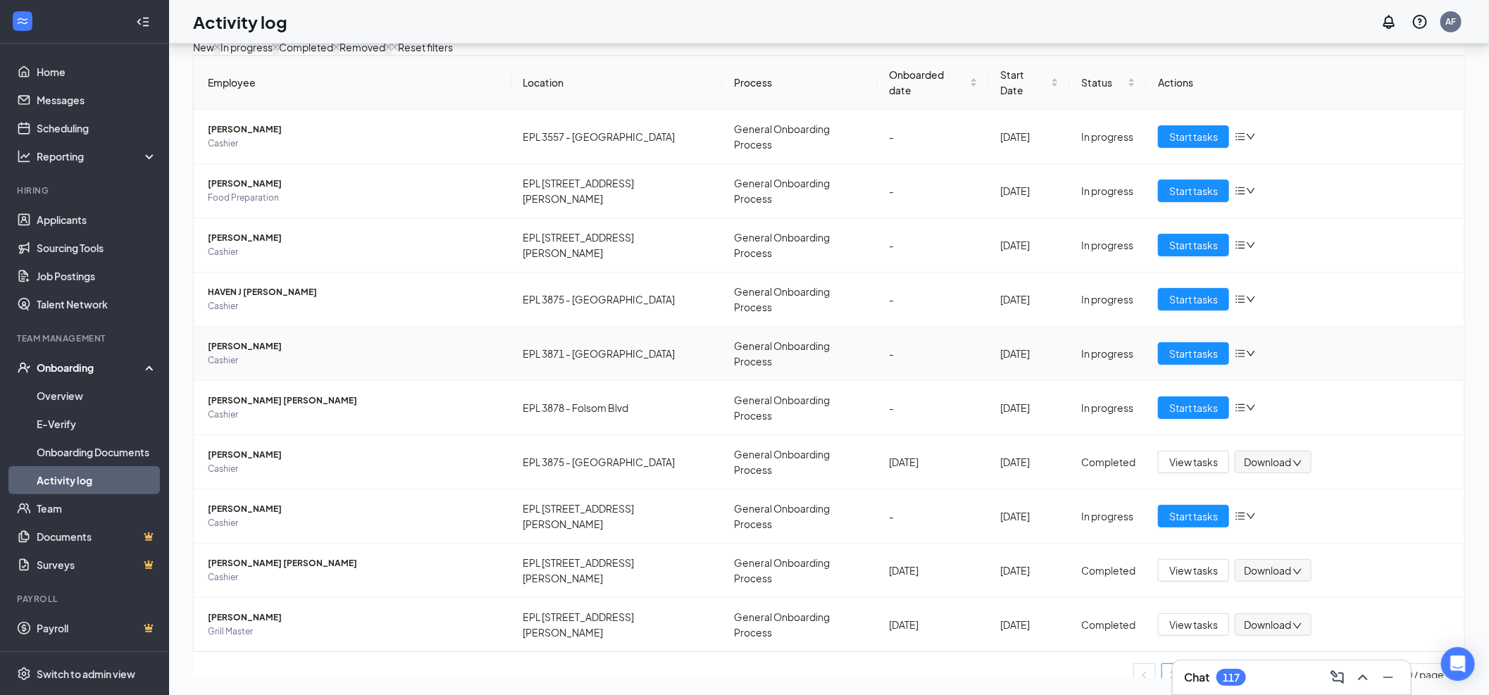
click at [1234, 348] on icon "bars" at bounding box center [1239, 353] width 11 height 11
click at [1177, 346] on span "Start tasks" at bounding box center [1193, 353] width 49 height 15
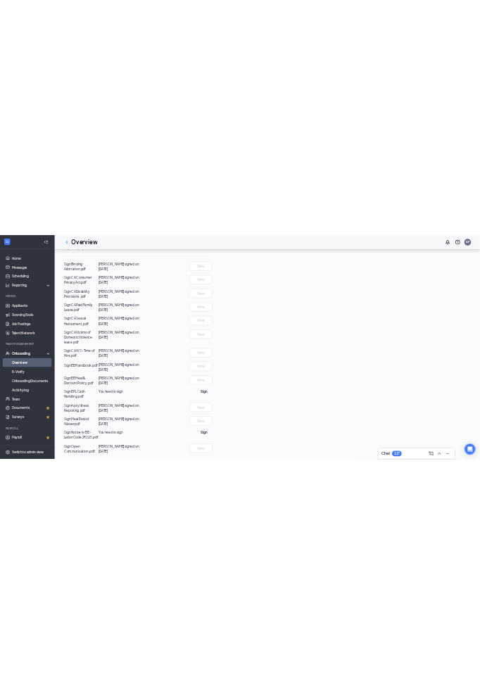
scroll to position [547, 0]
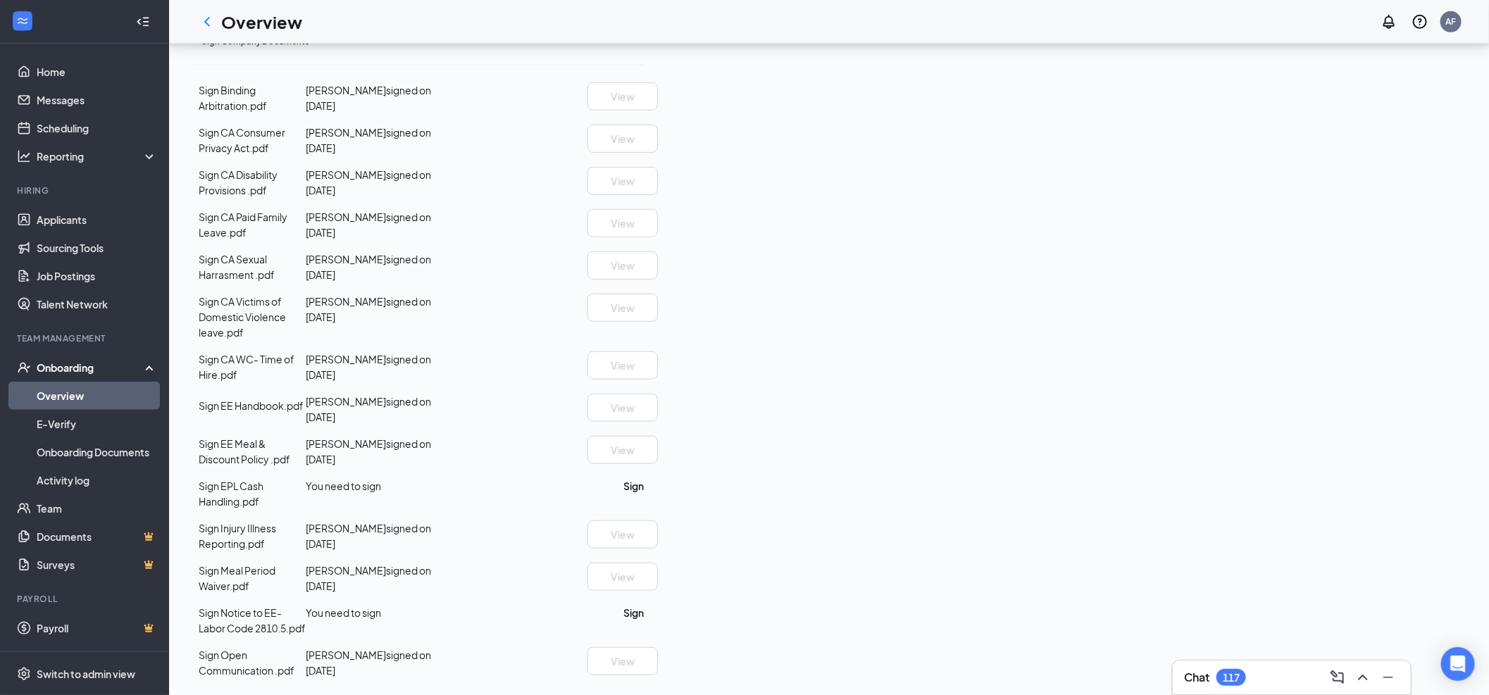
click at [644, 20] on button "Review" at bounding box center [625, 11] width 35 height 15
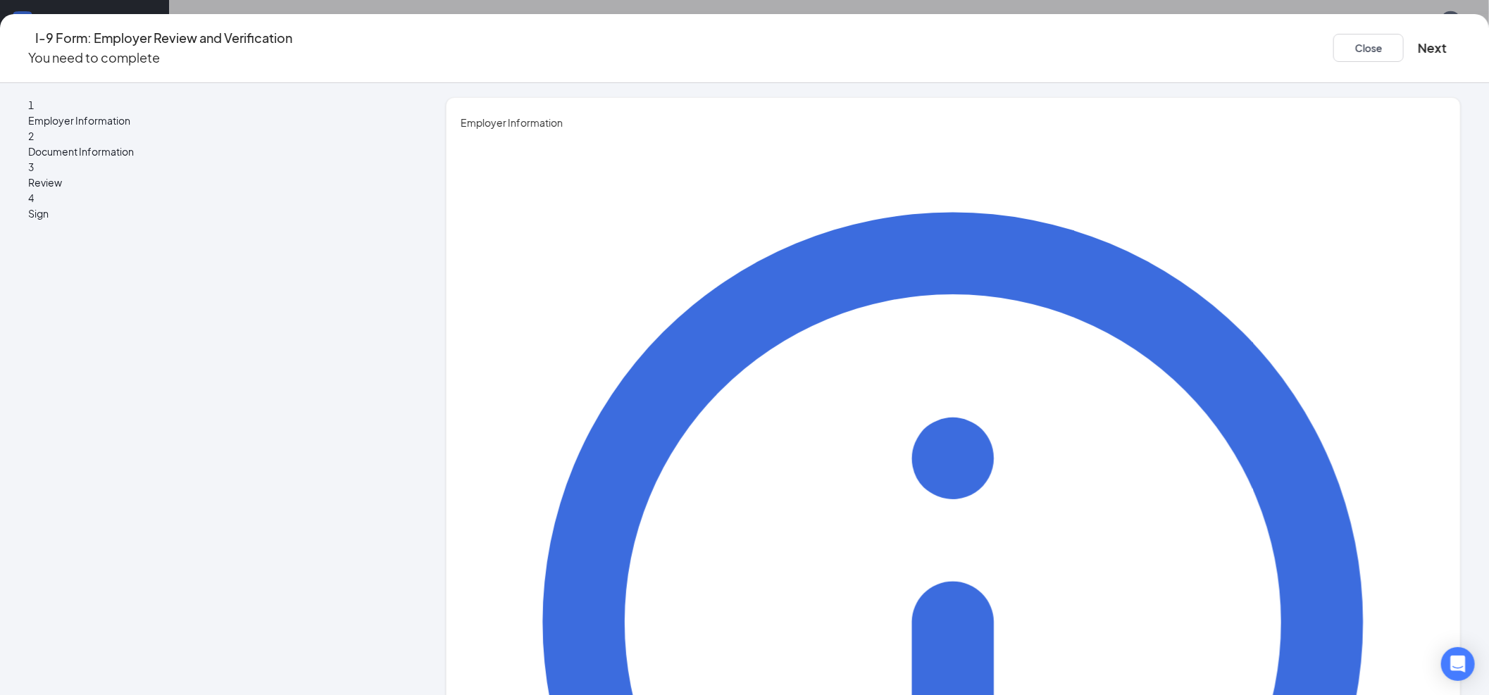
type input "Crystal"
type input "Arteaga"
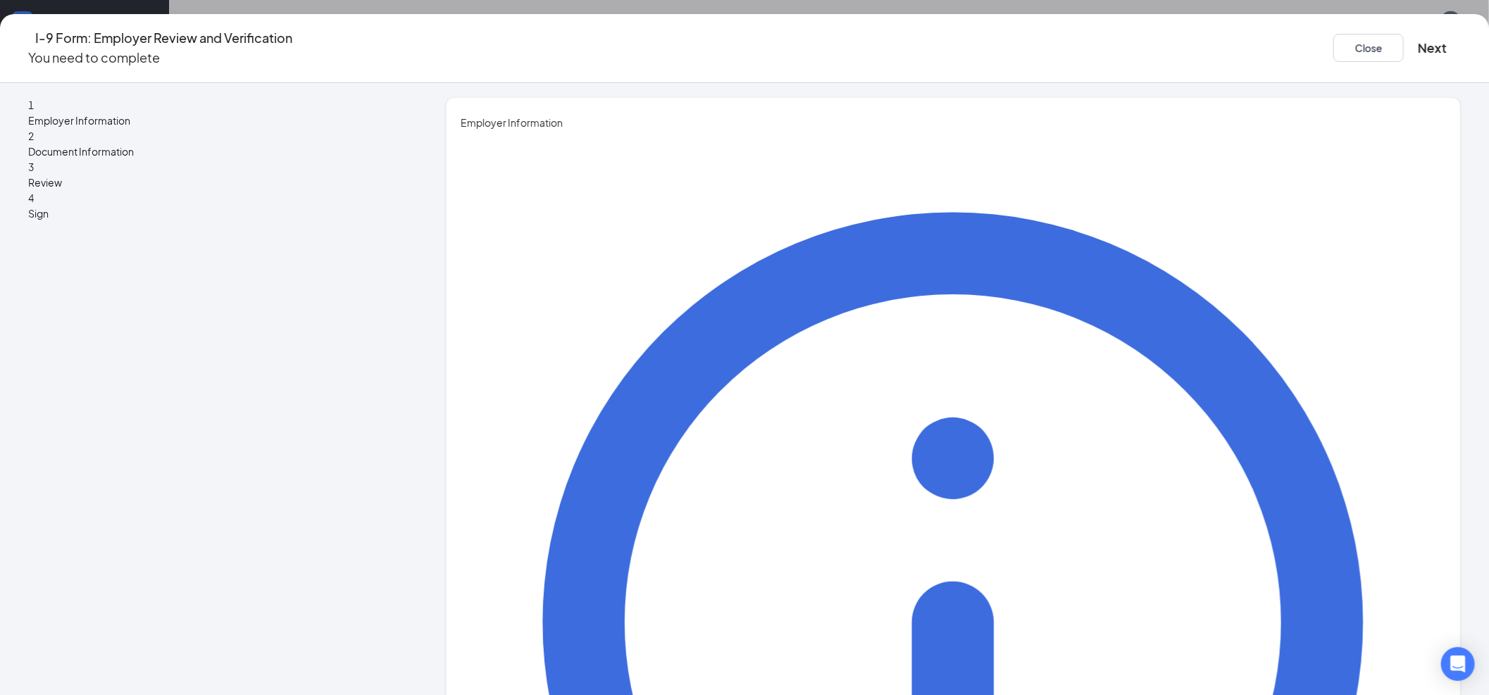
type input "A"
type input "Manager"
click at [1417, 38] on button "Next" at bounding box center [1431, 48] width 29 height 20
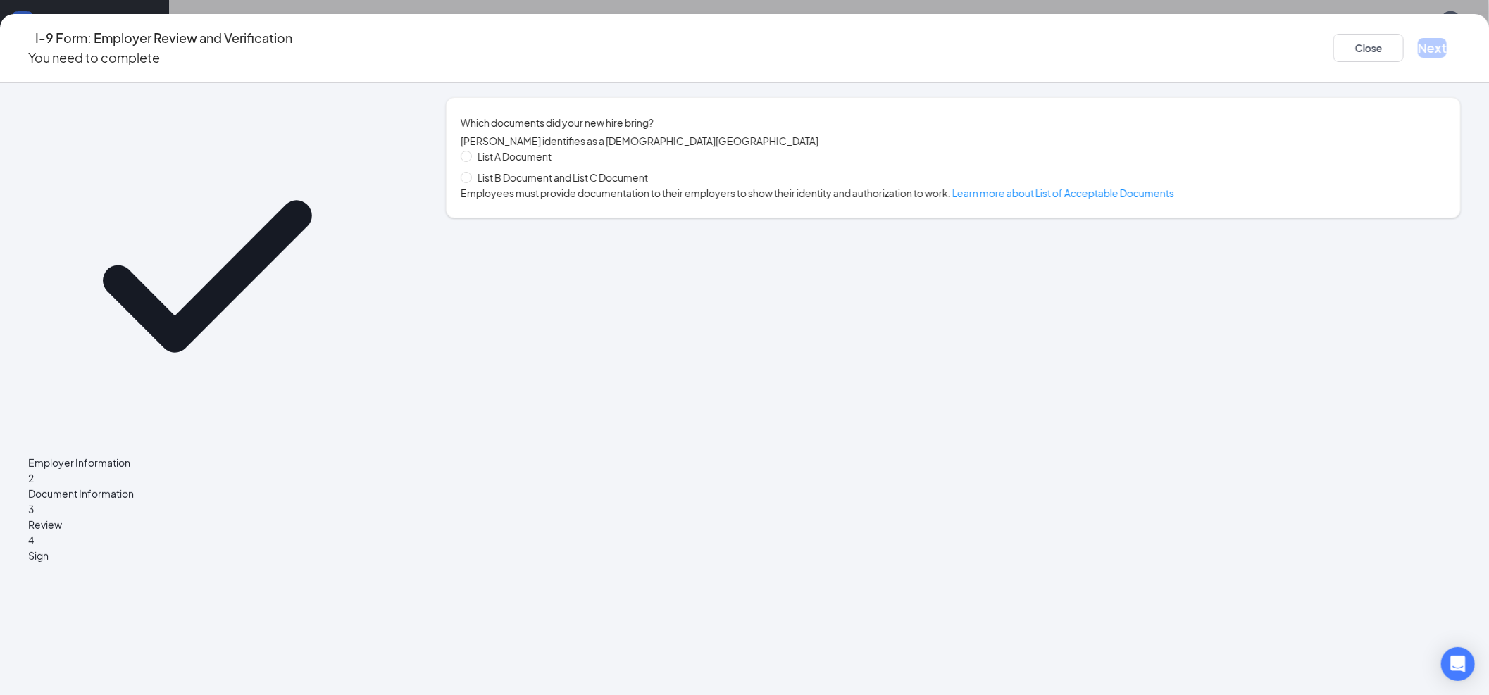
click at [603, 183] on span "List B Document and List C Document" at bounding box center [563, 177] width 182 height 15
click at [470, 182] on input "List B Document and List C Document" at bounding box center [466, 177] width 10 height 10
radio input "true"
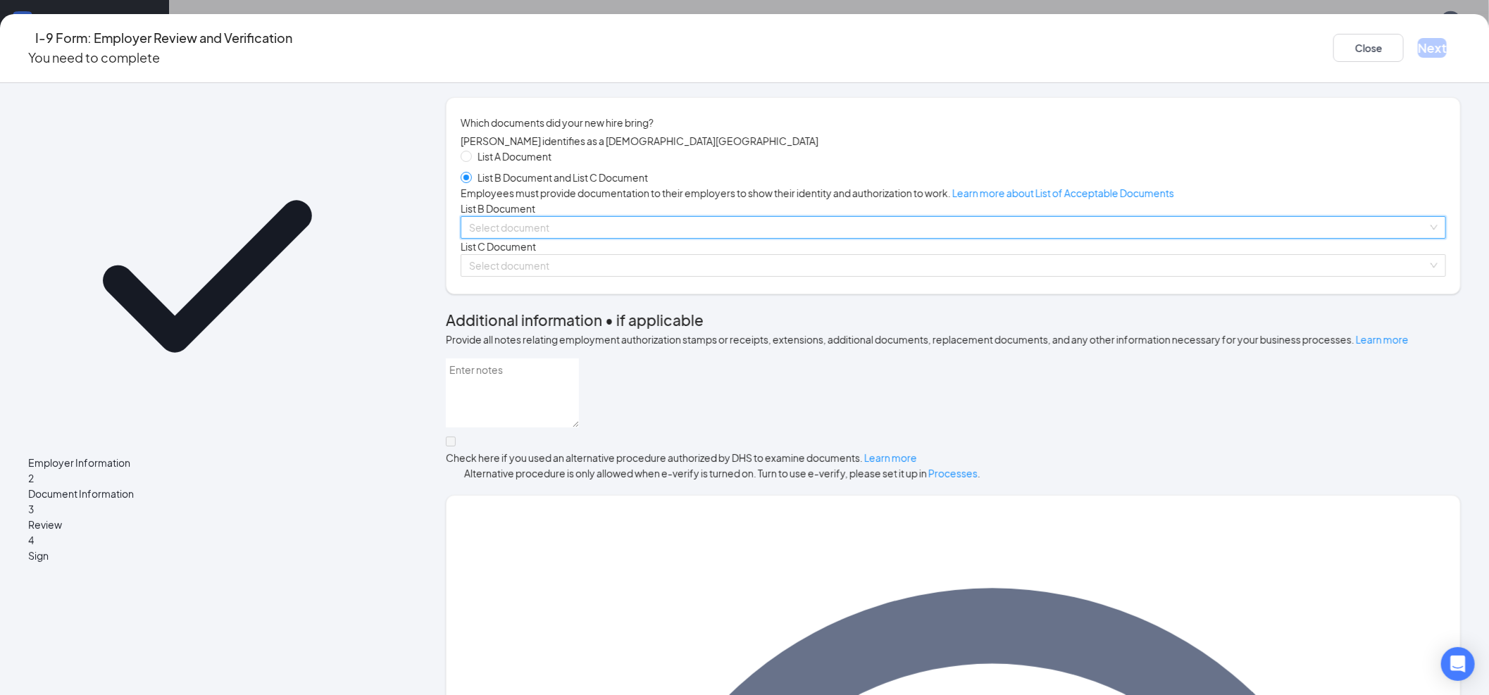
click at [660, 238] on input "search" at bounding box center [948, 227] width 958 height 21
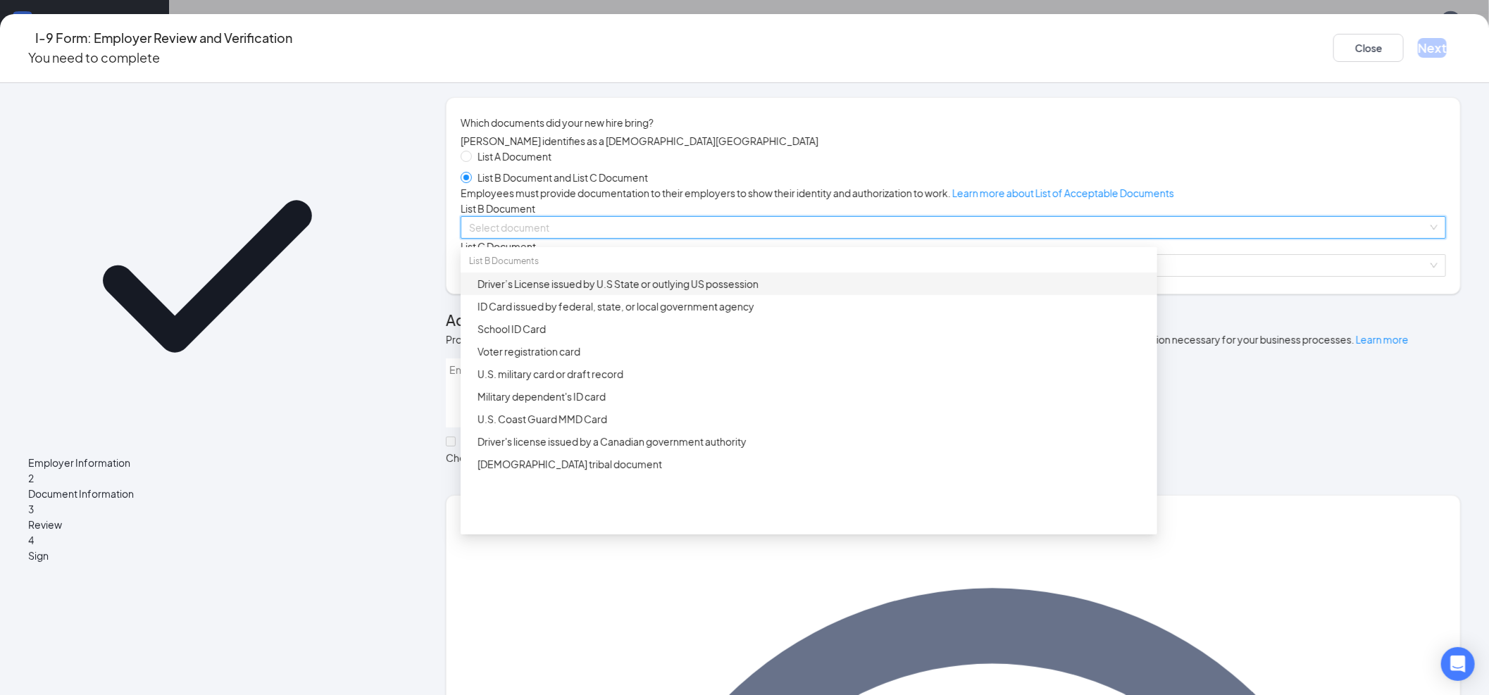
click at [641, 292] on div "Driver’s License issued by U.S State or outlying US possession" at bounding box center [812, 283] width 671 height 15
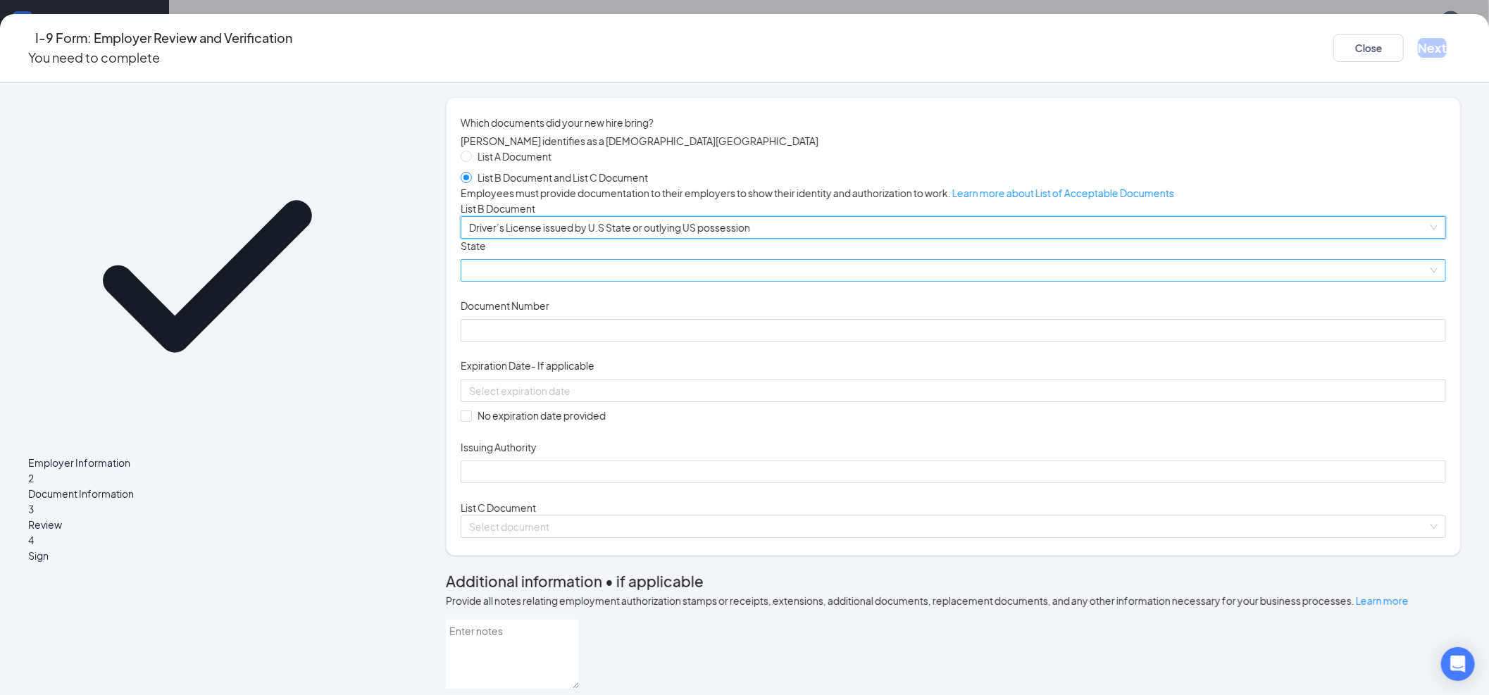
click at [672, 281] on span at bounding box center [953, 270] width 968 height 21
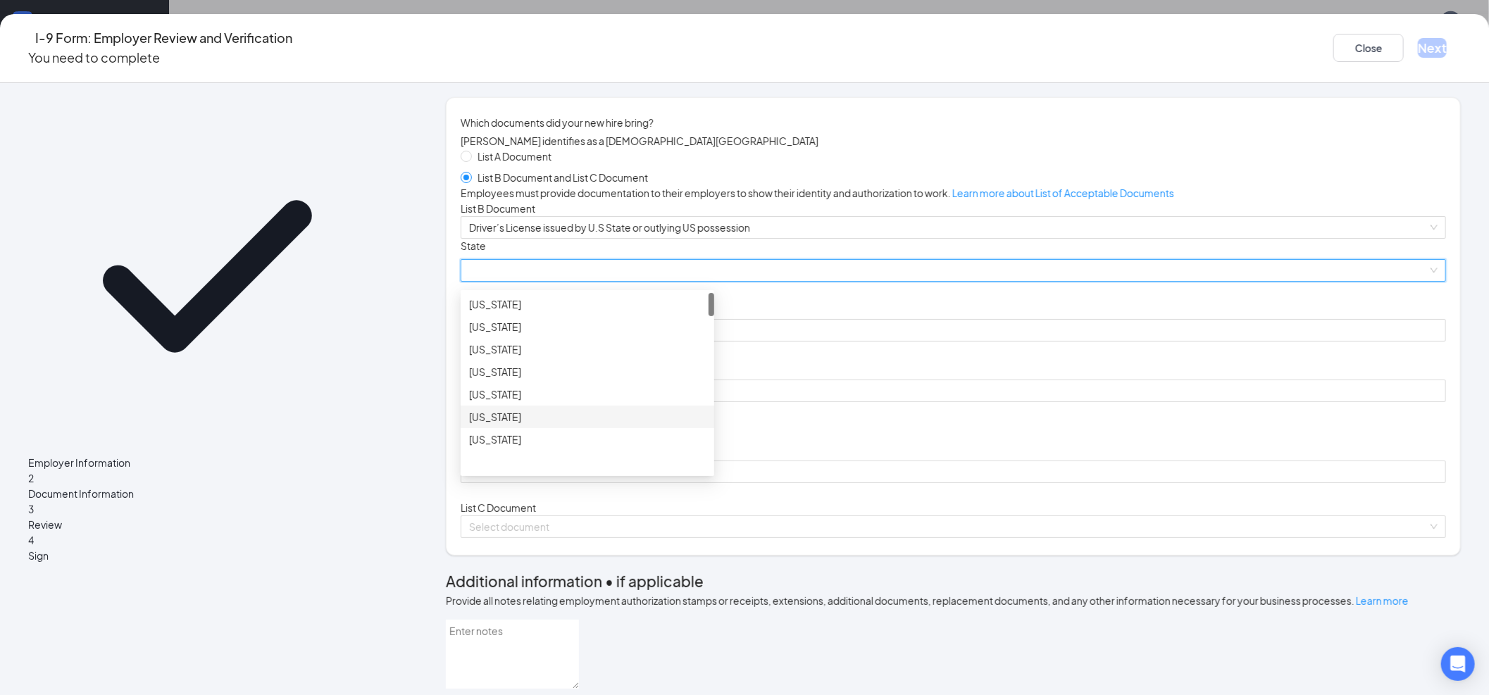
click at [620, 425] on div "California" at bounding box center [587, 416] width 237 height 15
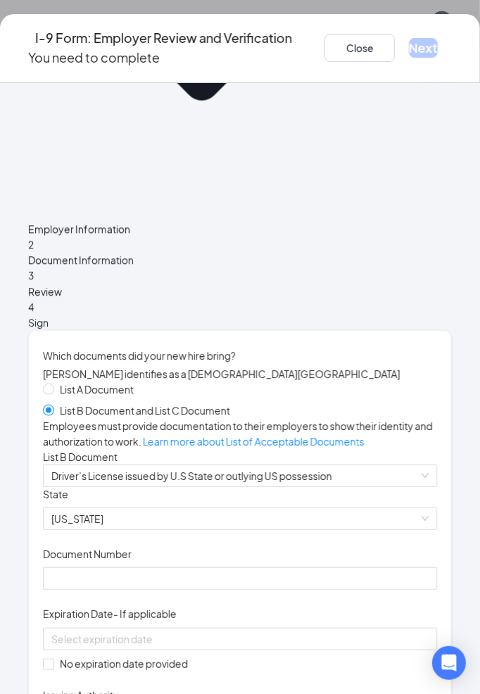
scroll to position [313, 0]
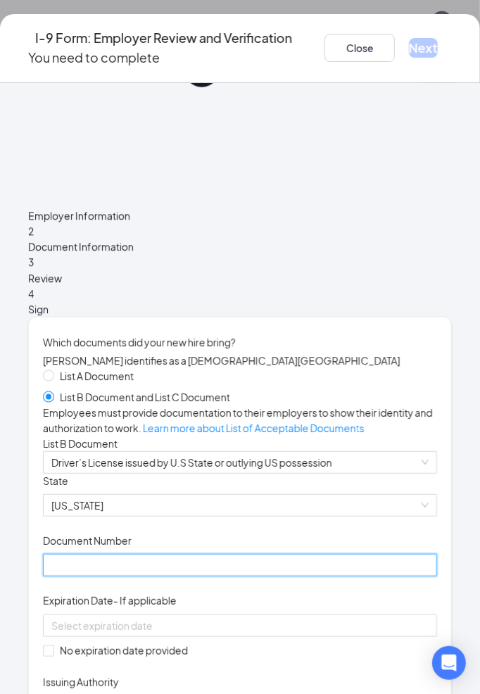
click at [130, 554] on input "Document Number" at bounding box center [240, 565] width 394 height 23
click at [99, 554] on input "Document Number" at bounding box center [240, 565] width 394 height 23
paste input "Y"
type input "Y2148213"
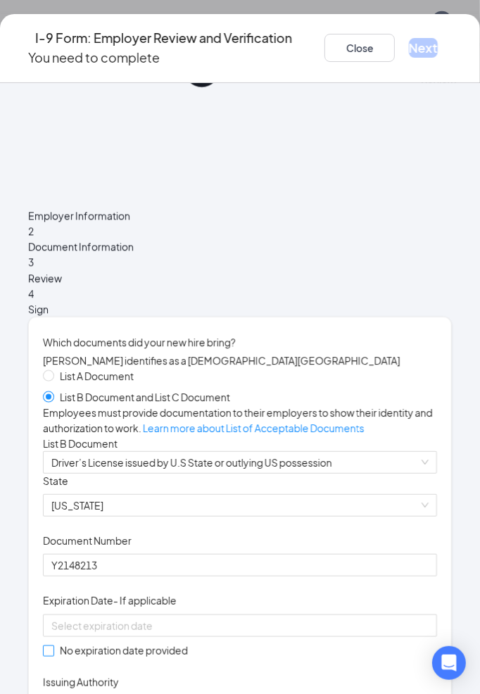
click at [96, 643] on span "No expiration date provided" at bounding box center [123, 650] width 139 height 15
click at [53, 646] on input "No expiration date provided" at bounding box center [48, 651] width 10 height 10
checkbox input "true"
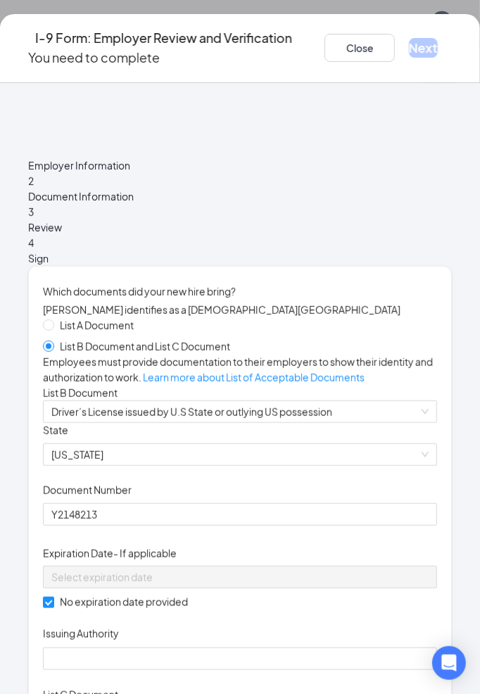
scroll to position [391, 0]
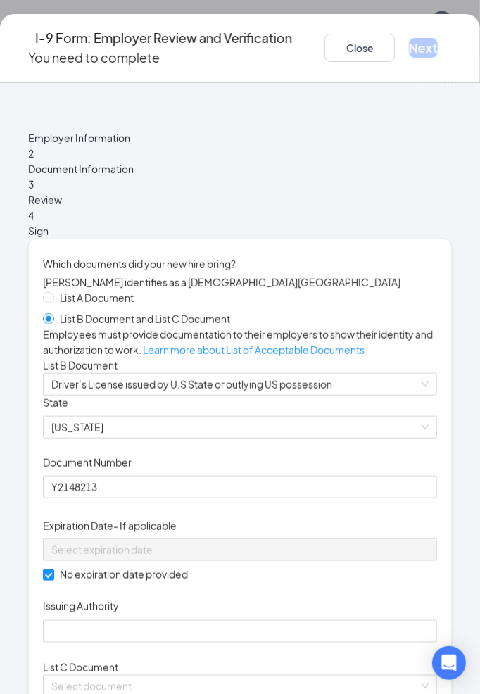
click at [135, 411] on div "List A Document List B Document and List C Document Employees must provide docu…" at bounding box center [240, 494] width 394 height 408
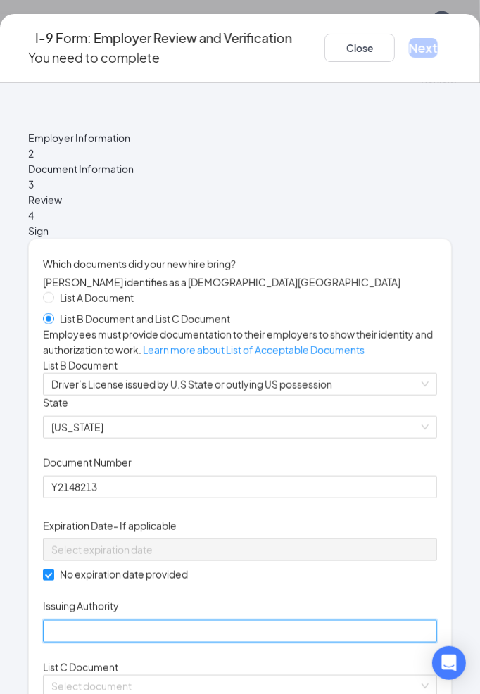
click at [132, 620] on input "Issuing Authority" at bounding box center [240, 631] width 394 height 23
type input "C"
type input "United States"
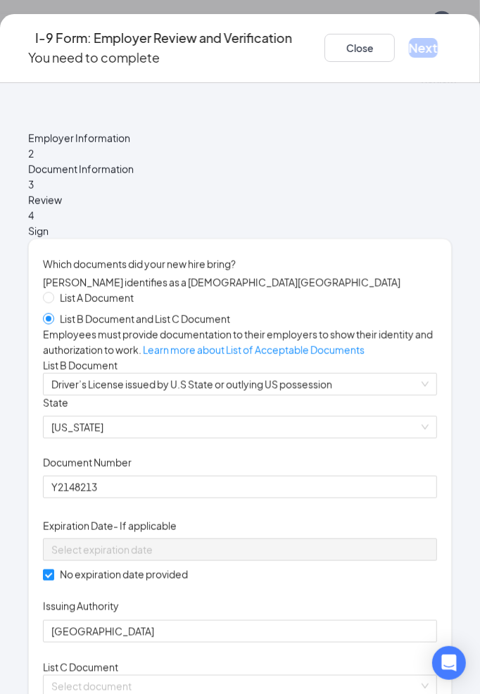
click at [204, 438] on div "List A Document List B Document and List C Document Employees must provide docu…" at bounding box center [240, 494] width 394 height 408
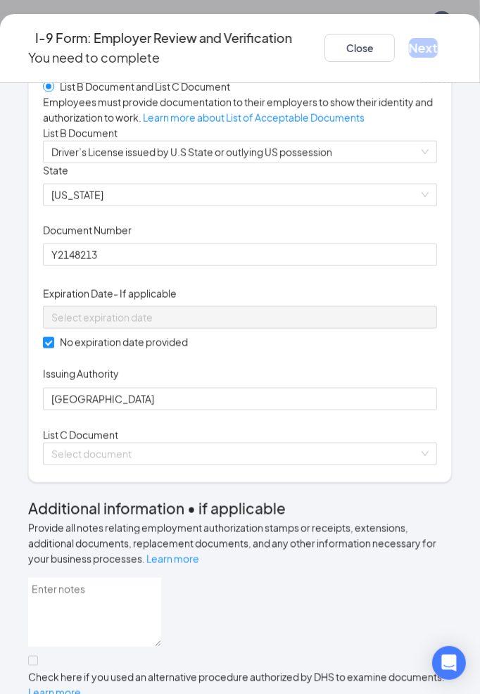
scroll to position [625, 0]
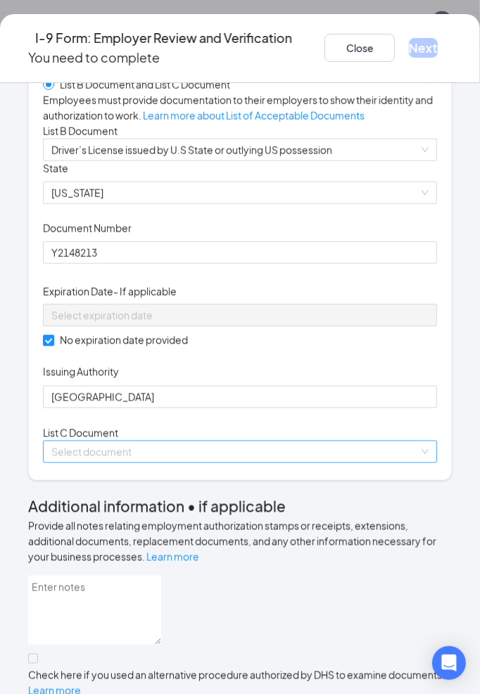
click at [215, 441] on input "search" at bounding box center [235, 451] width 368 height 21
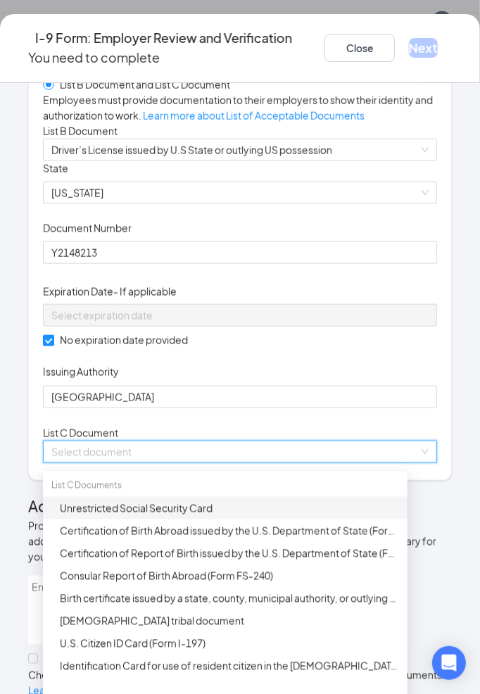
click at [169, 501] on div "Unrestricted Social Security Card" at bounding box center [229, 508] width 339 height 15
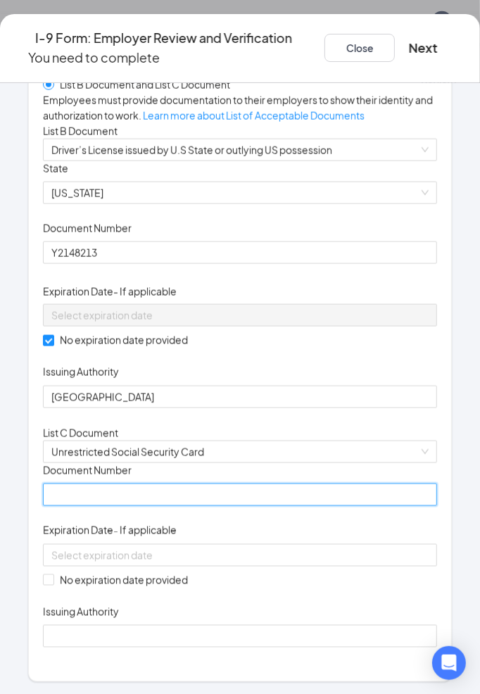
click at [170, 484] on input "Document Number" at bounding box center [240, 495] width 394 height 23
type input "2"
type input "623949205"
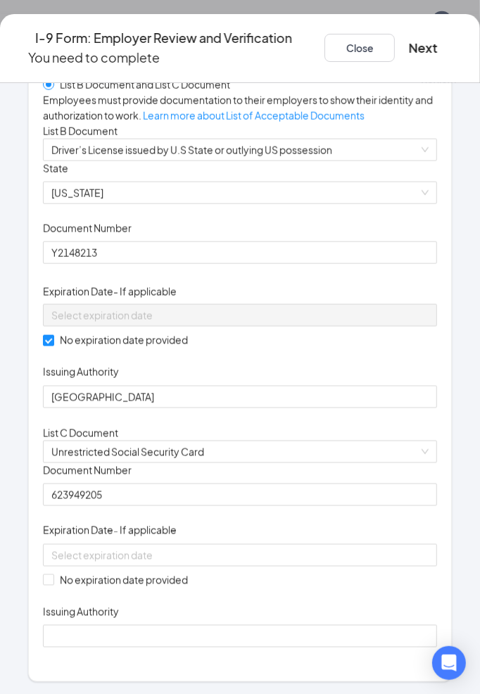
click at [132, 463] on div "Document Title Unrestricted Social Security Card Document Number 623949205 Expi…" at bounding box center [240, 555] width 394 height 184
click at [134, 572] on span "No expiration date provided" at bounding box center [123, 579] width 139 height 15
click at [53, 575] on input "No expiration date provided" at bounding box center [48, 580] width 10 height 10
checkbox input "true"
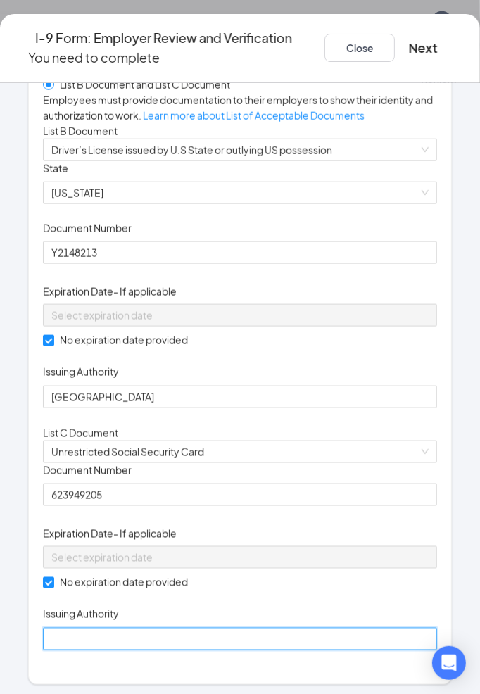
click at [143, 628] on input "Issuing Authority" at bounding box center [240, 639] width 394 height 23
type input "United States"
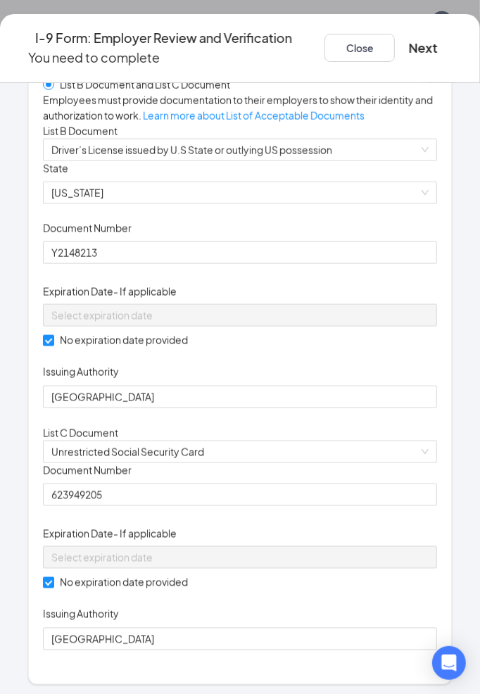
click at [385, 463] on div "Document Title Unrestricted Social Security Card Document Number 623949205 Expi…" at bounding box center [240, 556] width 394 height 187
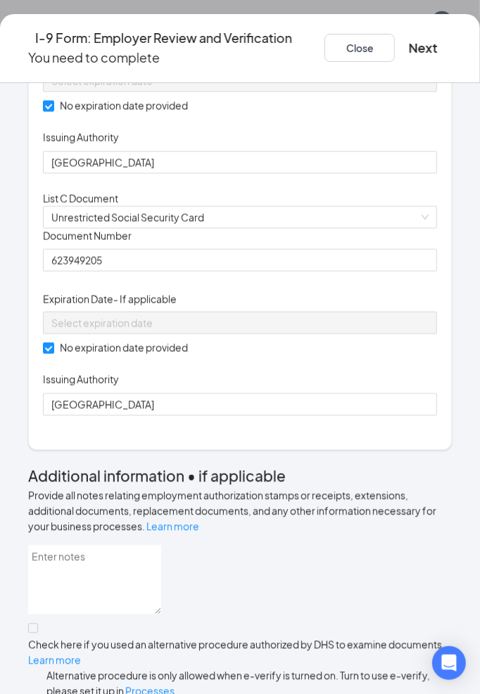
scroll to position [782, 0]
click at [438, 42] on button "Next" at bounding box center [423, 48] width 29 height 20
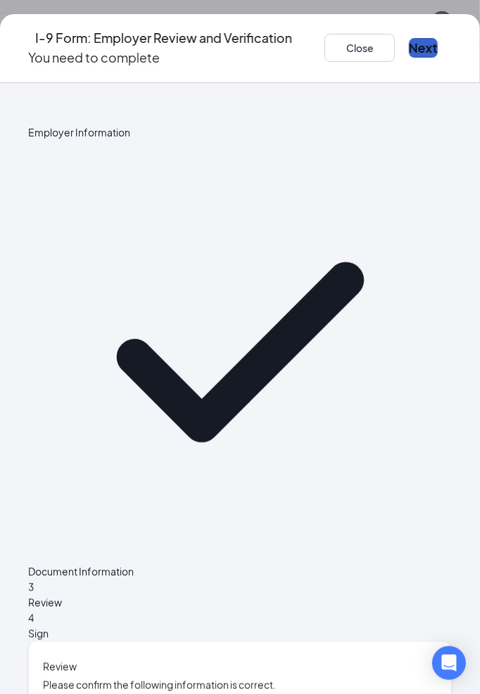
scroll to position [860, 0]
checkbox input "true"
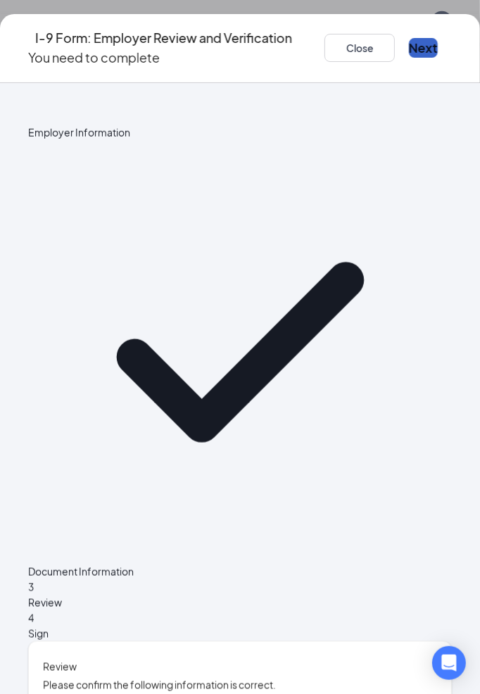
click at [438, 46] on button "Next" at bounding box center [423, 48] width 29 height 20
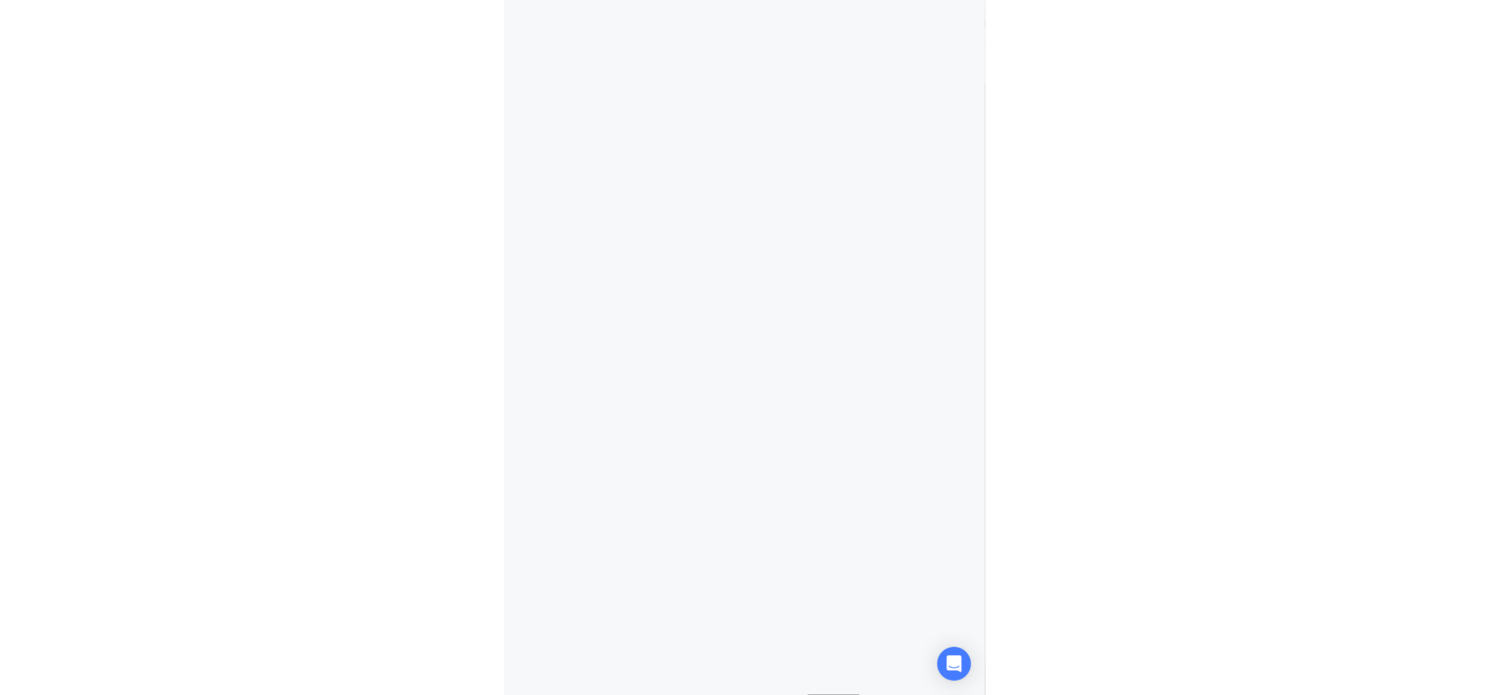
scroll to position [714, 0]
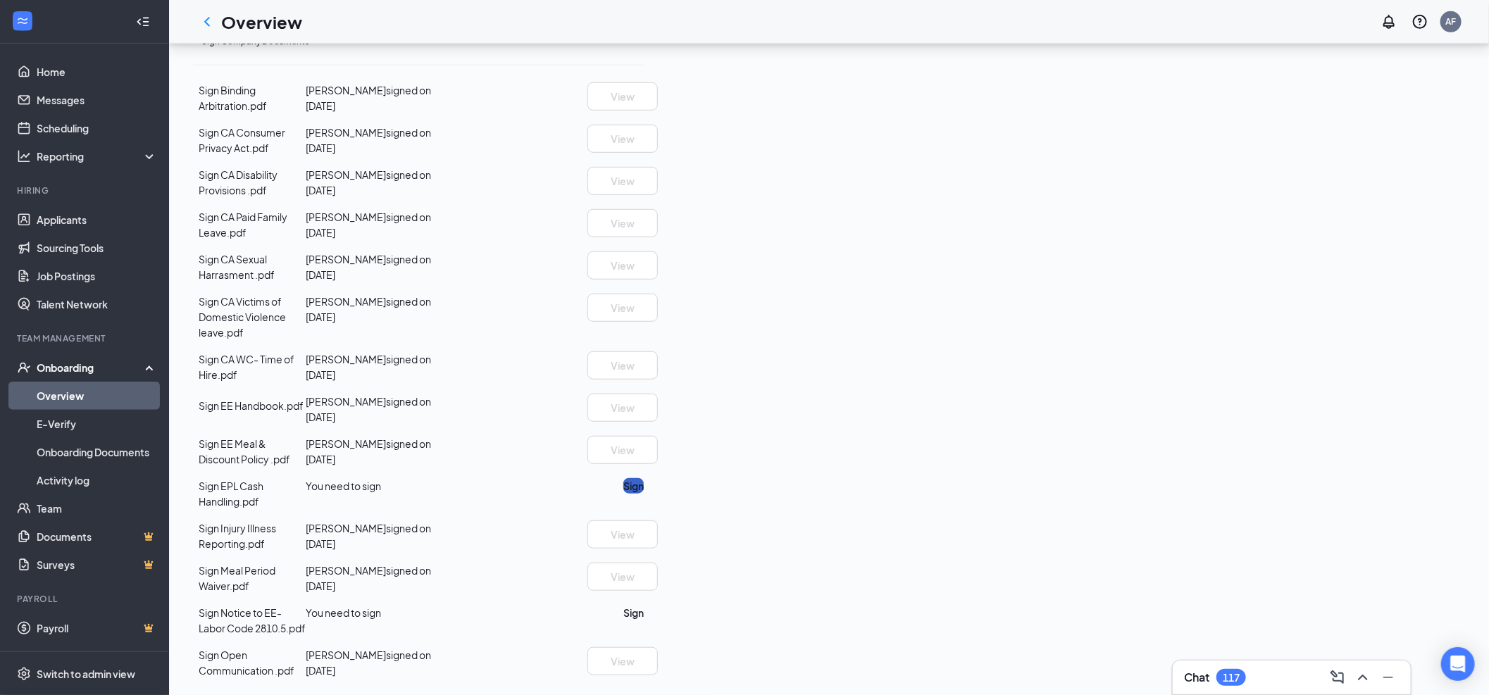
click at [644, 494] on button "Sign" at bounding box center [633, 485] width 20 height 15
